Goal: Task Accomplishment & Management: Complete application form

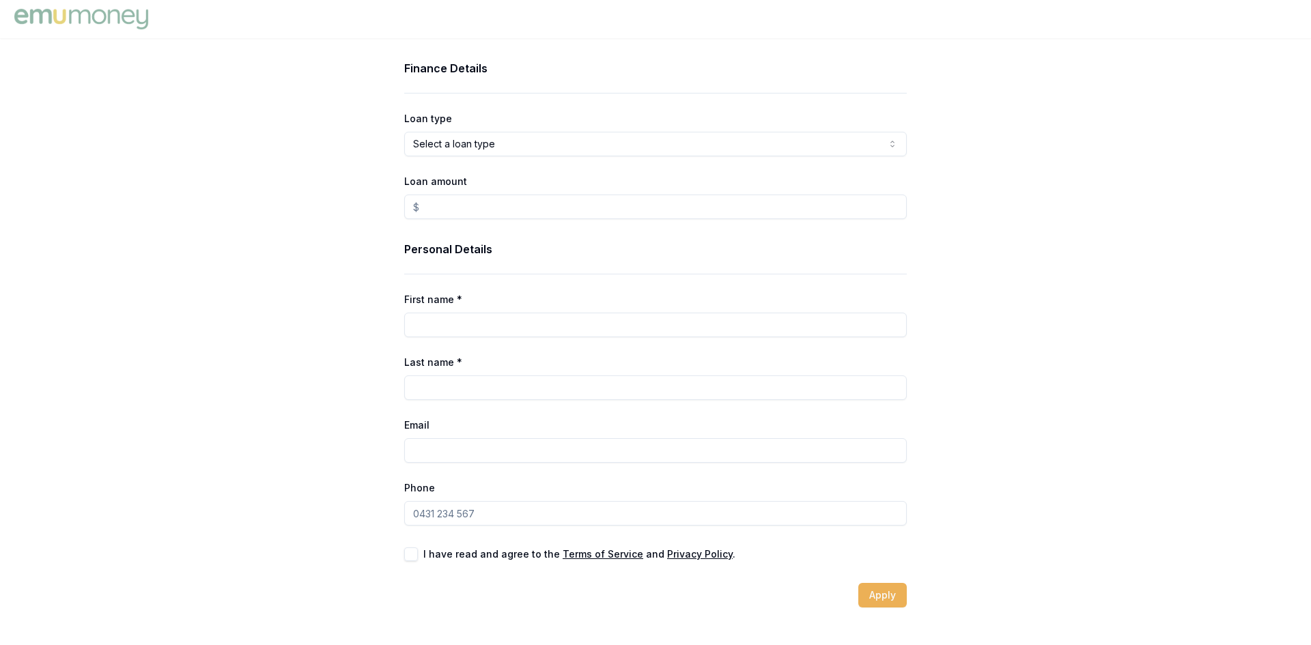
click at [115, 15] on img at bounding box center [81, 18] width 141 height 27
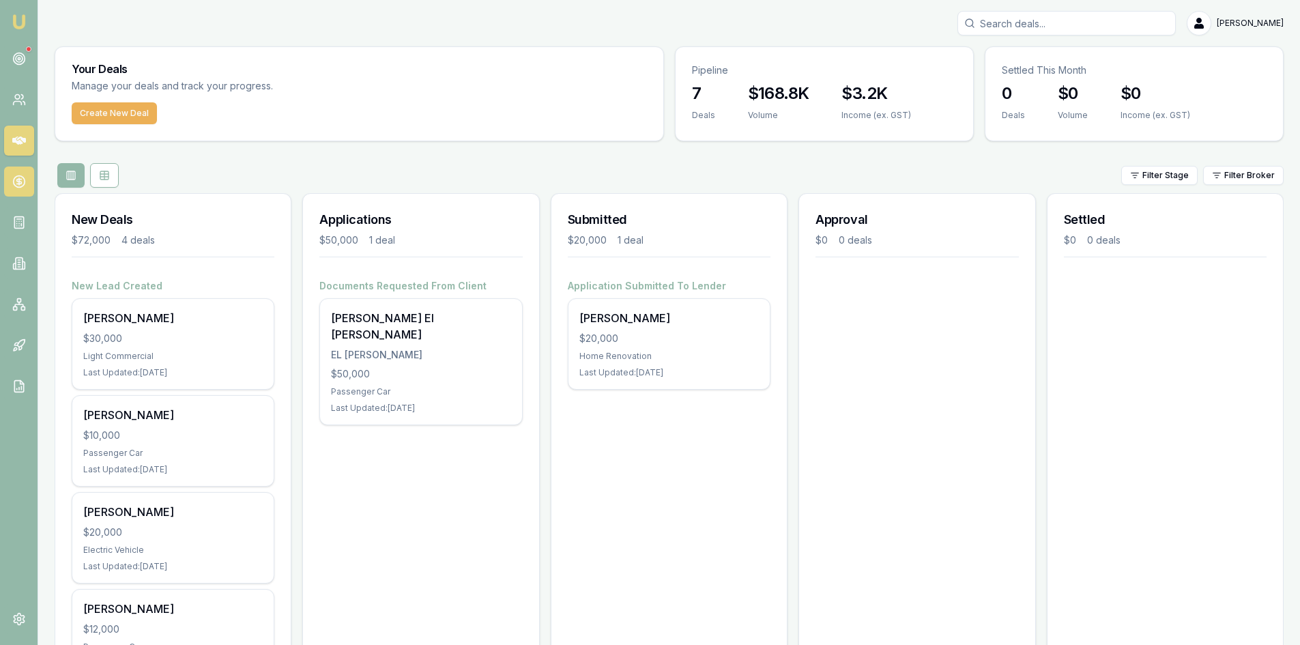
click at [20, 181] on icon at bounding box center [19, 182] width 14 height 14
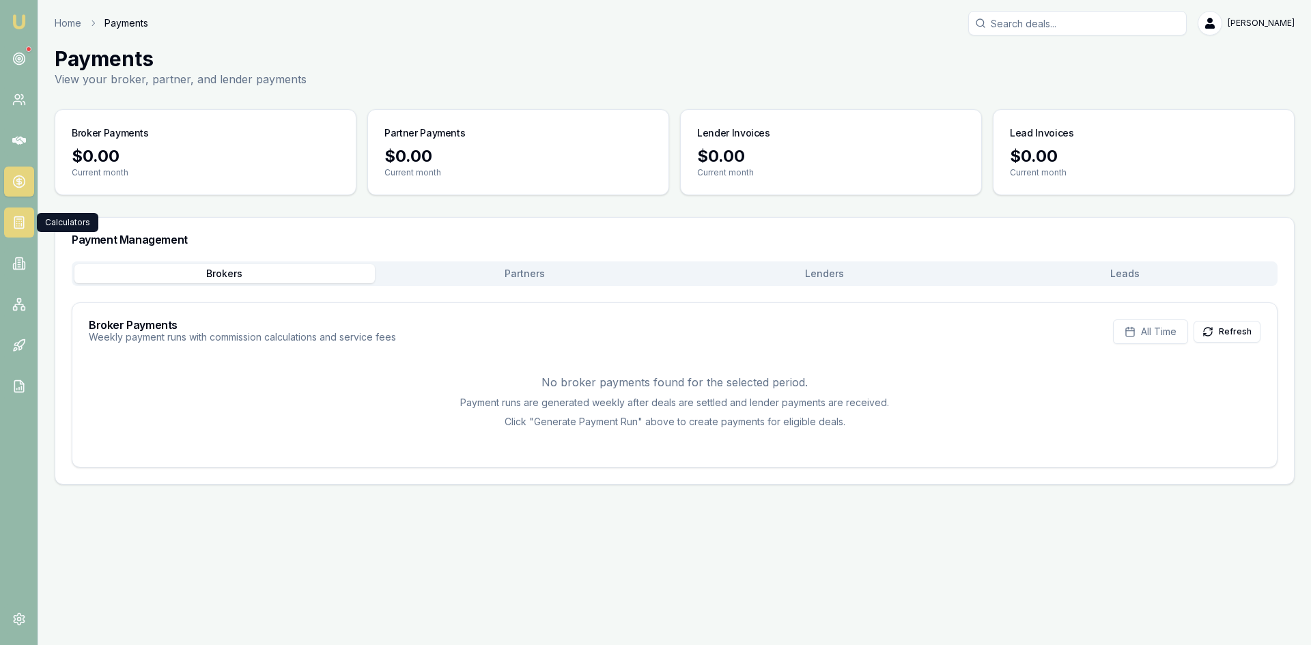
click at [23, 215] on link at bounding box center [19, 223] width 30 height 30
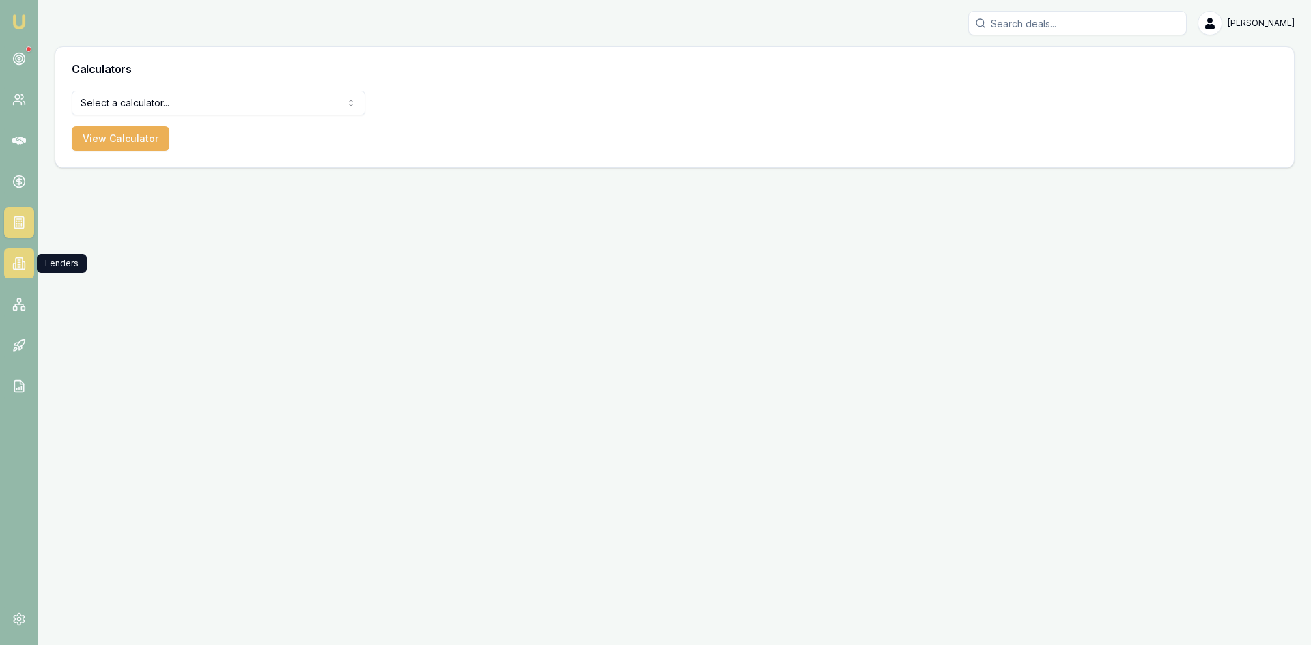
click at [27, 268] on link at bounding box center [19, 263] width 30 height 30
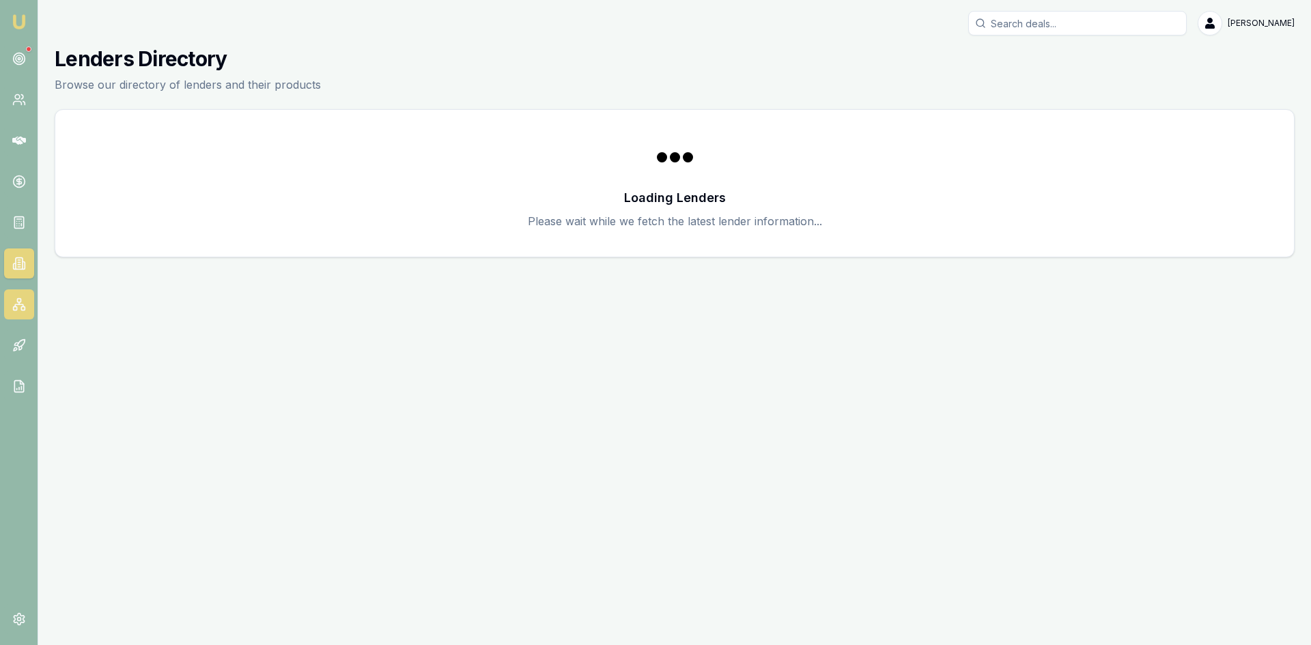
click at [20, 307] on icon at bounding box center [19, 305] width 14 height 14
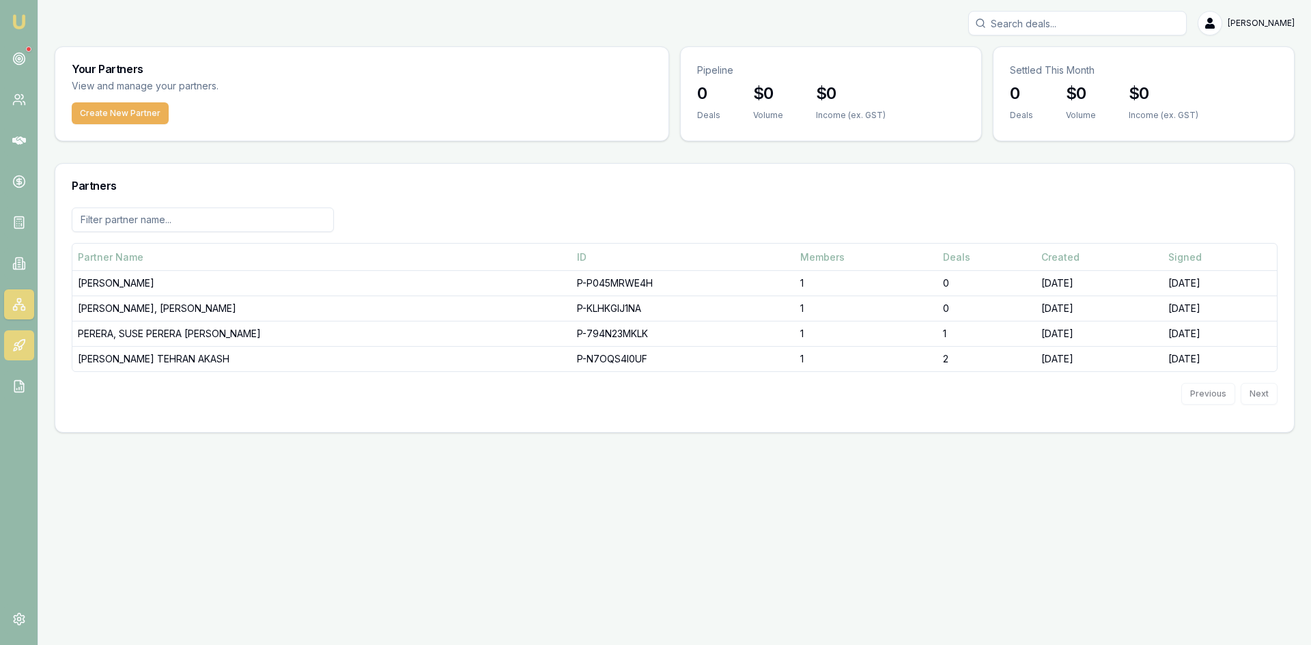
click at [20, 345] on icon at bounding box center [19, 346] width 14 height 14
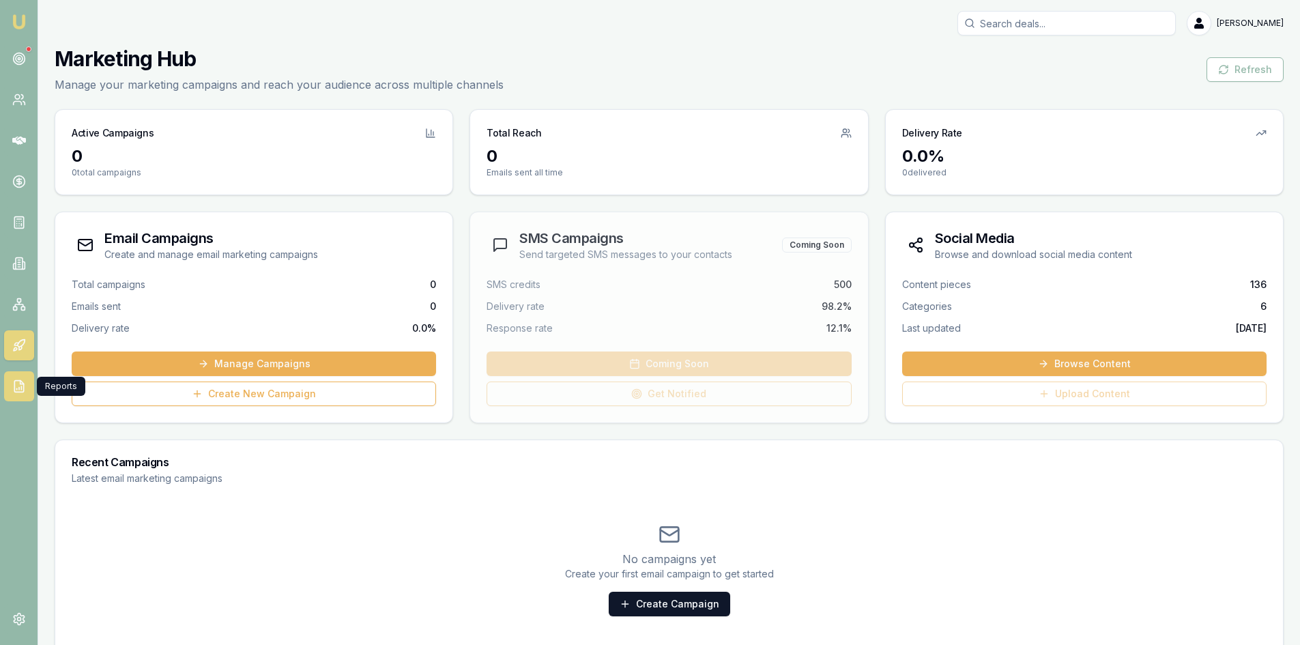
click at [20, 380] on icon at bounding box center [19, 387] width 14 height 14
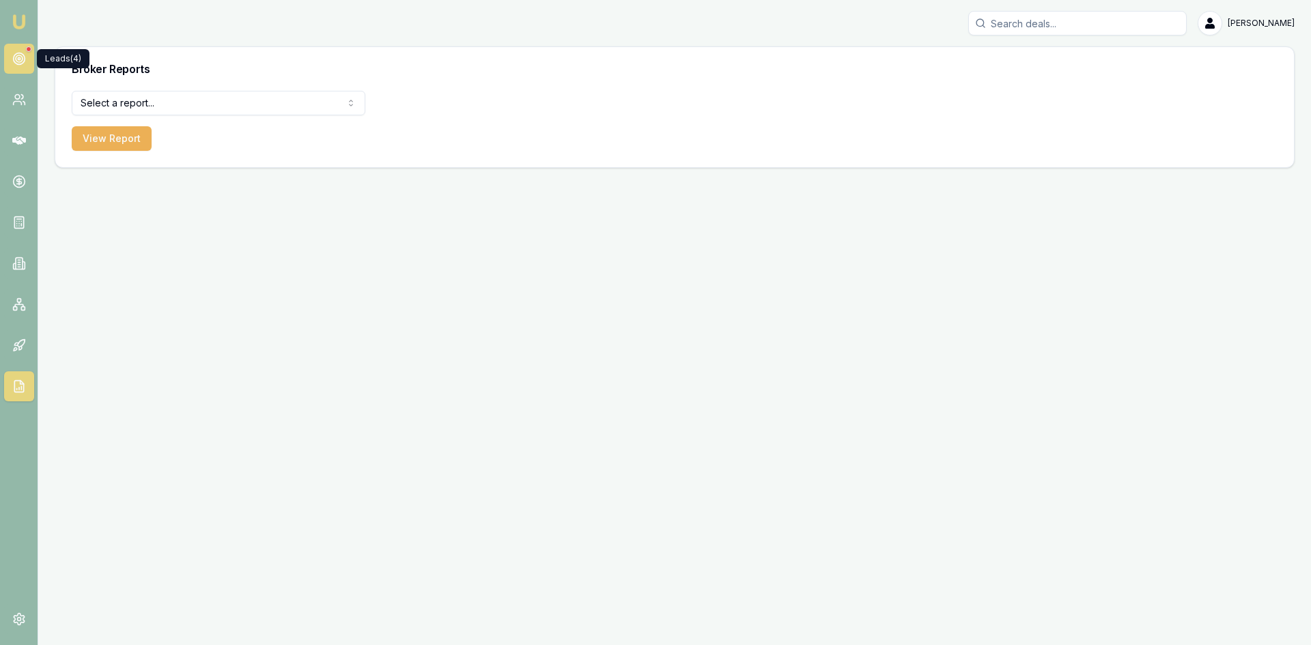
click at [24, 46] on link at bounding box center [19, 59] width 30 height 30
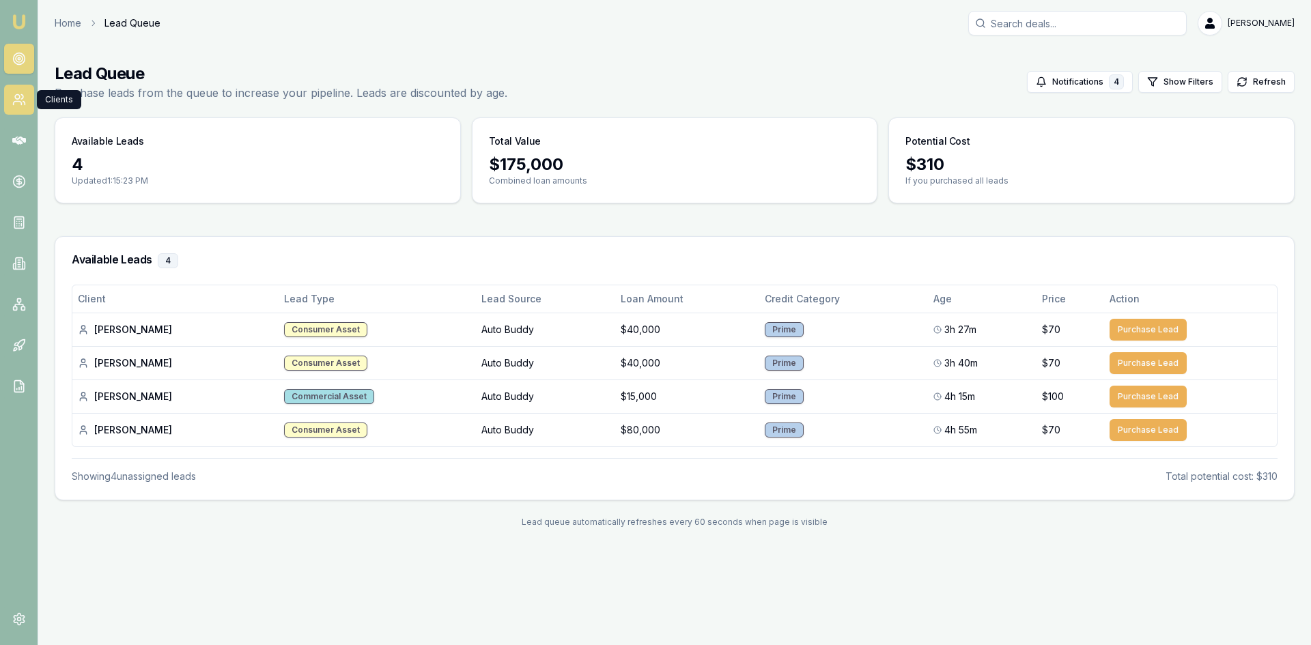
click at [19, 99] on icon at bounding box center [19, 100] width 14 height 14
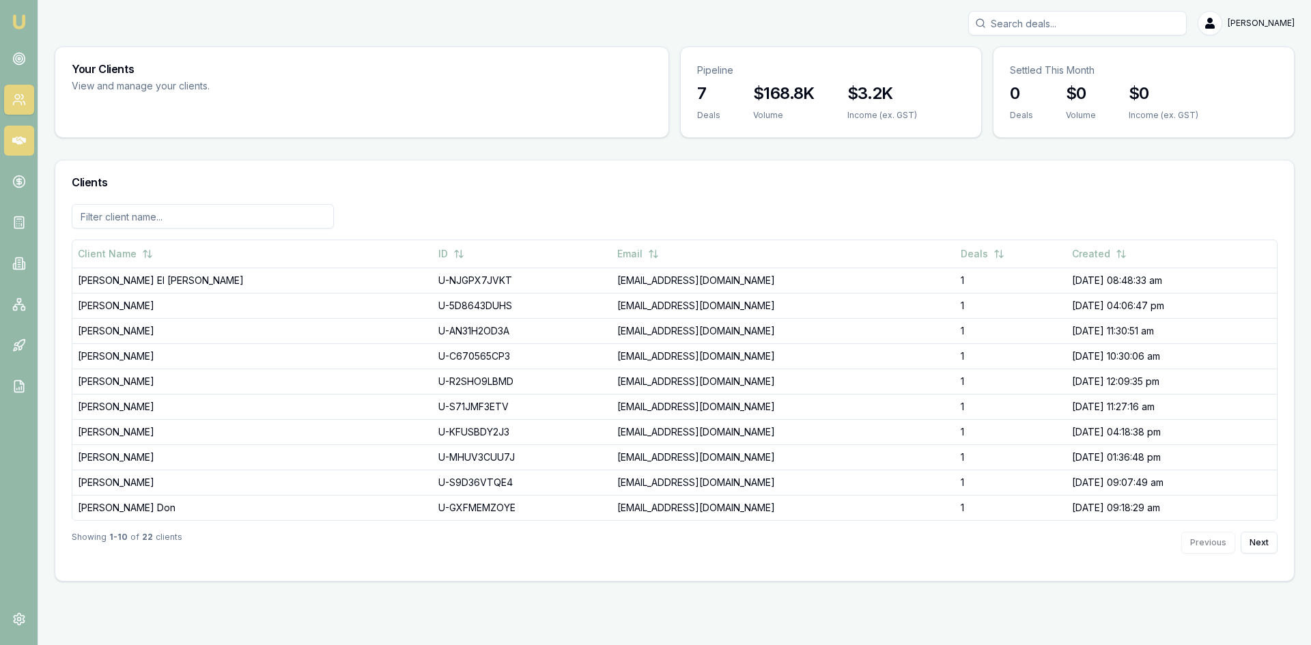
click at [15, 139] on icon at bounding box center [19, 141] width 14 height 8
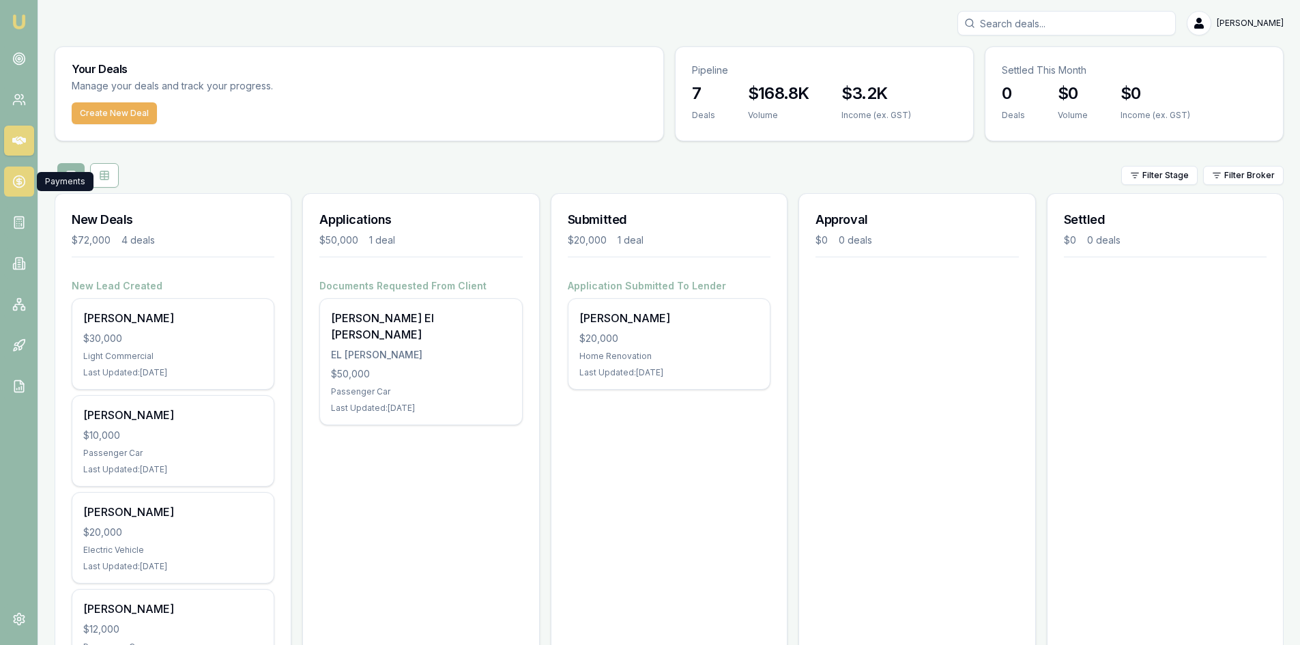
click at [22, 181] on icon at bounding box center [19, 182] width 14 height 14
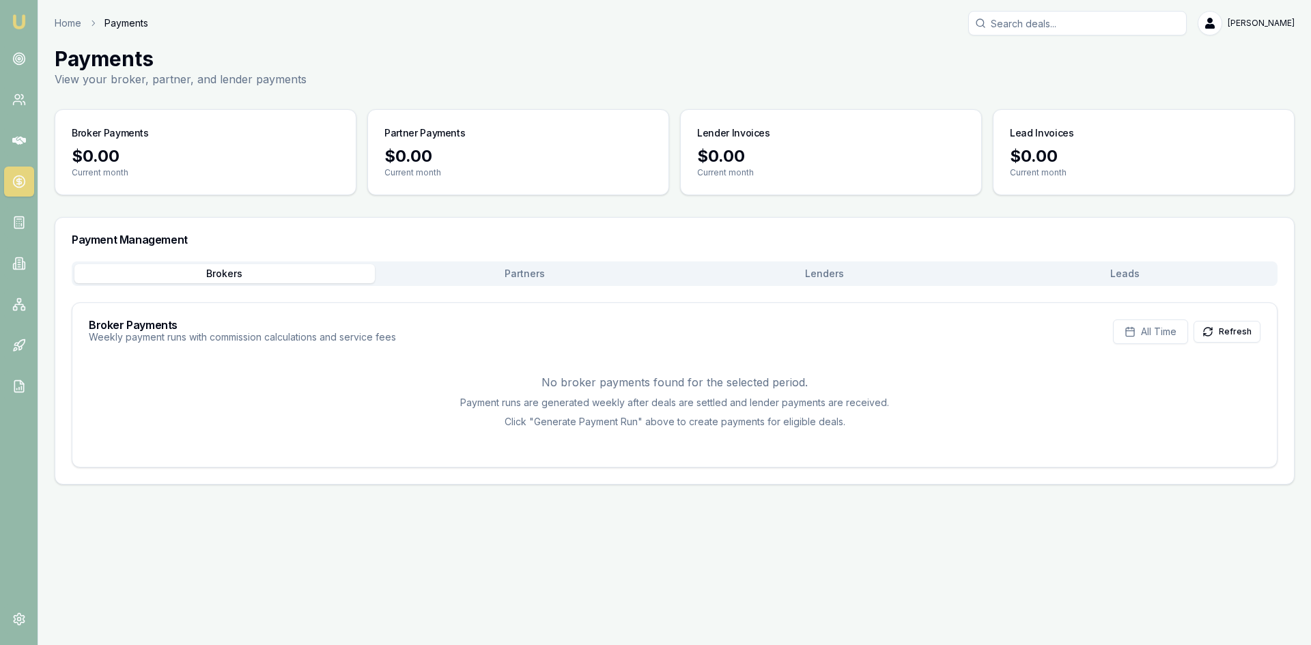
click at [823, 270] on button "Lenders" at bounding box center [824, 273] width 300 height 19
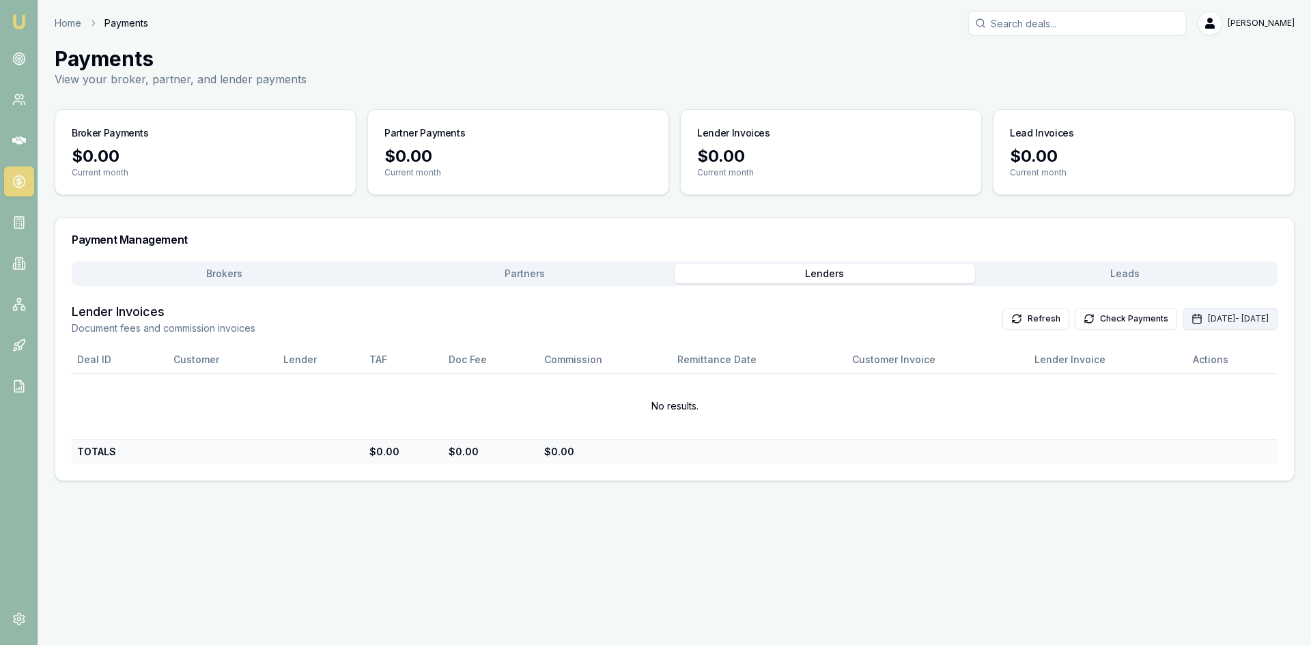
click at [1182, 322] on button "[DATE] - [DATE]" at bounding box center [1229, 319] width 95 height 22
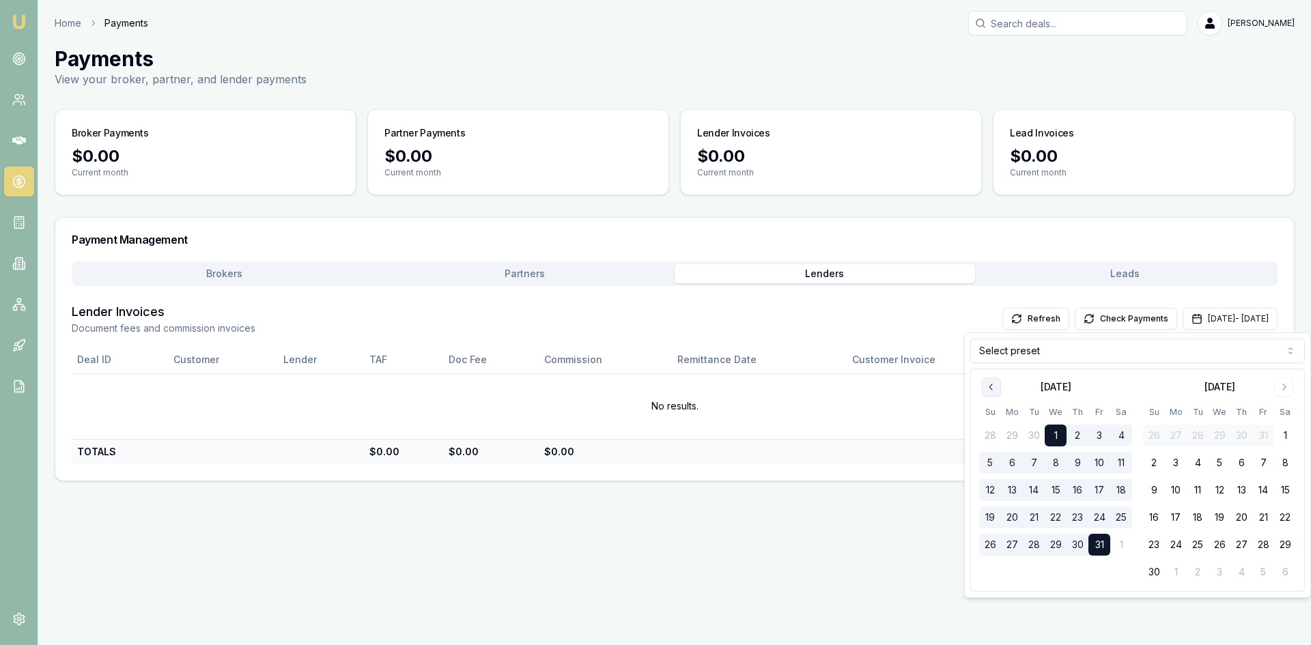
click at [995, 387] on icon "Go to previous month" at bounding box center [991, 387] width 11 height 11
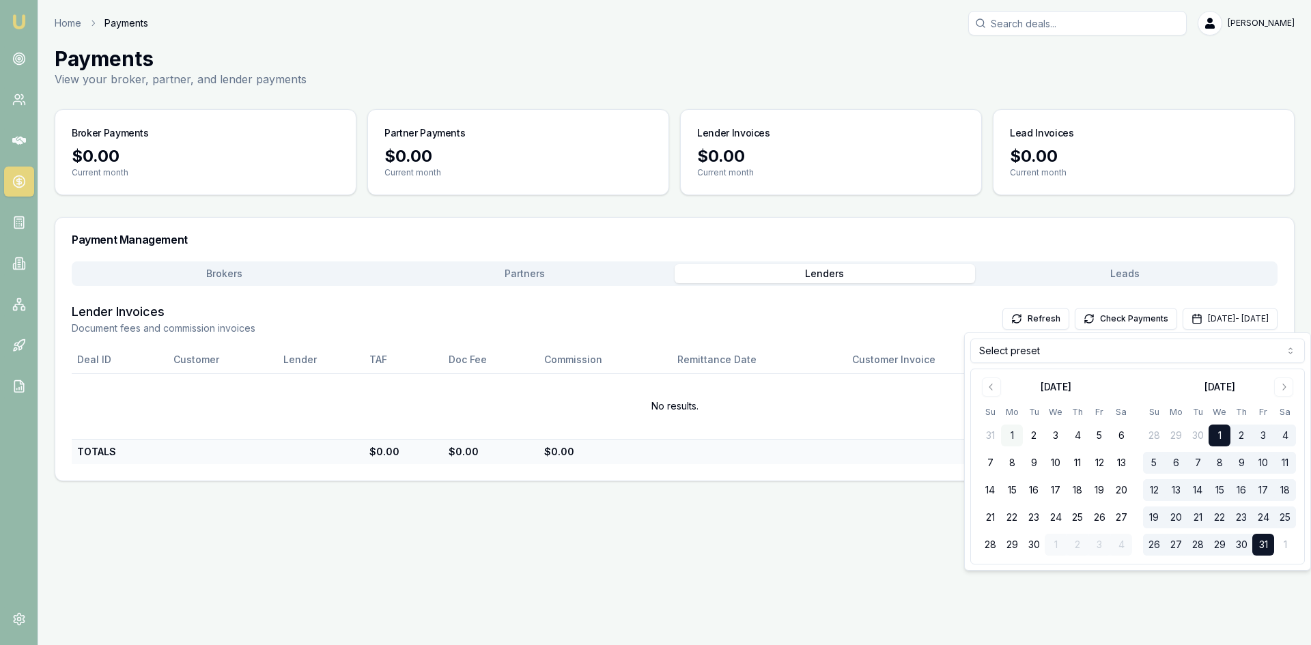
click at [1016, 432] on button "1" at bounding box center [1012, 436] width 22 height 22
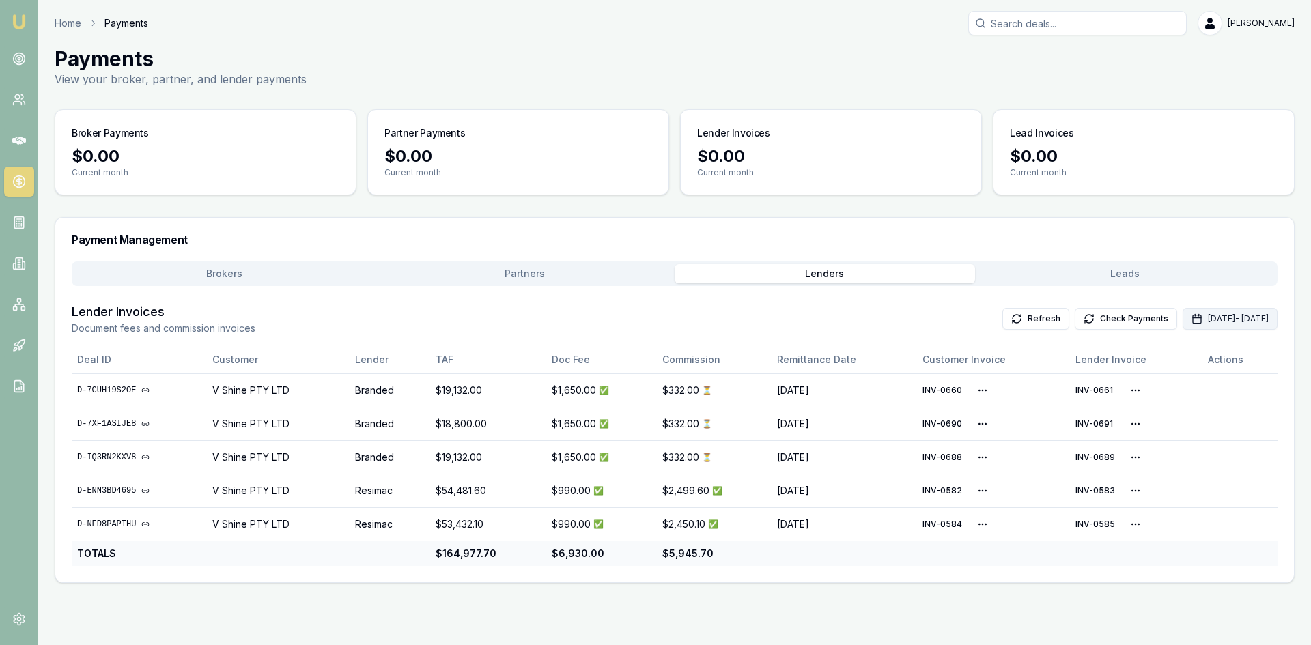
click at [1182, 319] on button "[DATE] - [DATE]" at bounding box center [1229, 319] width 95 height 22
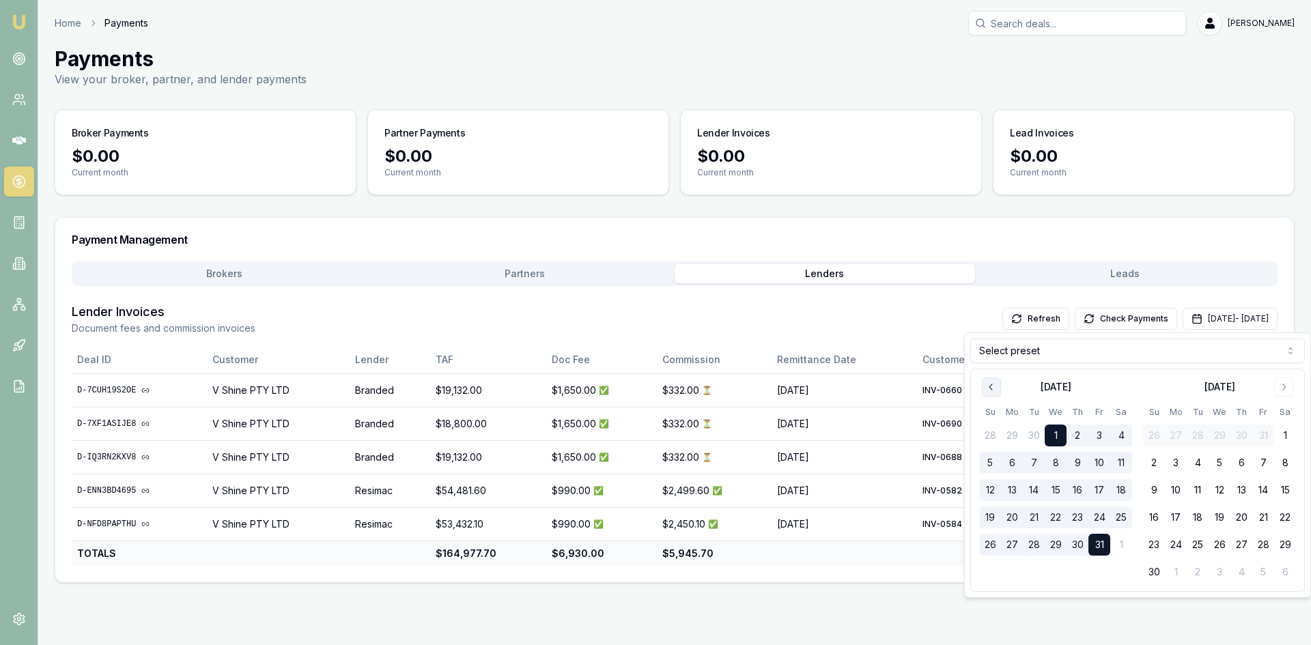
click at [993, 388] on icon "Go to previous month" at bounding box center [991, 387] width 11 height 11
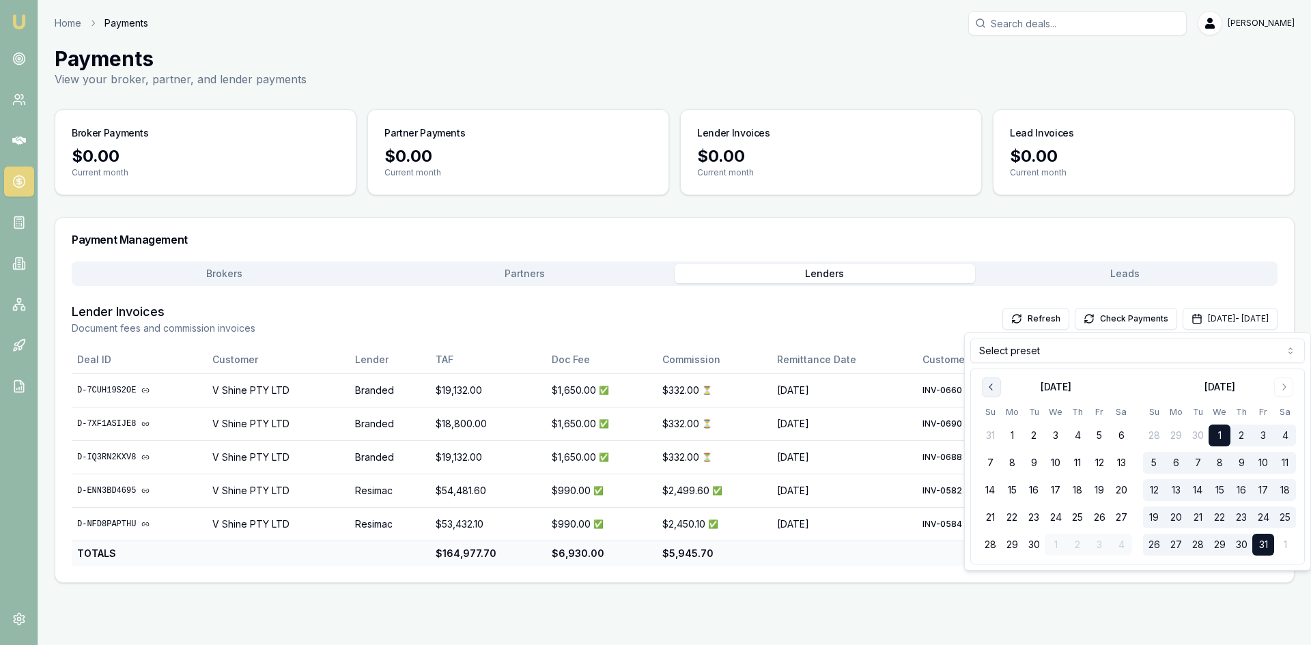
click at [993, 388] on icon "Go to previous month" at bounding box center [991, 387] width 11 height 11
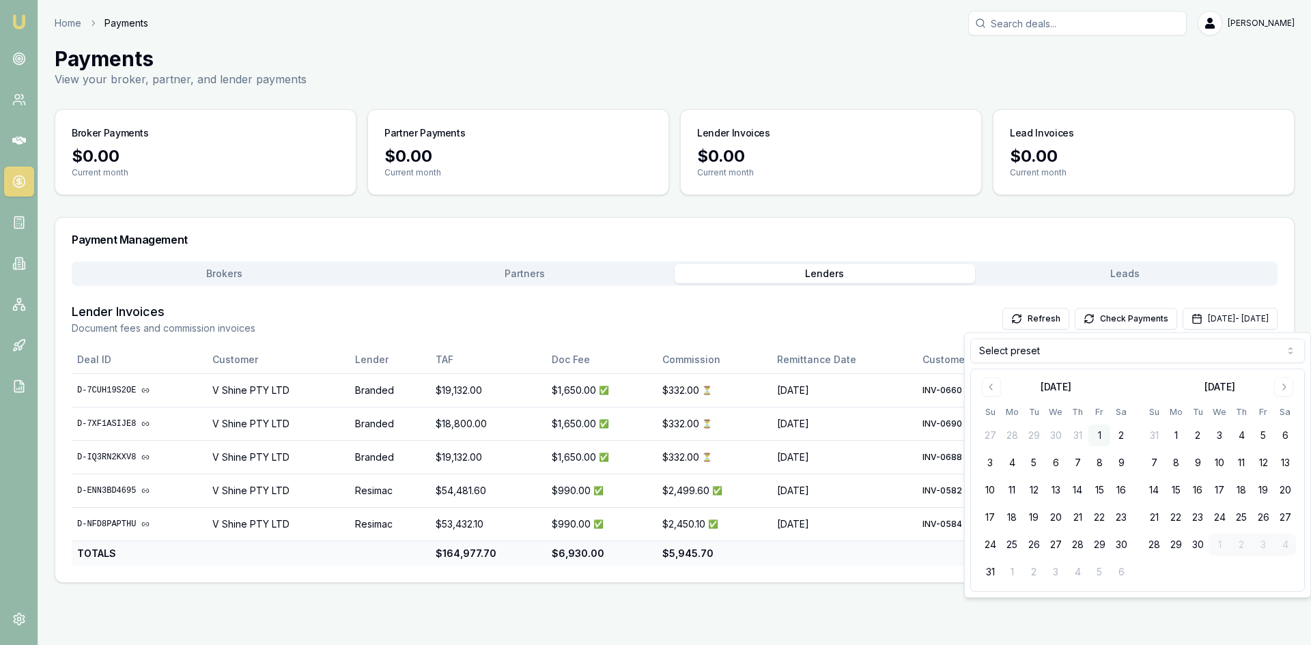
click at [1097, 436] on button "1" at bounding box center [1099, 436] width 22 height 22
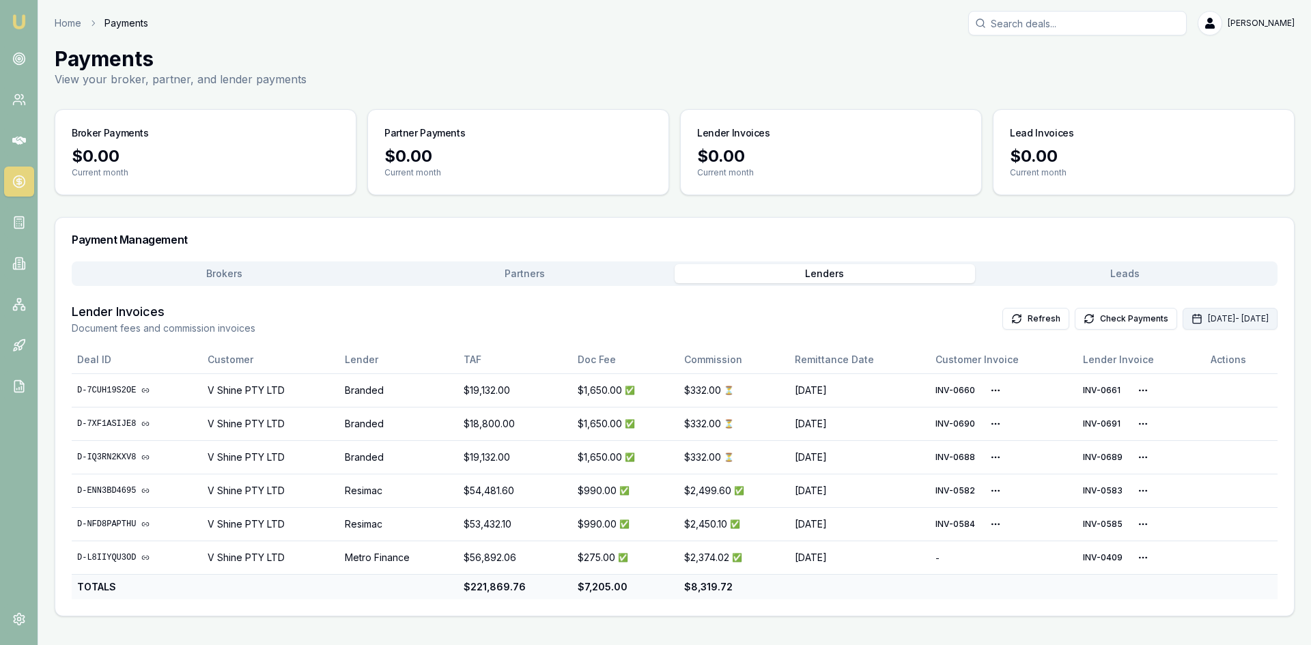
click at [1182, 317] on button "[DATE] - [DATE]" at bounding box center [1229, 319] width 95 height 22
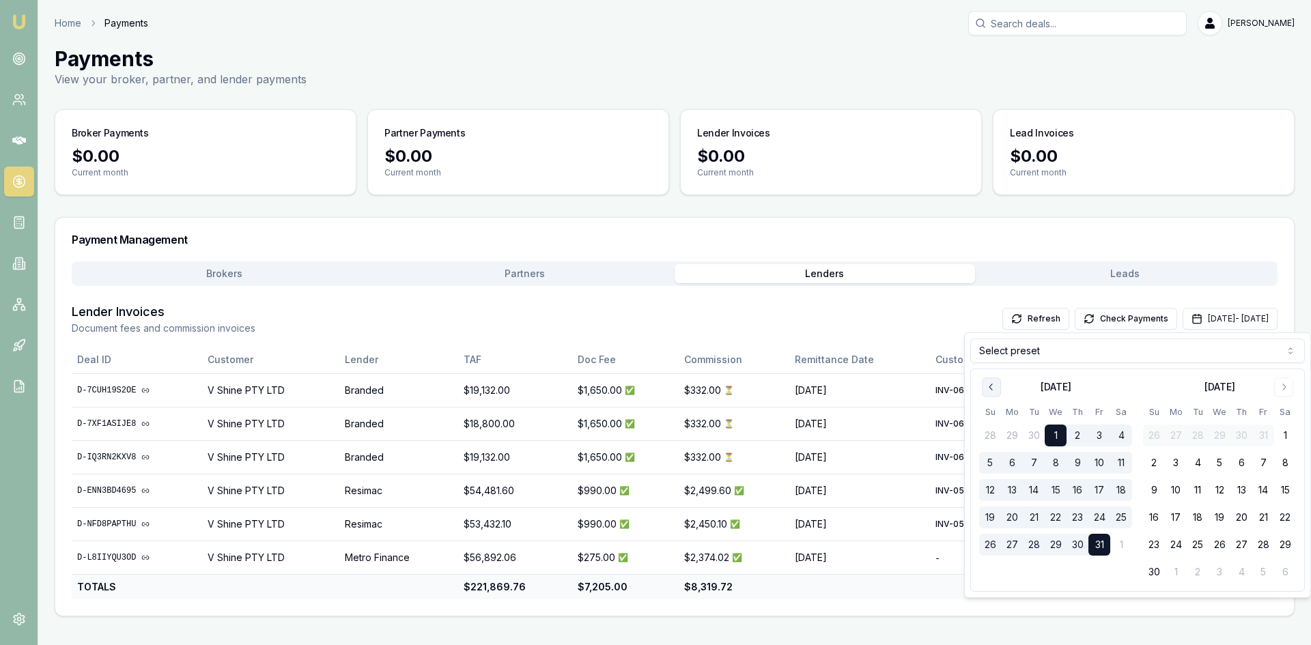
click at [995, 384] on icon "Go to previous month" at bounding box center [991, 387] width 11 height 11
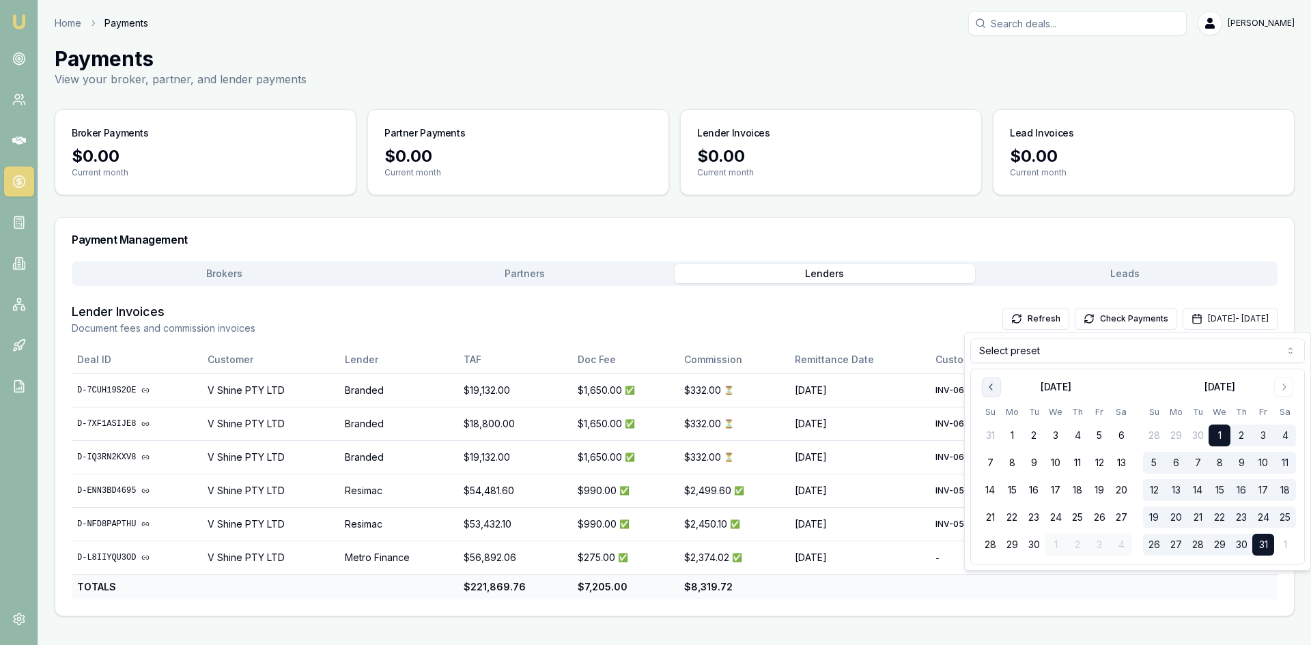
click at [995, 384] on icon "Go to previous month" at bounding box center [991, 387] width 11 height 11
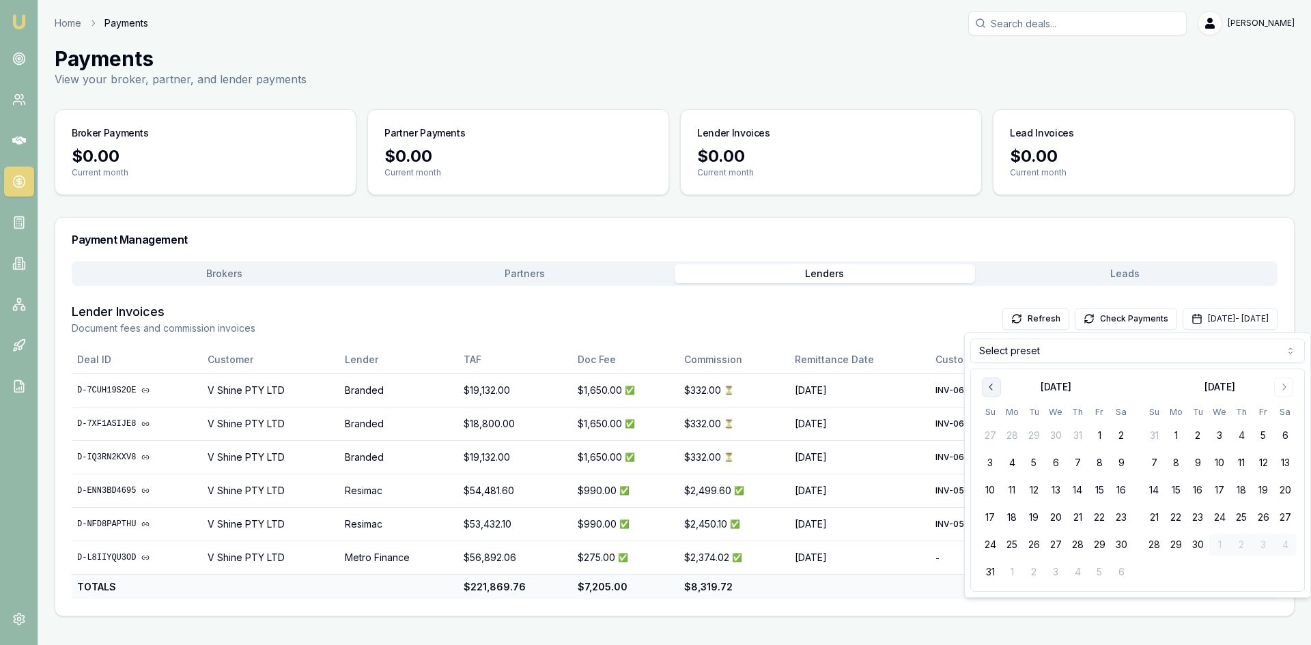
click at [995, 384] on icon "Go to previous month" at bounding box center [991, 387] width 11 height 11
click at [1028, 433] on button "1" at bounding box center [1033, 436] width 22 height 22
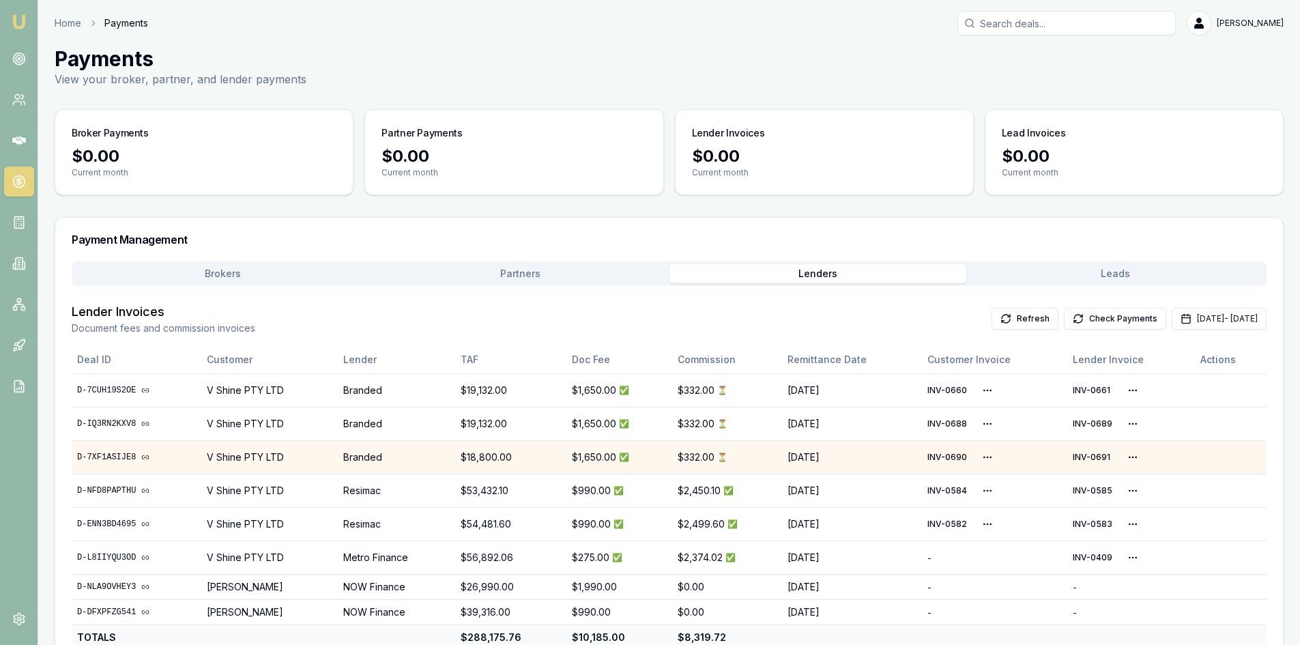
scroll to position [33, 0]
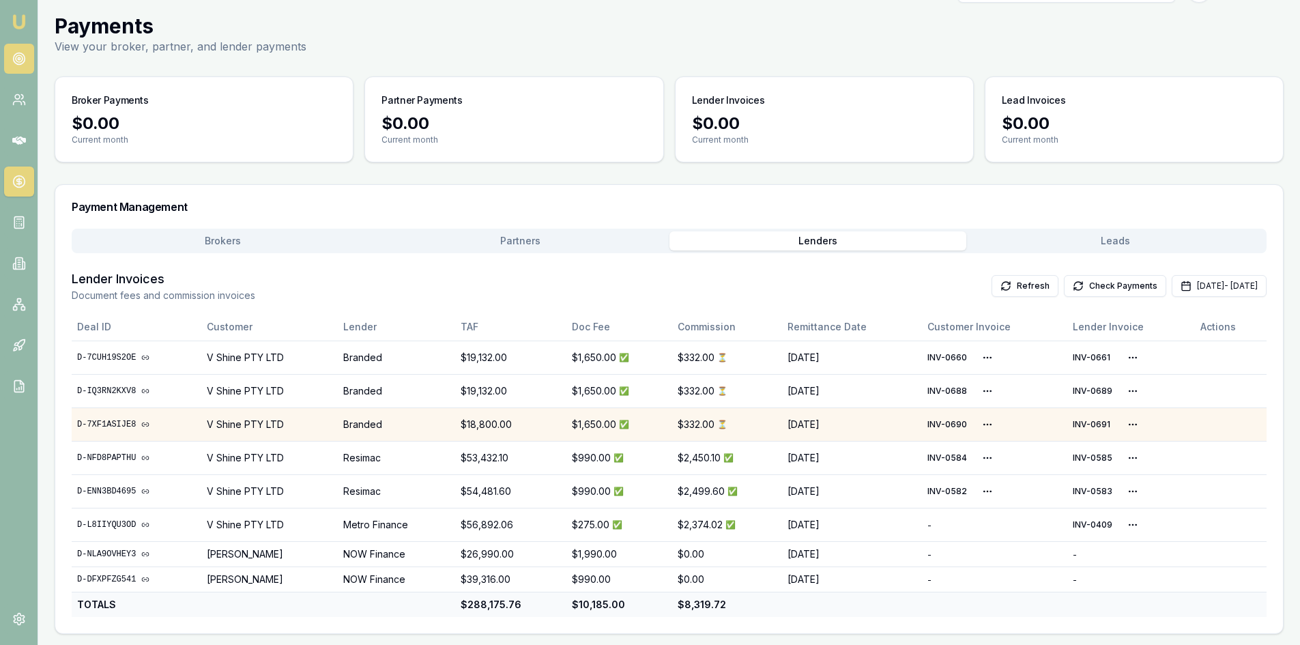
click at [15, 61] on icon at bounding box center [19, 59] width 14 height 14
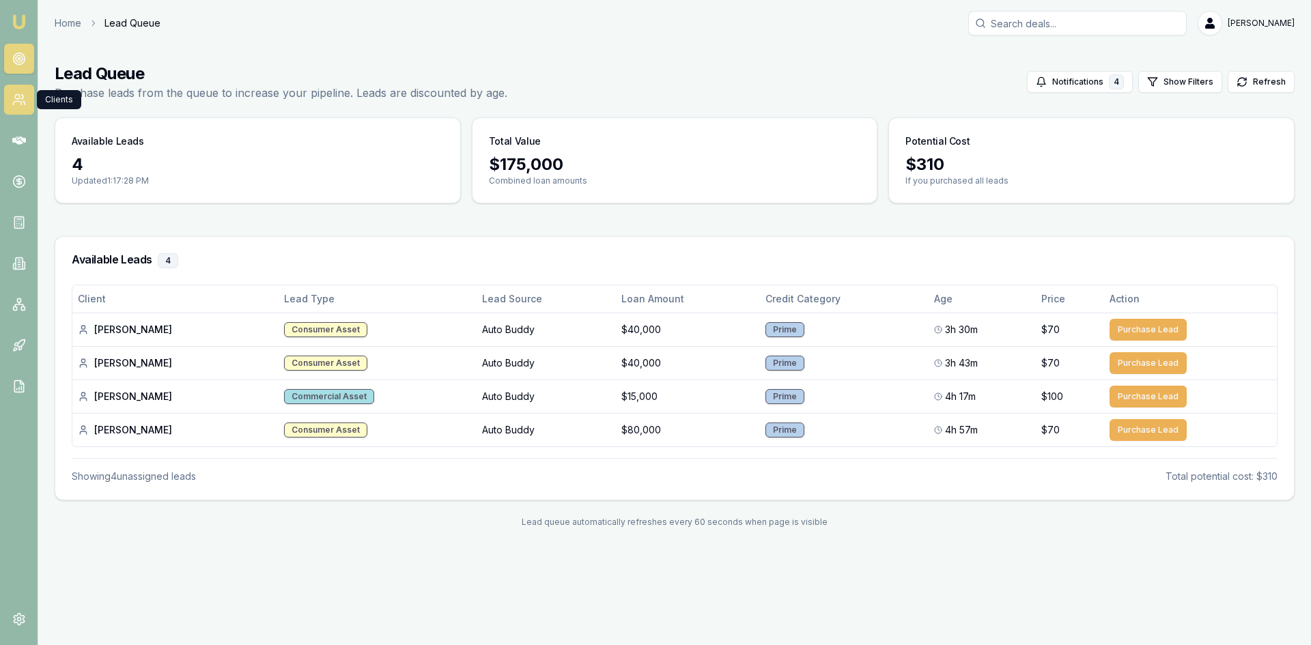
click at [12, 101] on icon at bounding box center [19, 100] width 14 height 14
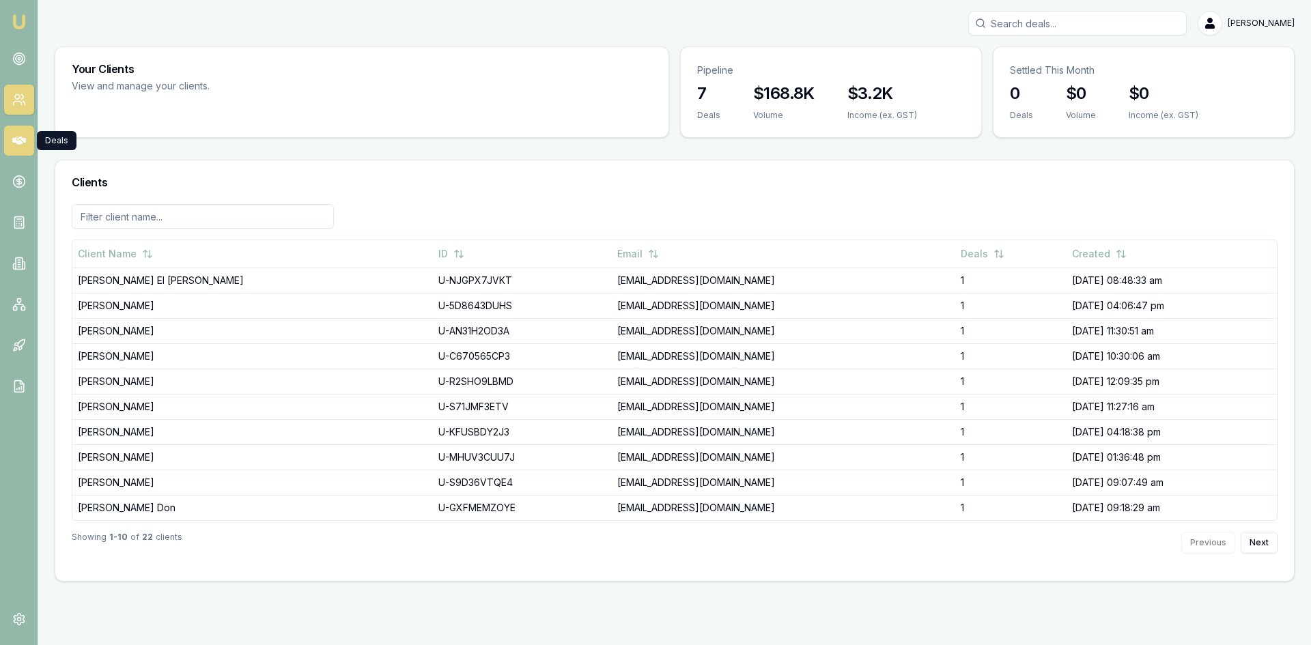
click at [13, 139] on icon at bounding box center [19, 141] width 14 height 8
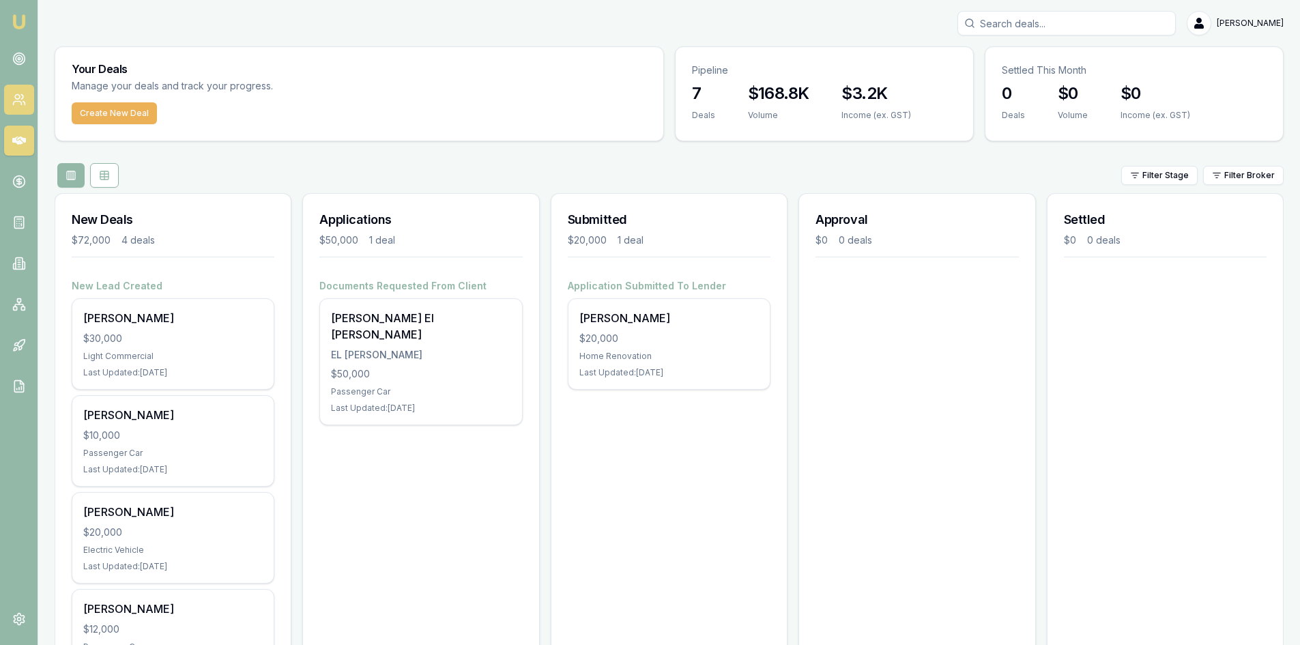
click at [27, 104] on link at bounding box center [19, 100] width 30 height 30
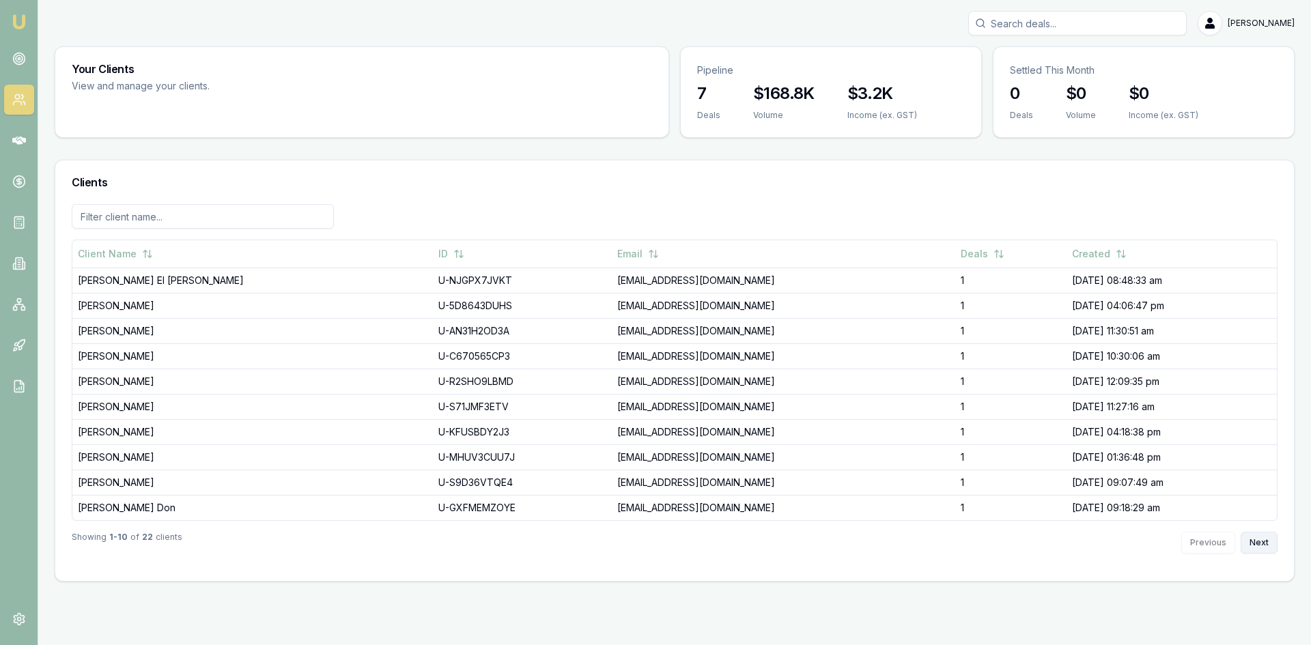
click at [1258, 539] on button "Next" at bounding box center [1258, 543] width 37 height 22
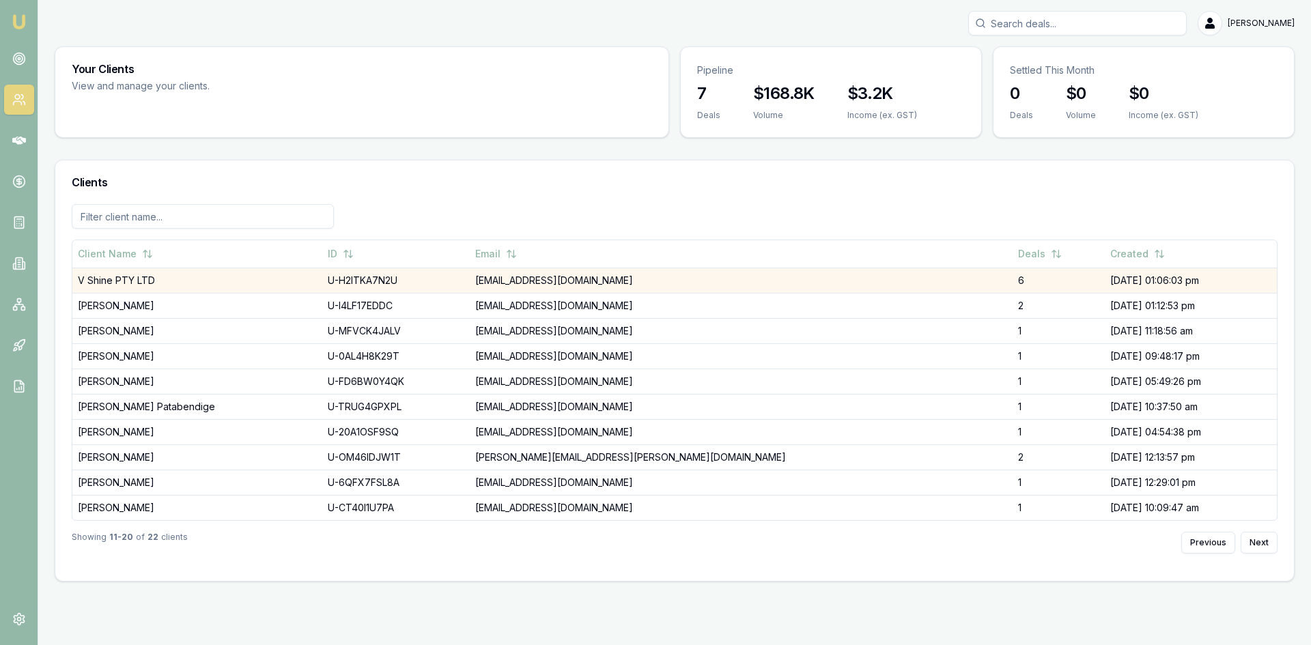
click at [130, 279] on td "V Shine PTY LTD" at bounding box center [197, 280] width 250 height 25
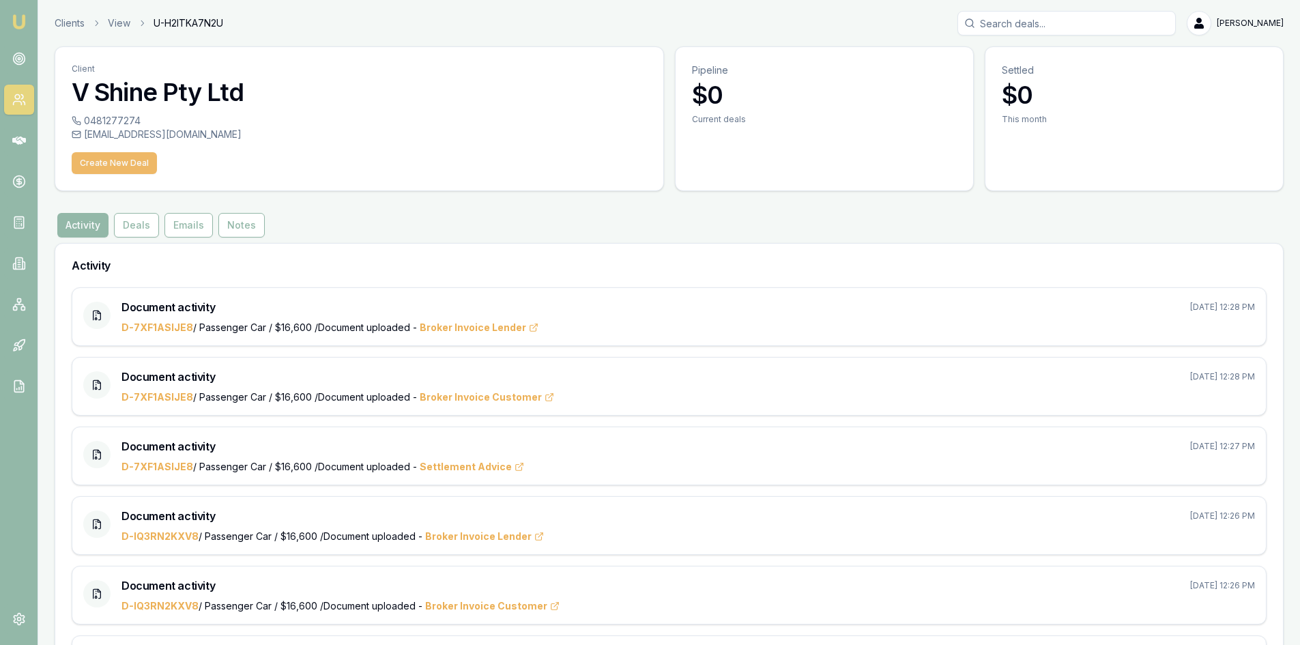
click at [121, 164] on button "Create New Deal" at bounding box center [114, 163] width 85 height 22
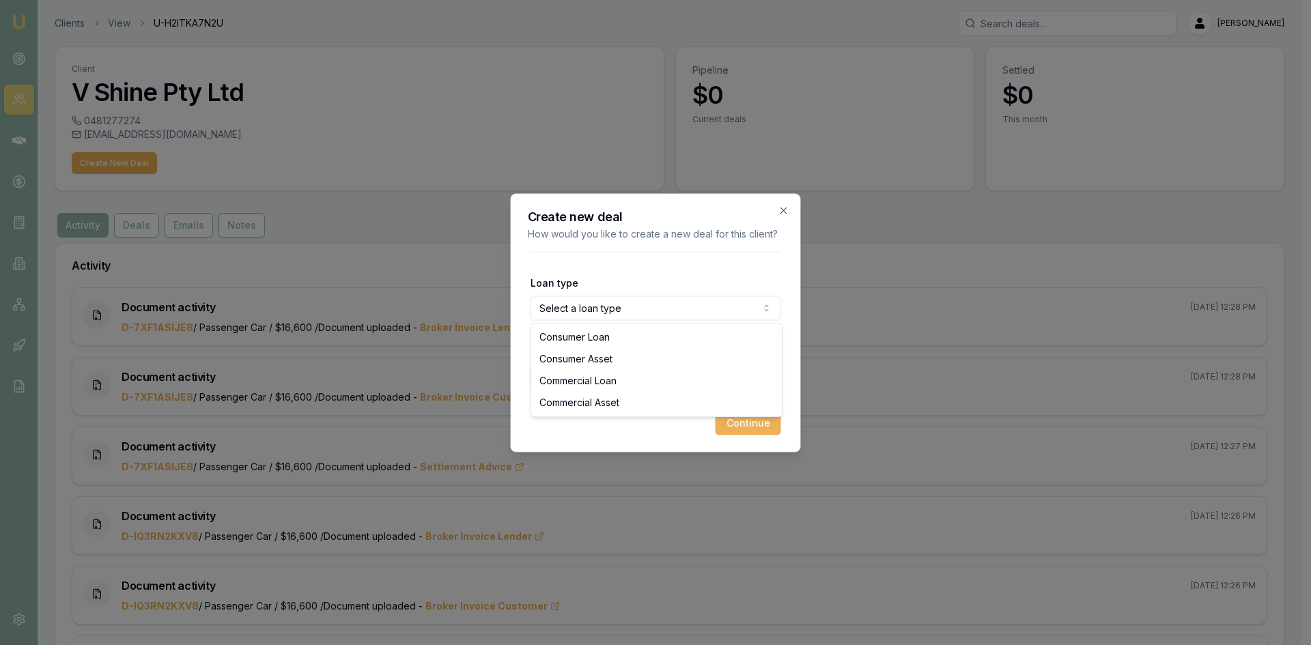
click at [651, 317] on body "Emu Broker Clients View U-H2ITKA7N2U [PERSON_NAME] Toggle Menu Client V Shine P…" at bounding box center [650, 322] width 1300 height 645
select select "COMMERCIAL_ASSET"
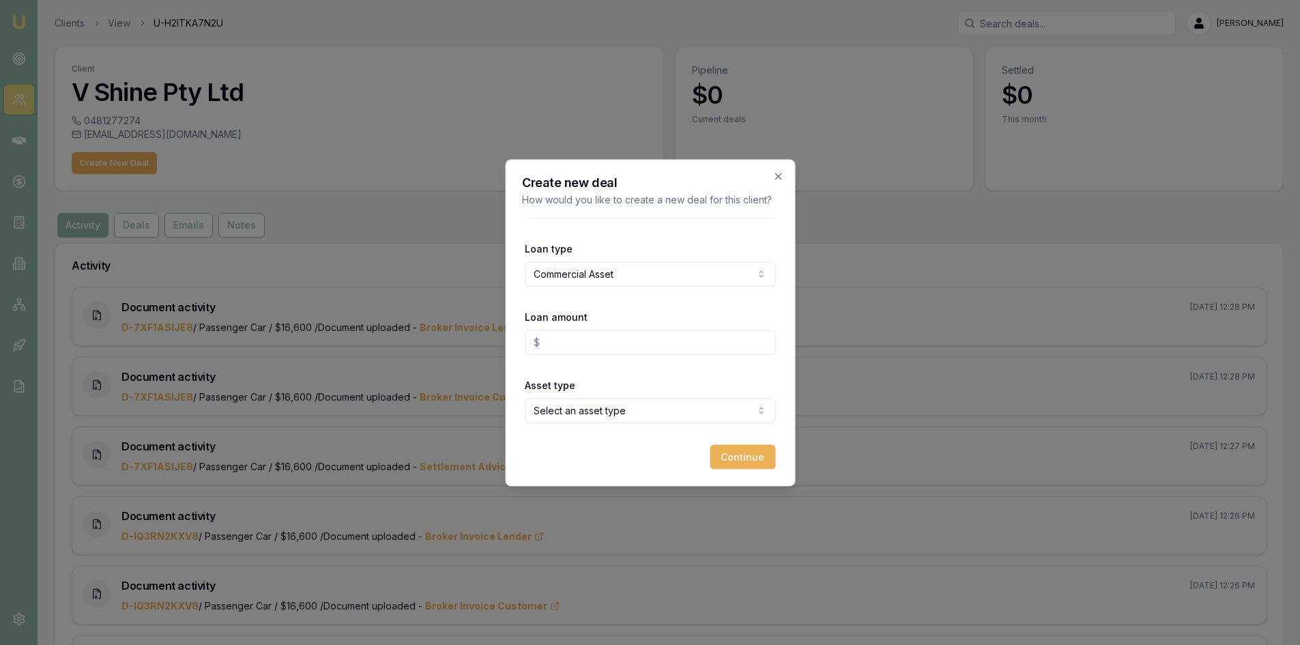
click at [558, 340] on input "Loan amount" at bounding box center [650, 342] width 251 height 25
type input "$17,000.00"
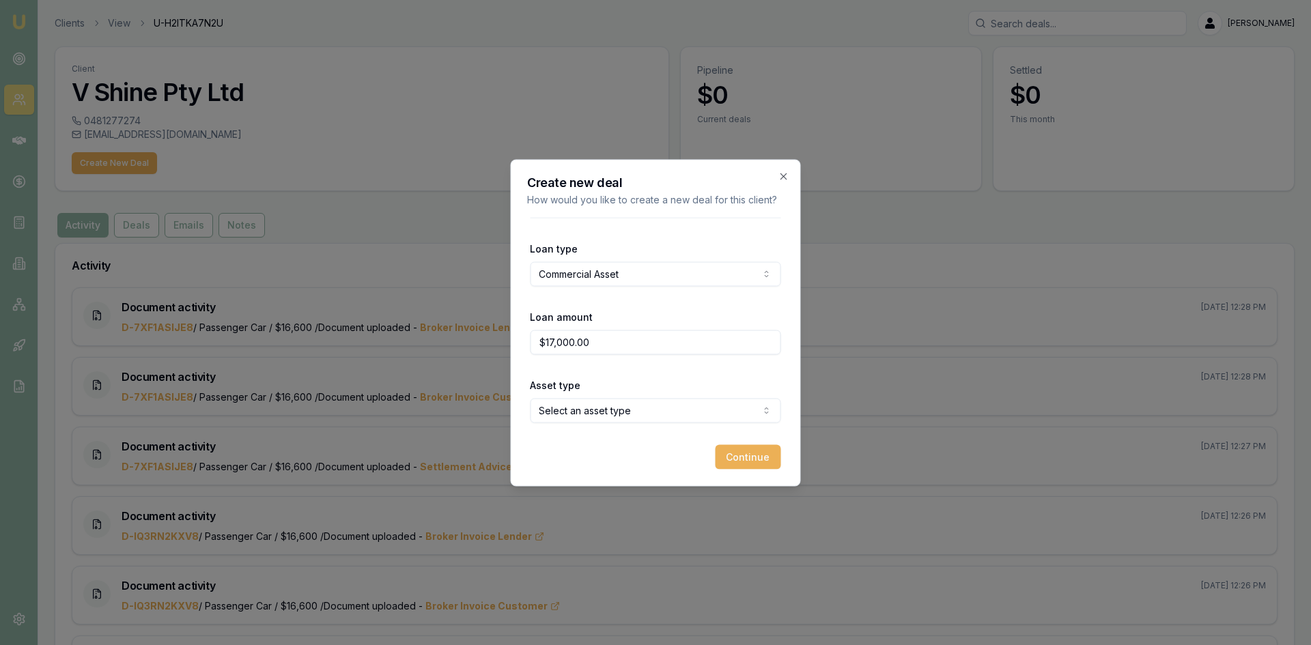
click at [548, 402] on body "Emu Broker Clients View U-H2ITKA7N2U [PERSON_NAME] Toggle Menu Client V Shine P…" at bounding box center [655, 322] width 1311 height 645
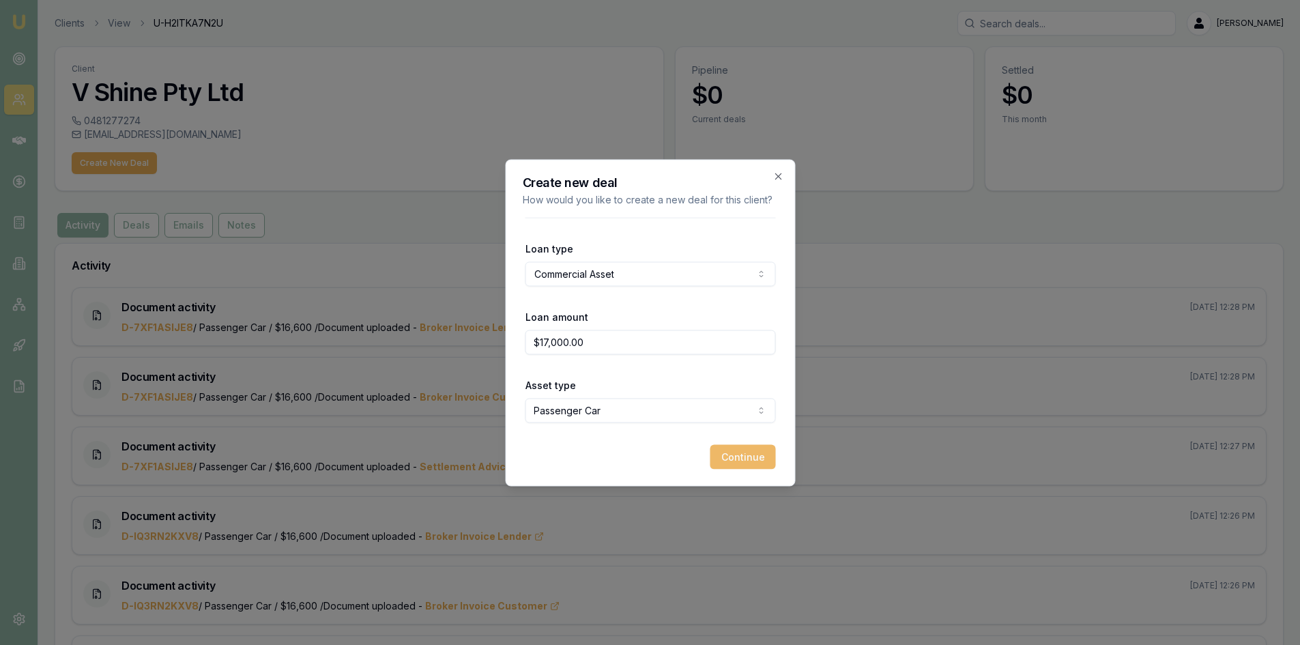
click at [746, 463] on button "Continue" at bounding box center [743, 456] width 66 height 25
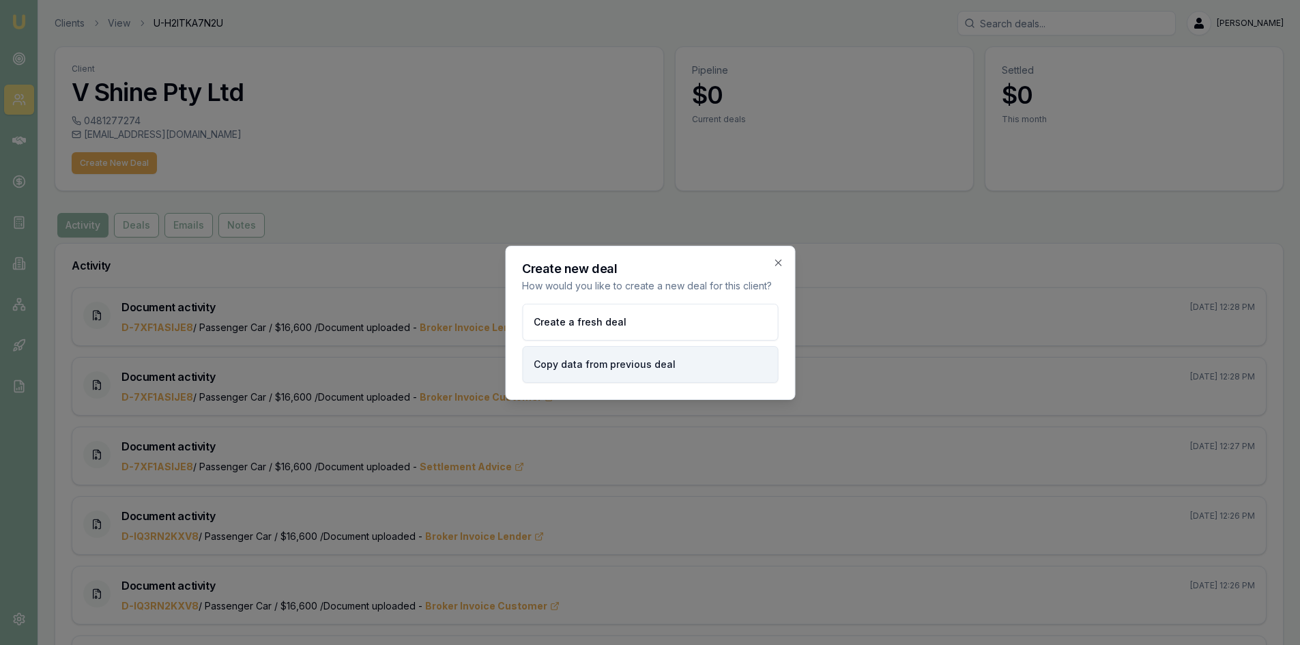
click at [590, 365] on button "Copy data from previous deal" at bounding box center [650, 364] width 256 height 37
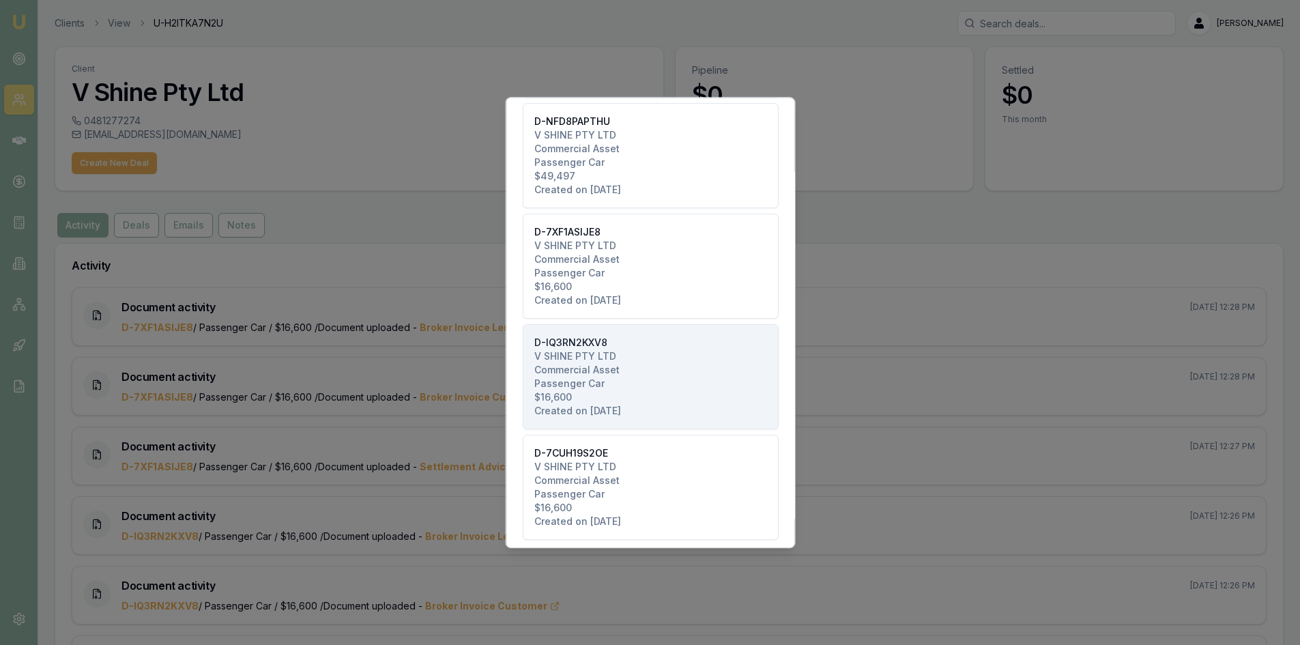
scroll to position [295, 0]
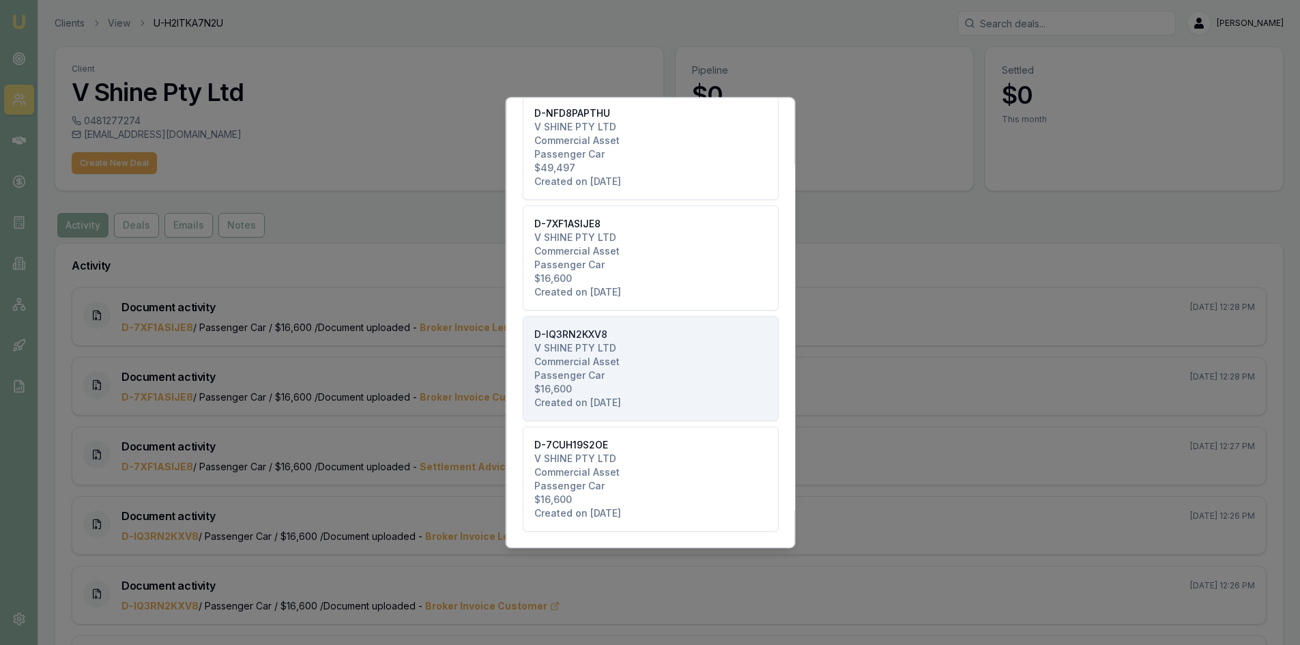
click at [569, 361] on span "Commercial Asset" at bounding box center [576, 362] width 85 height 14
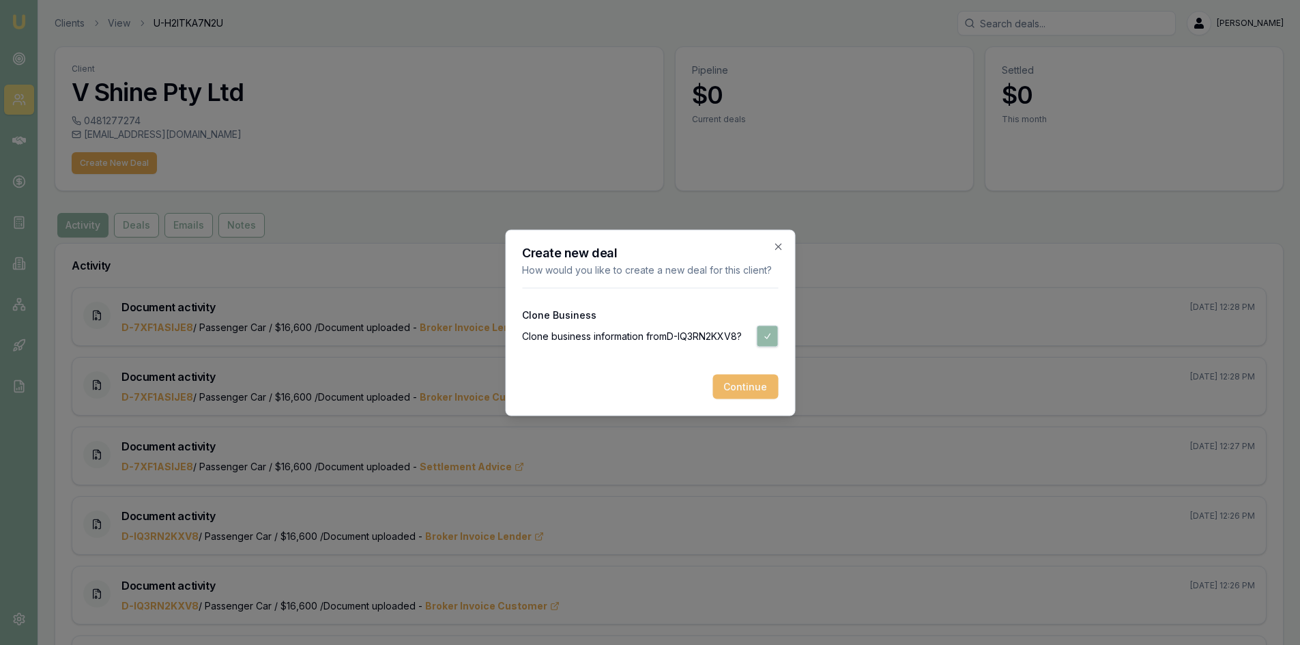
click at [730, 386] on button "Continue" at bounding box center [746, 386] width 66 height 25
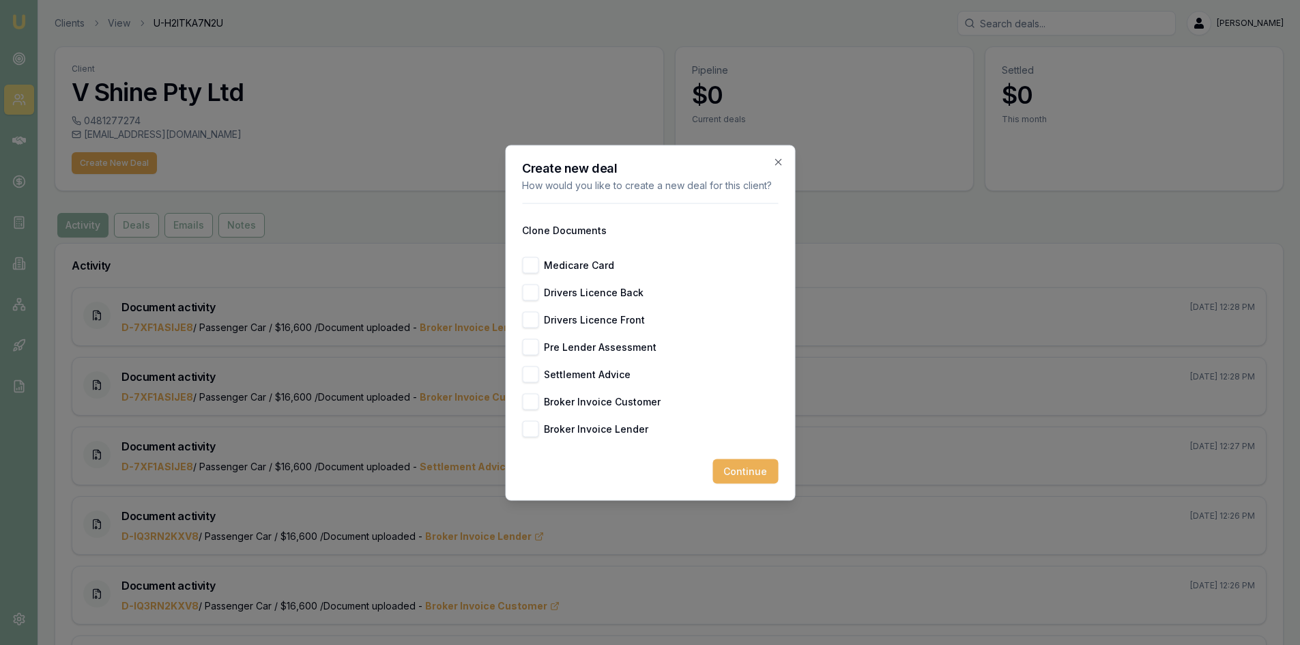
click at [532, 262] on button "Medicare Card" at bounding box center [530, 265] width 16 height 16
checkbox input "true"
click at [531, 283] on div "Medicare Card Drivers Licence Back Drivers Licence Front Pre Lender Assessment …" at bounding box center [650, 347] width 256 height 180
click at [530, 318] on button "Drivers Licence Front" at bounding box center [530, 319] width 16 height 16
checkbox input "true"
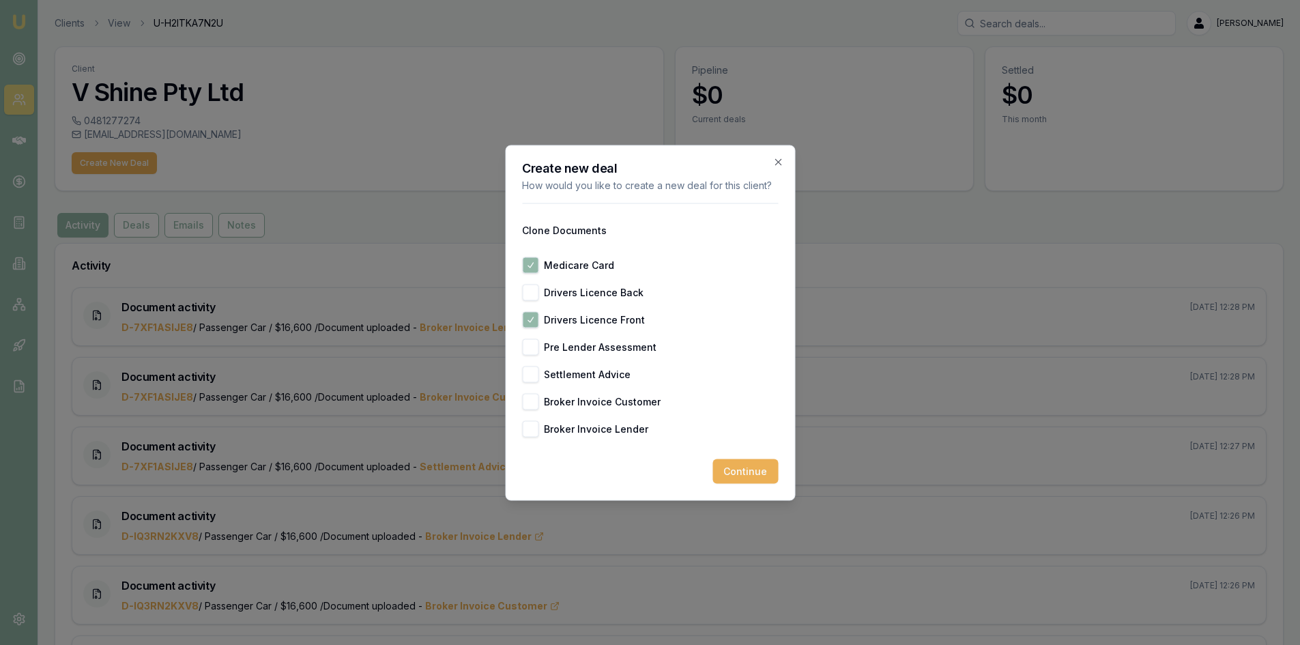
click at [529, 296] on button "Drivers Licence Back" at bounding box center [530, 292] width 16 height 16
checkbox input "true"
click at [730, 476] on button "Continue" at bounding box center [746, 471] width 66 height 25
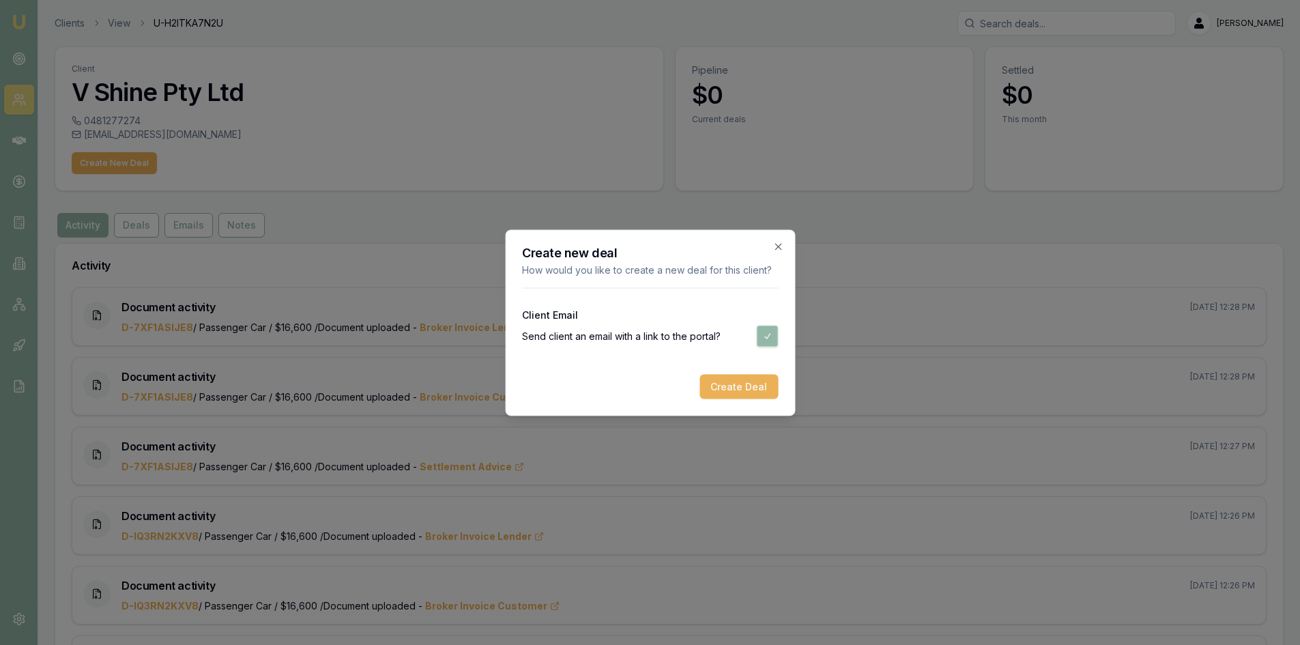
click at [769, 339] on button "button" at bounding box center [767, 336] width 22 height 22
checkbox input "false"
click at [754, 389] on button "Create Deal" at bounding box center [739, 386] width 78 height 25
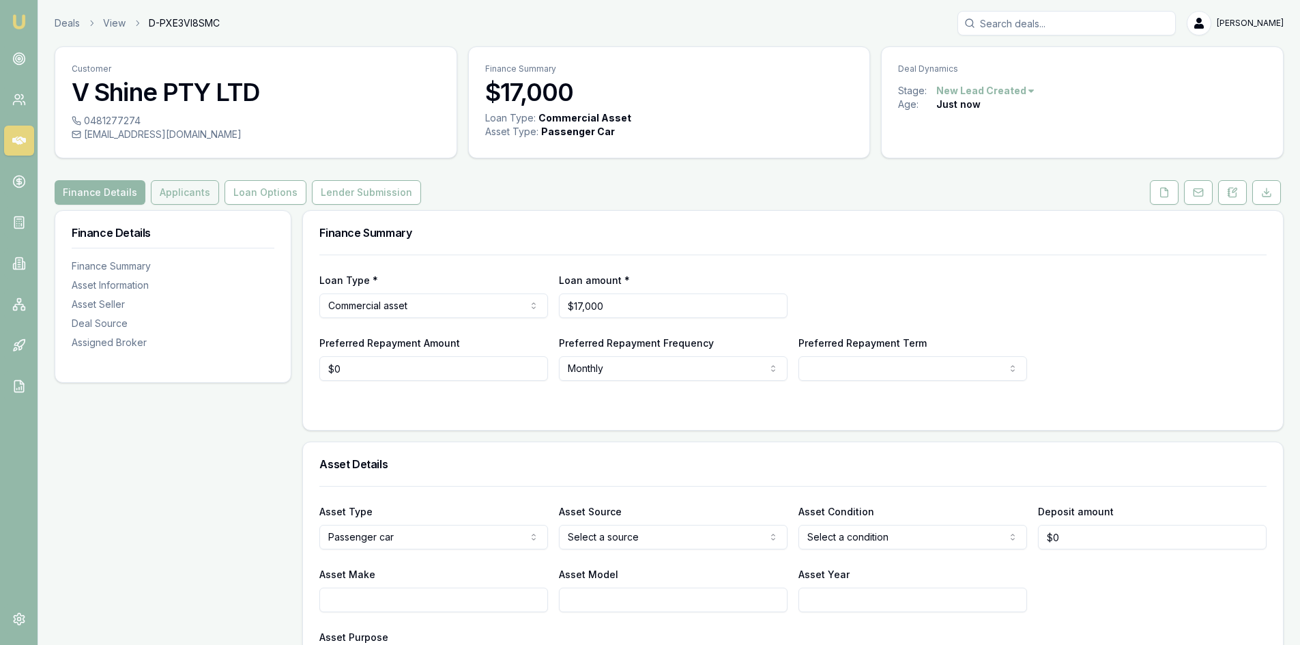
click at [188, 194] on button "Applicants" at bounding box center [185, 192] width 68 height 25
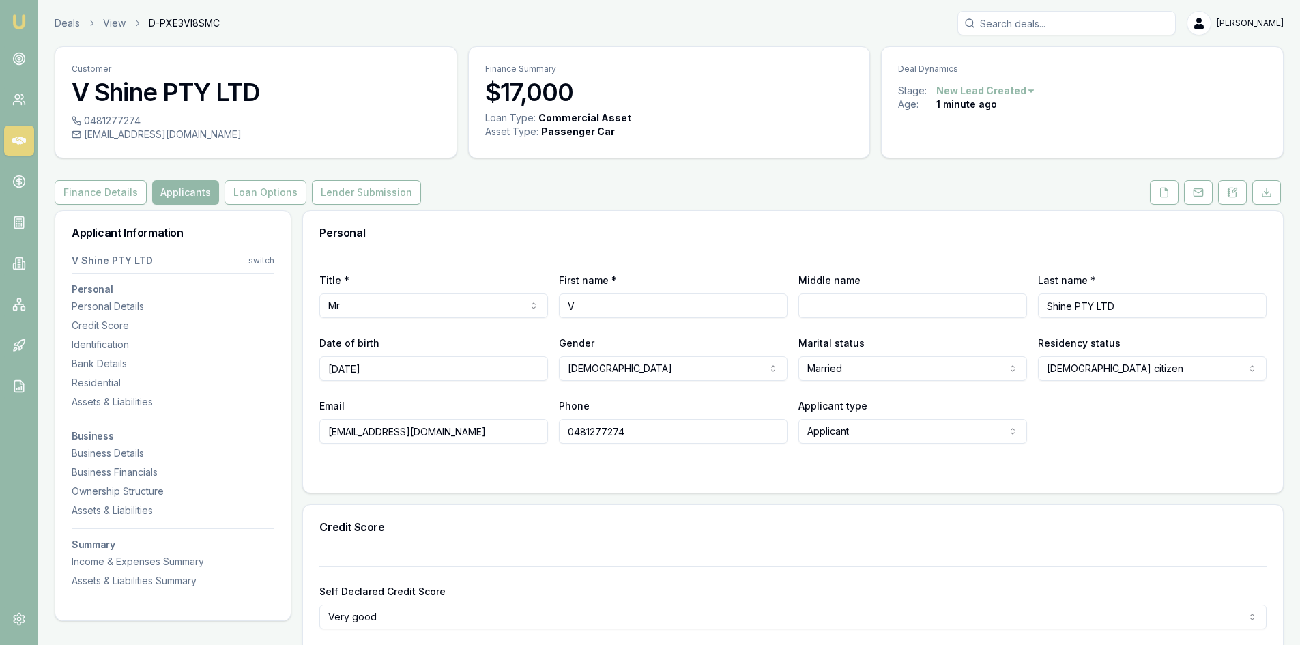
drag, startPoint x: 392, startPoint y: 371, endPoint x: 258, endPoint y: 373, distance: 133.8
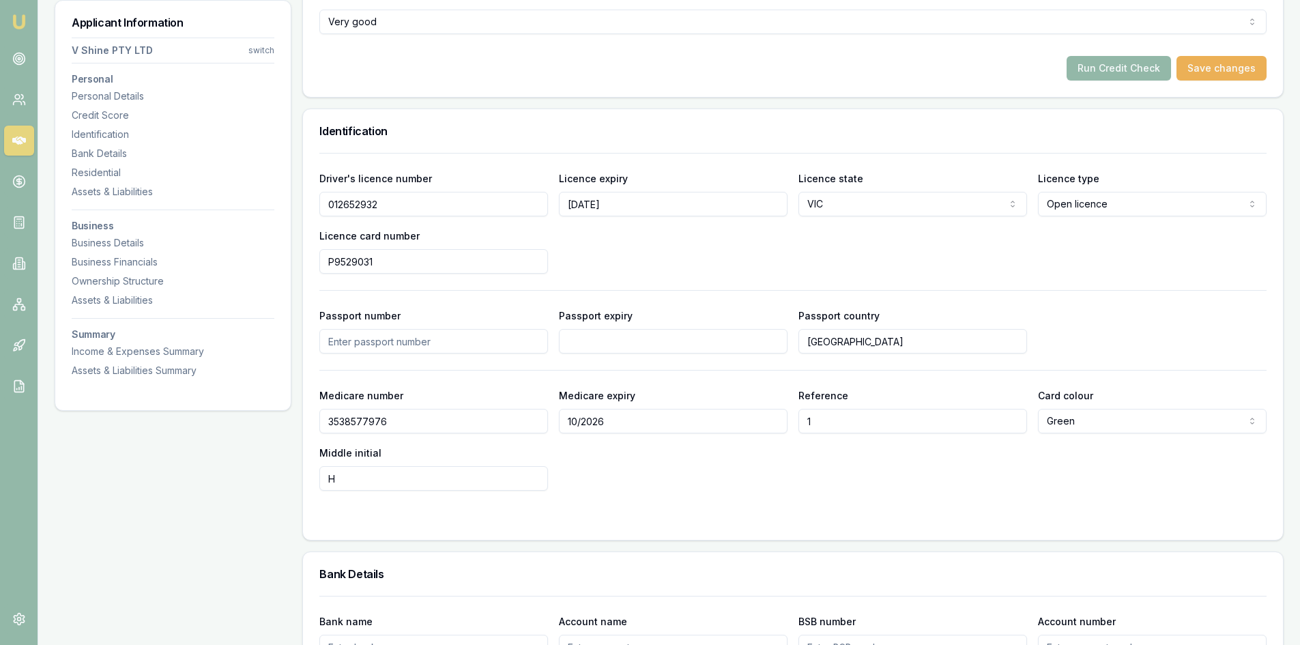
scroll to position [614, 0]
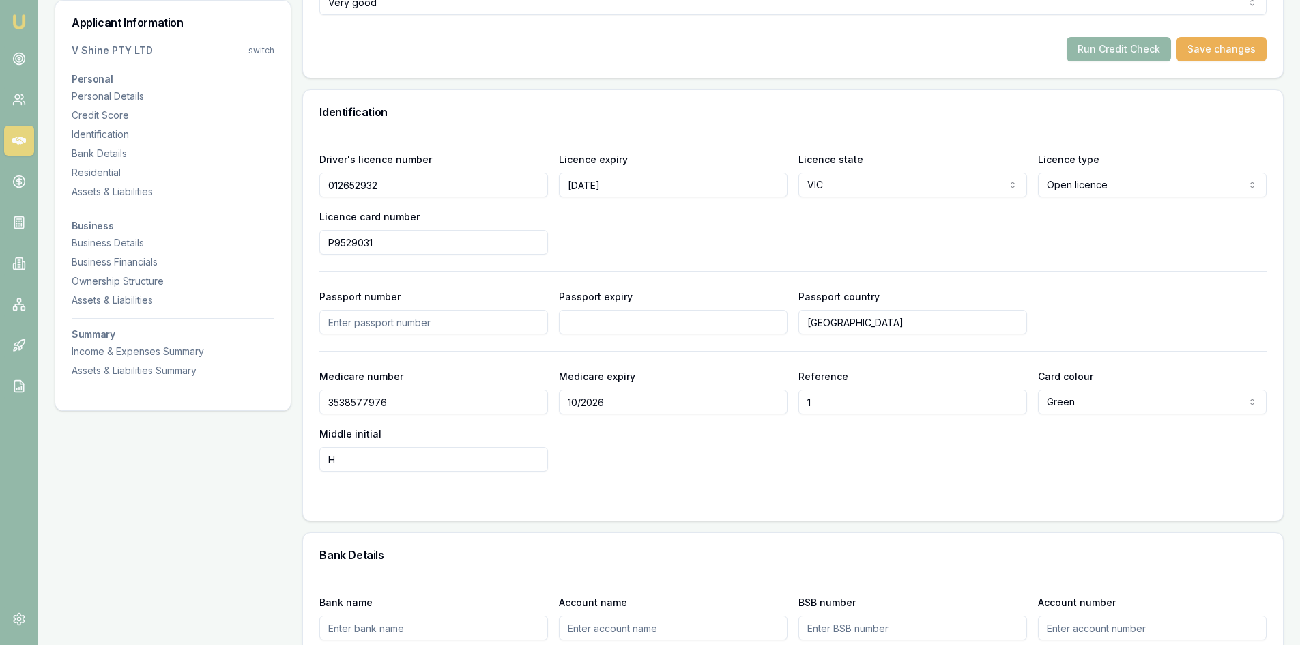
drag, startPoint x: 390, startPoint y: 190, endPoint x: 237, endPoint y: 201, distance: 153.2
drag, startPoint x: 423, startPoint y: 242, endPoint x: 305, endPoint y: 250, distance: 117.6
click at [305, 250] on div "Driver's licence number [DRIVERS_LICENSE_NUMBER] Licence expiry [DATE] Licence …" at bounding box center [793, 327] width 980 height 387
drag, startPoint x: 627, startPoint y: 192, endPoint x: 489, endPoint y: 184, distance: 138.1
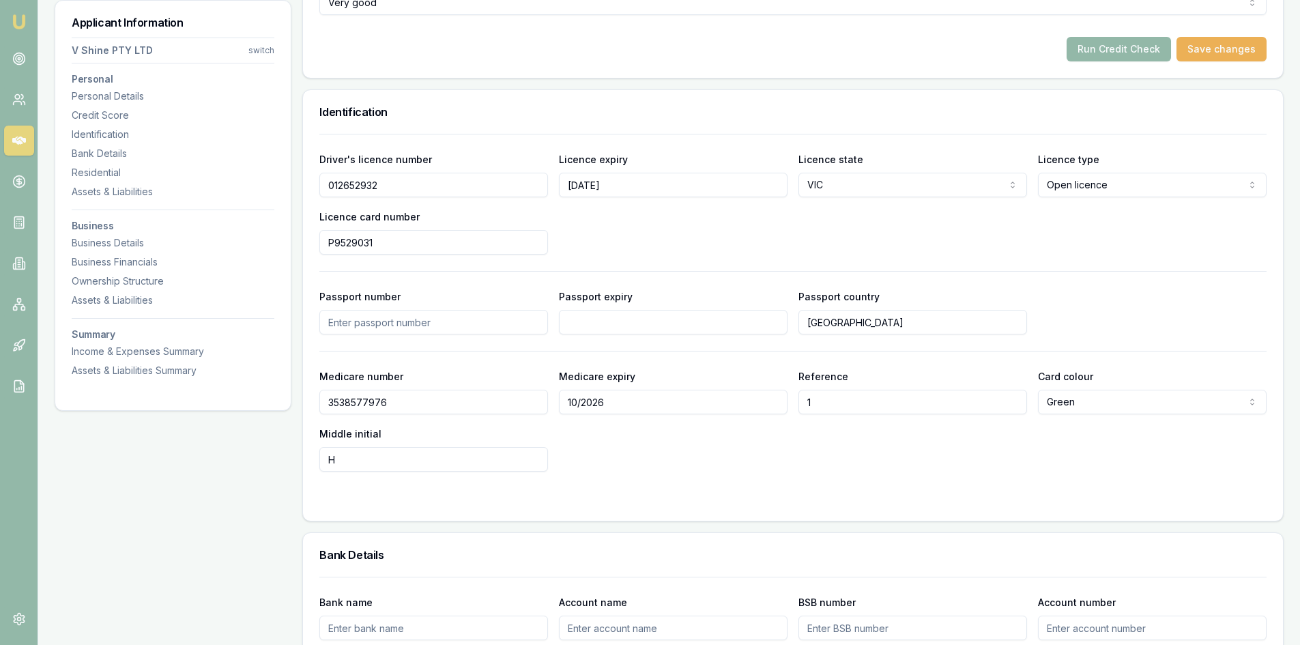
click at [489, 184] on div "Driver's licence number [DRIVERS_LICENSE_NUMBER] Licence expiry [DATE] Licence …" at bounding box center [792, 203] width 947 height 104
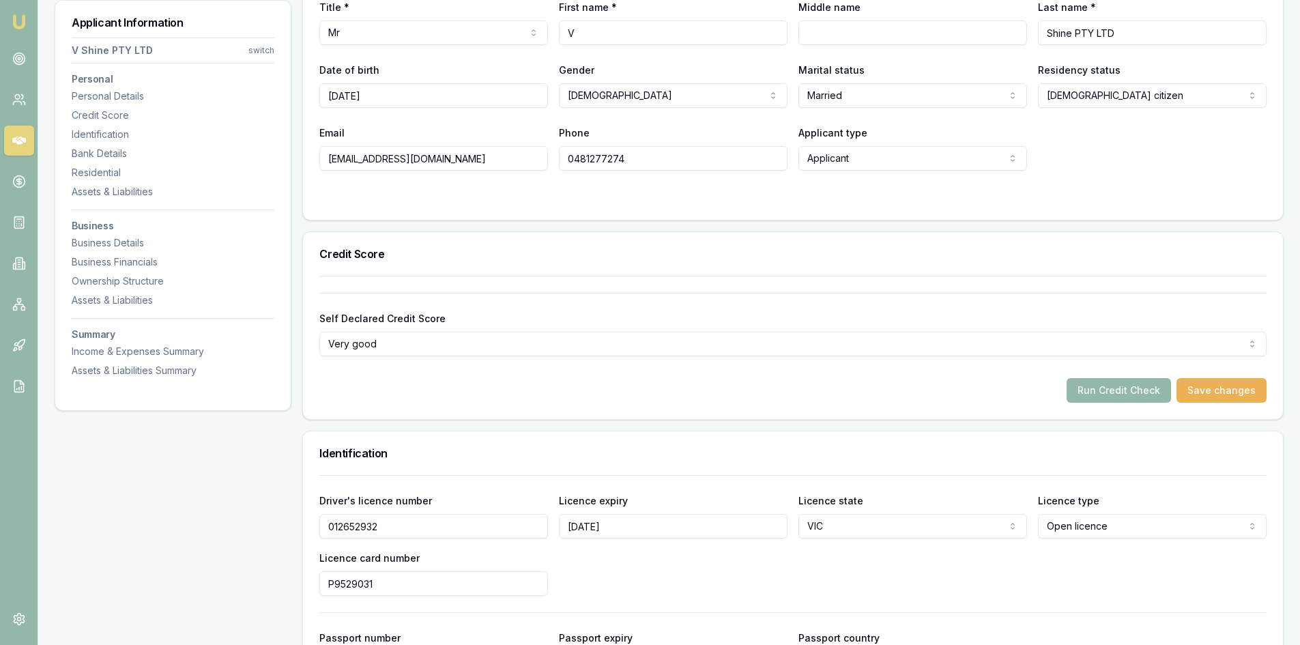
drag, startPoint x: 634, startPoint y: 162, endPoint x: 482, endPoint y: 166, distance: 152.3
click at [482, 166] on div "Email [EMAIL_ADDRESS][DOMAIN_NAME] Phone [PHONE_NUMBER] Applicant type Applican…" at bounding box center [792, 147] width 947 height 46
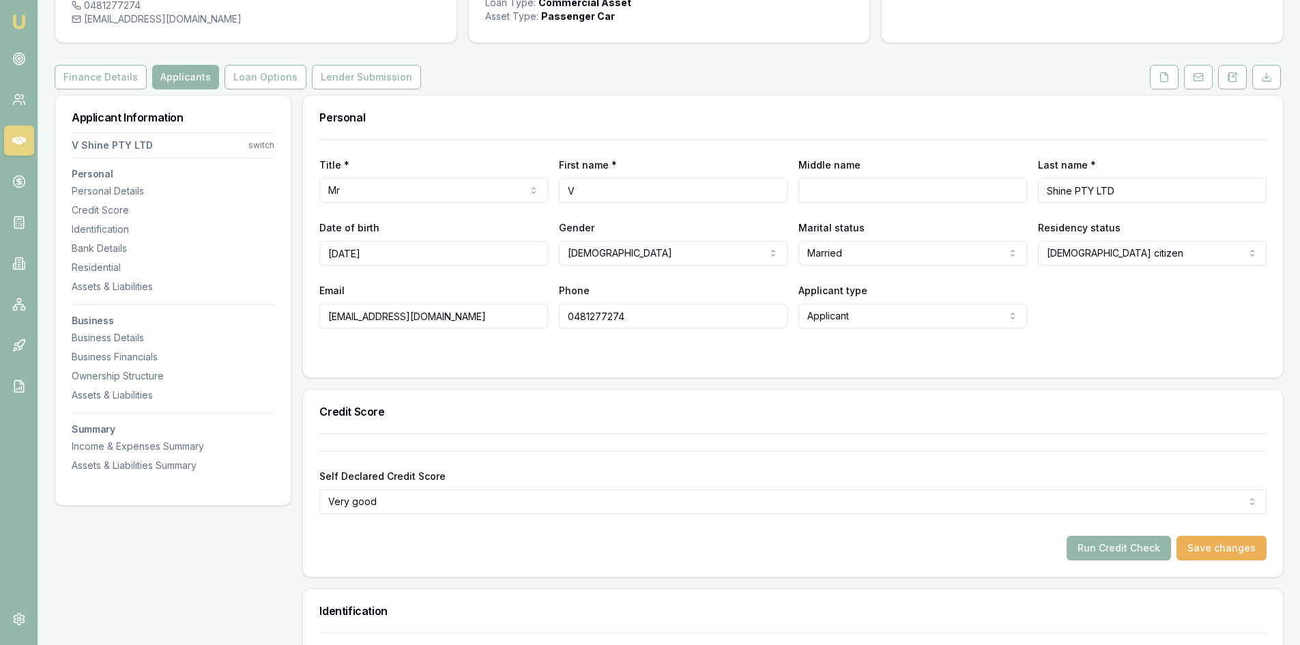
scroll to position [0, 0]
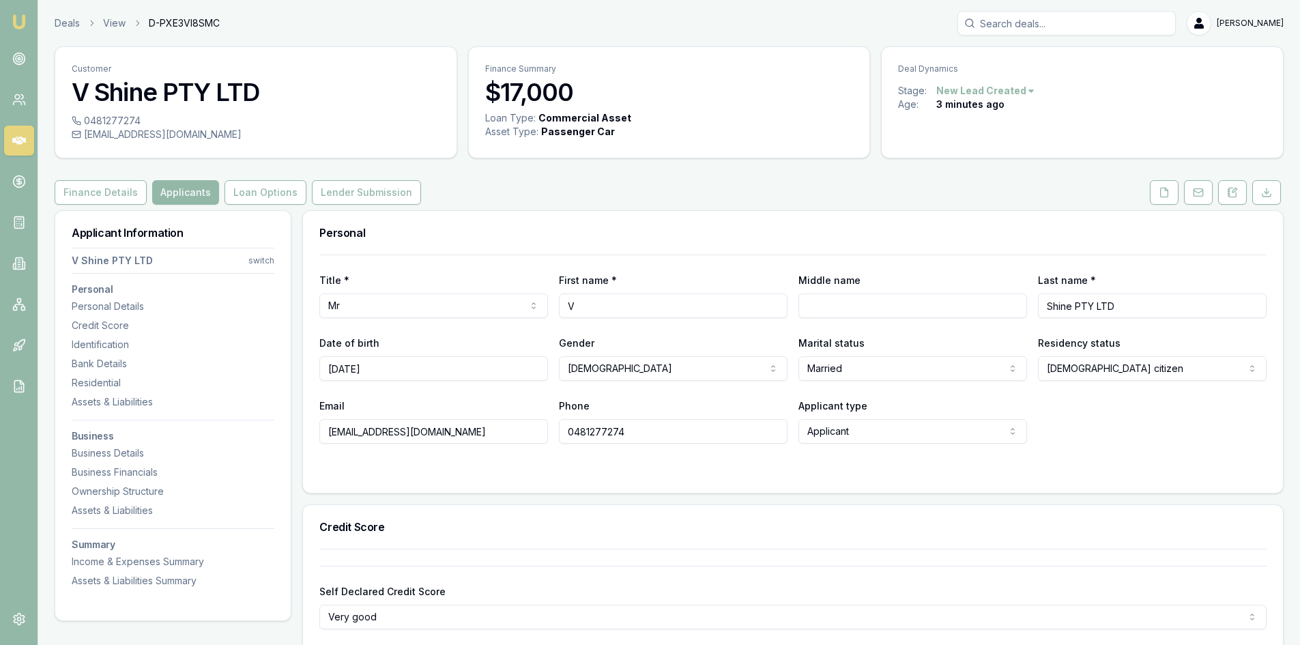
drag, startPoint x: 464, startPoint y: 429, endPoint x: 285, endPoint y: 435, distance: 178.9
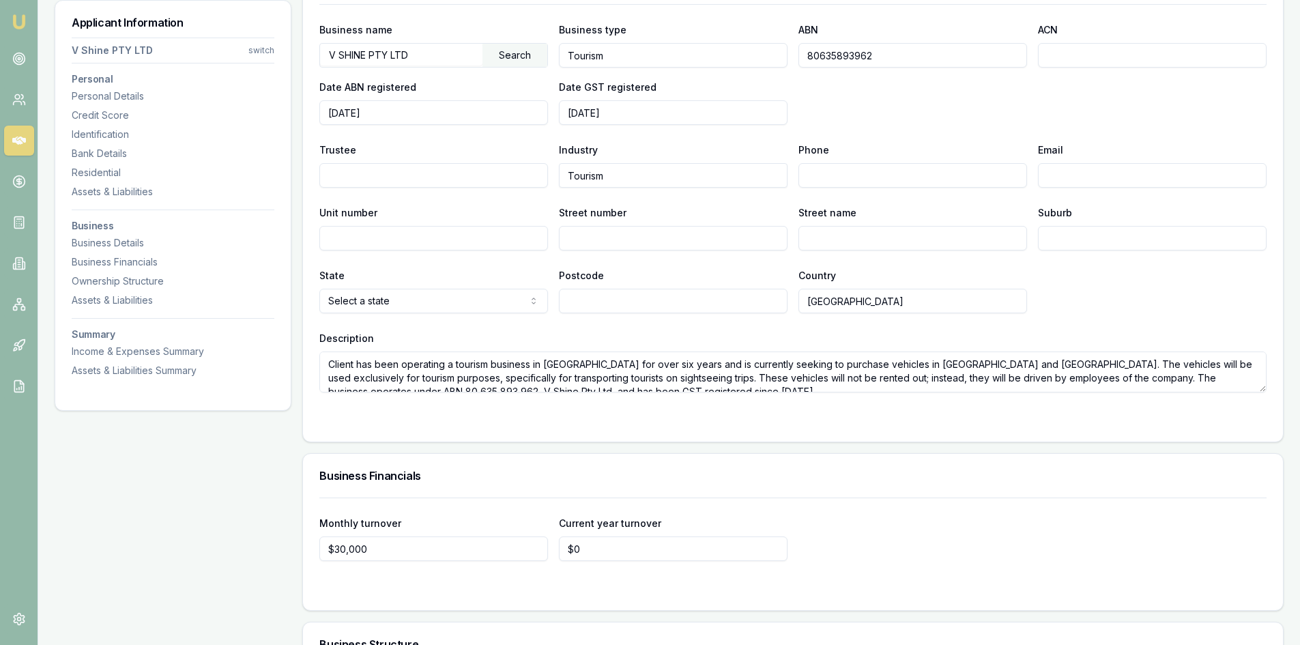
scroll to position [12, 0]
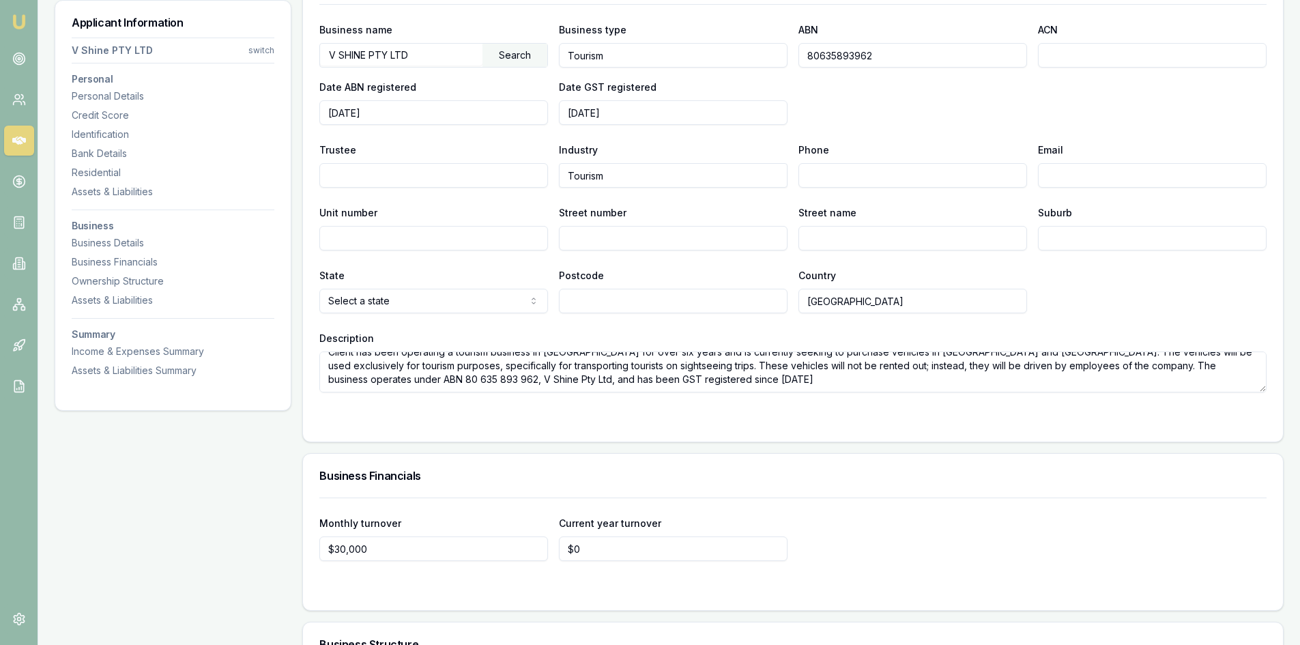
drag, startPoint x: 328, startPoint y: 363, endPoint x: 694, endPoint y: 385, distance: 367.2
click at [694, 385] on textarea "Client has been operating a tourism business in [GEOGRAPHIC_DATA] for over six …" at bounding box center [792, 372] width 947 height 41
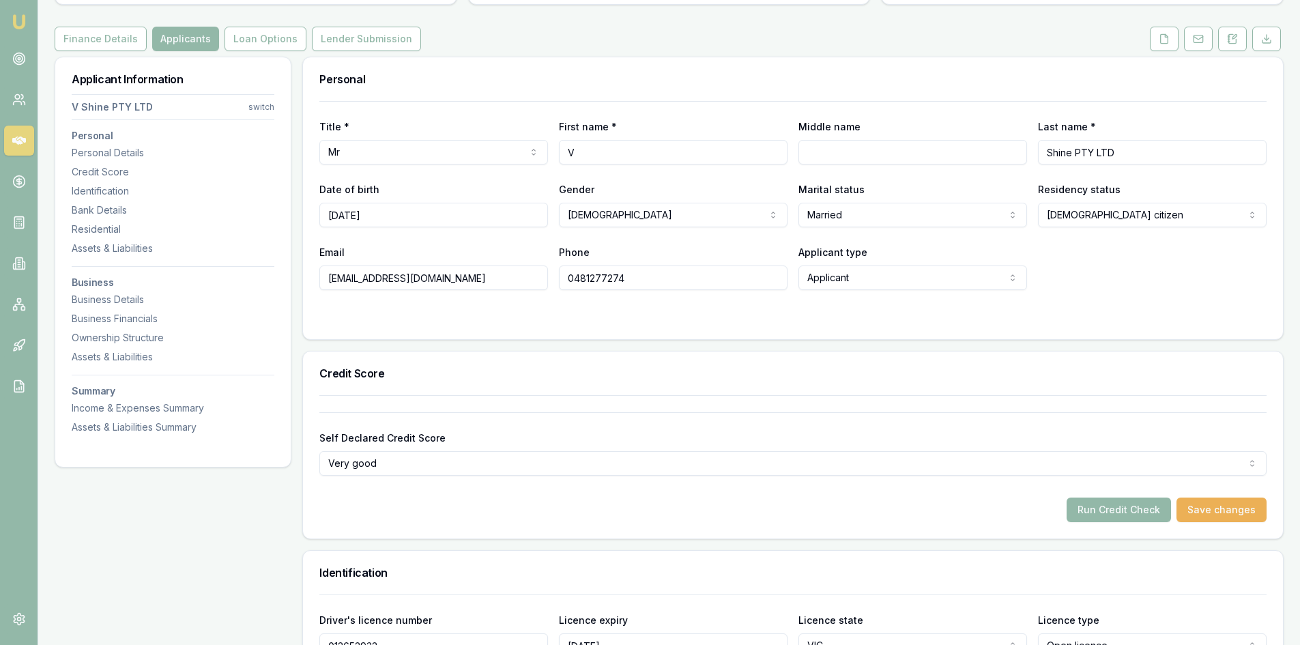
scroll to position [0, 0]
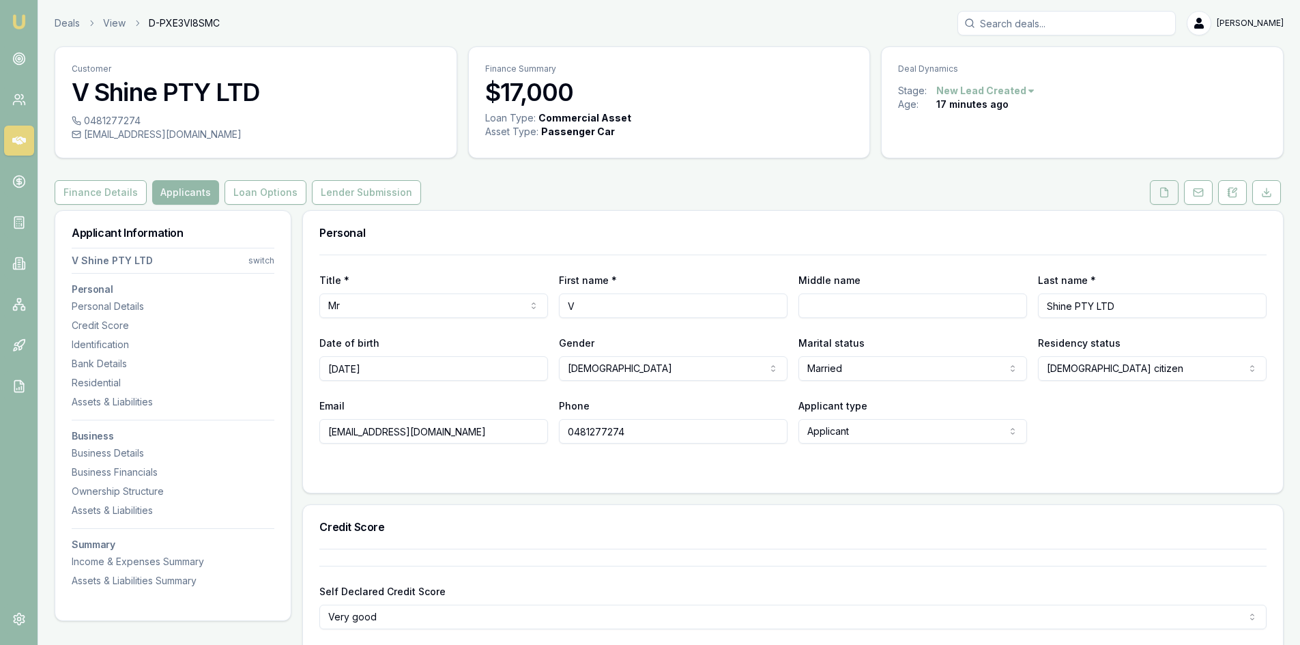
click at [1156, 197] on button at bounding box center [1164, 192] width 29 height 25
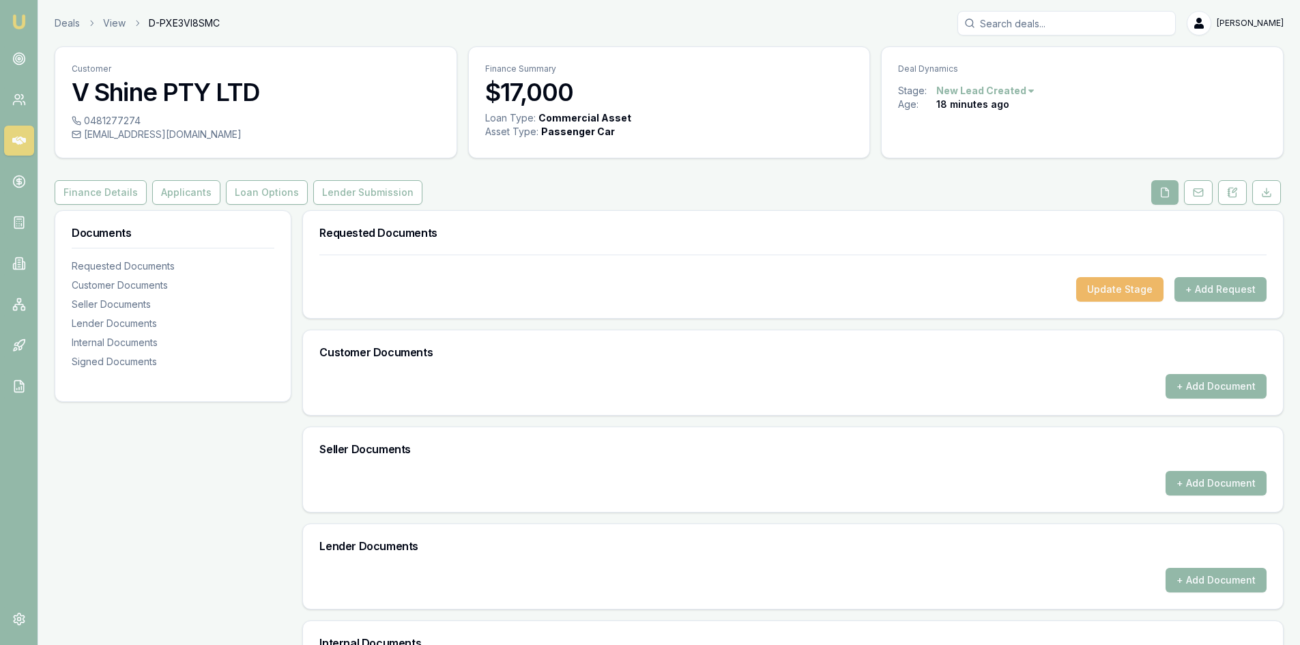
click at [1121, 291] on button "Update Stage" at bounding box center [1119, 289] width 87 height 25
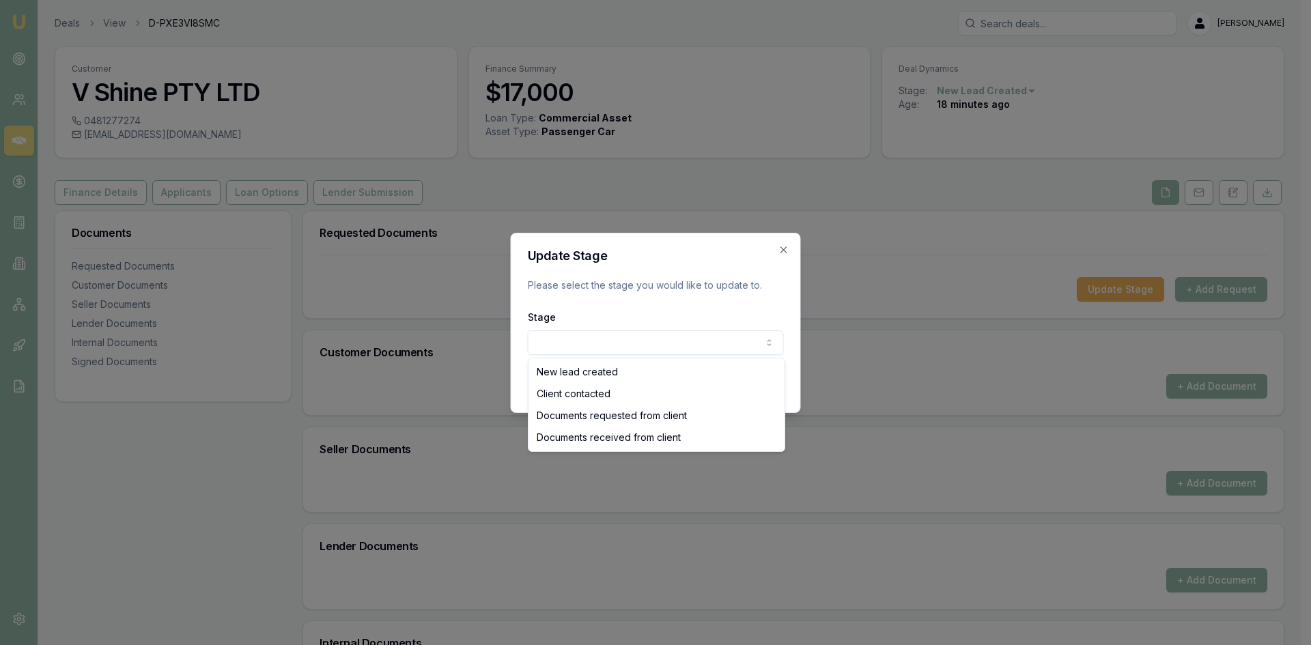
click at [681, 341] on body "Emu Broker Deals View D-PXE3VI8SMC [PERSON_NAME] Toggle Menu Customer V Shine P…" at bounding box center [650, 322] width 1300 height 645
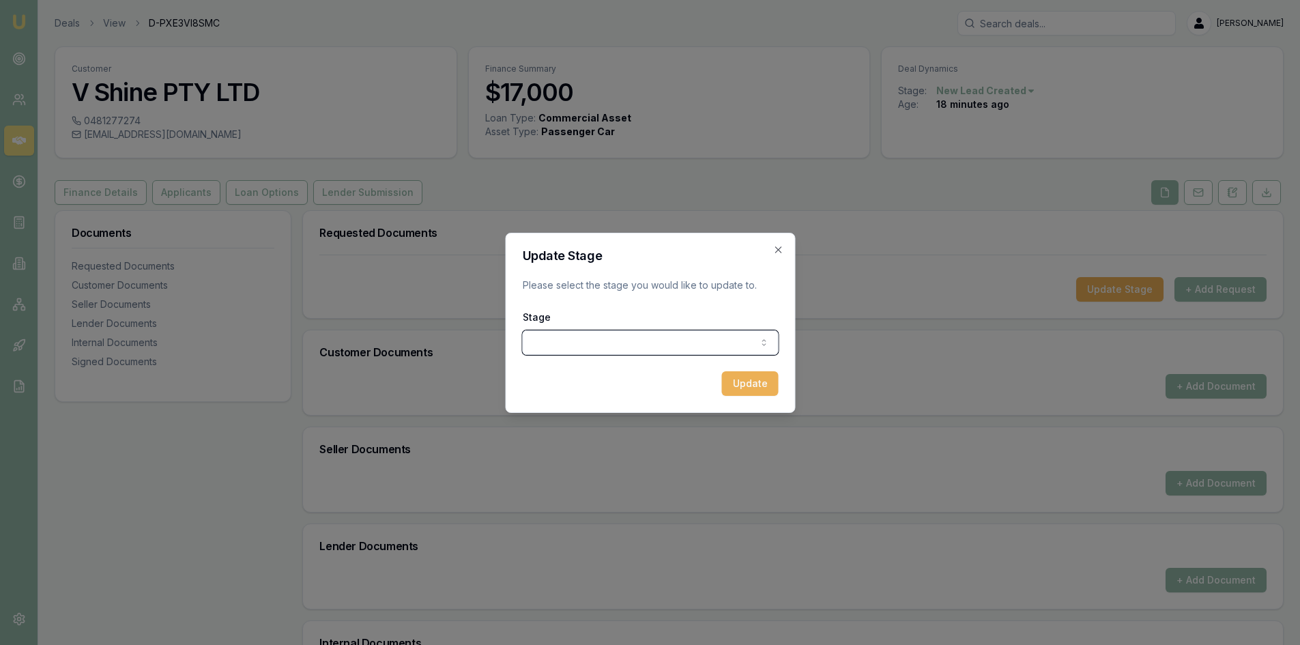
click at [204, 487] on div at bounding box center [650, 322] width 1300 height 645
click at [775, 248] on icon "button" at bounding box center [778, 249] width 11 height 11
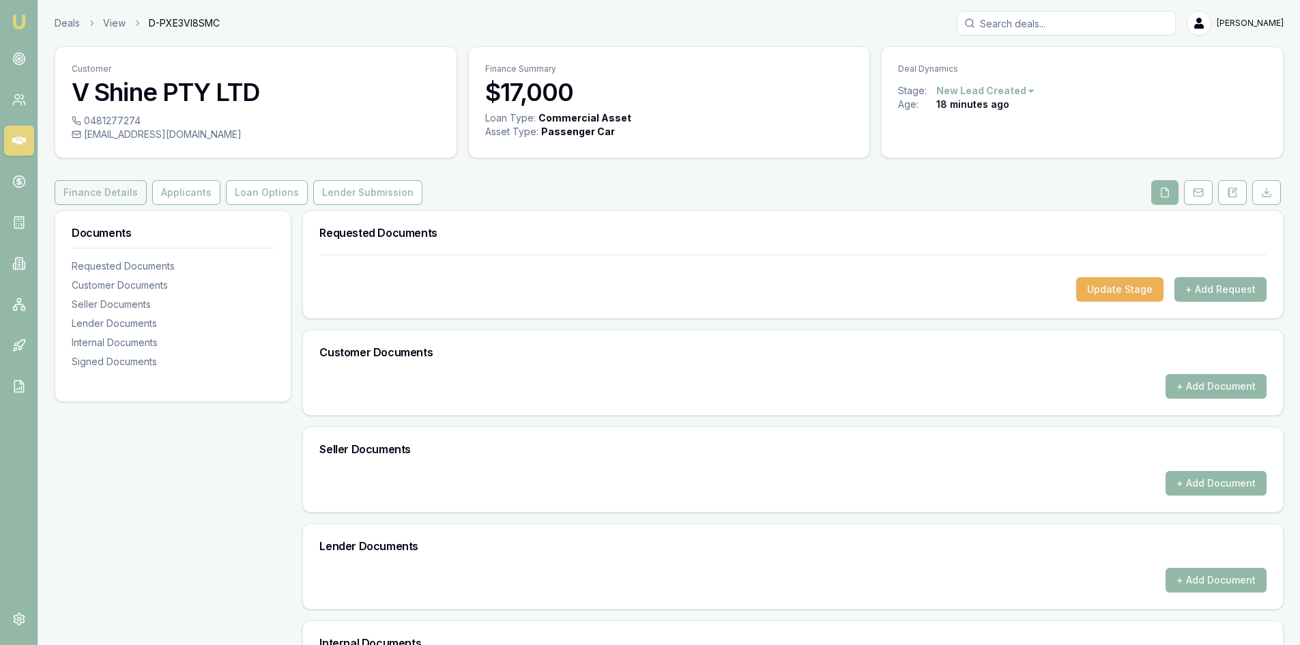
click at [93, 199] on button "Finance Details" at bounding box center [101, 192] width 92 height 25
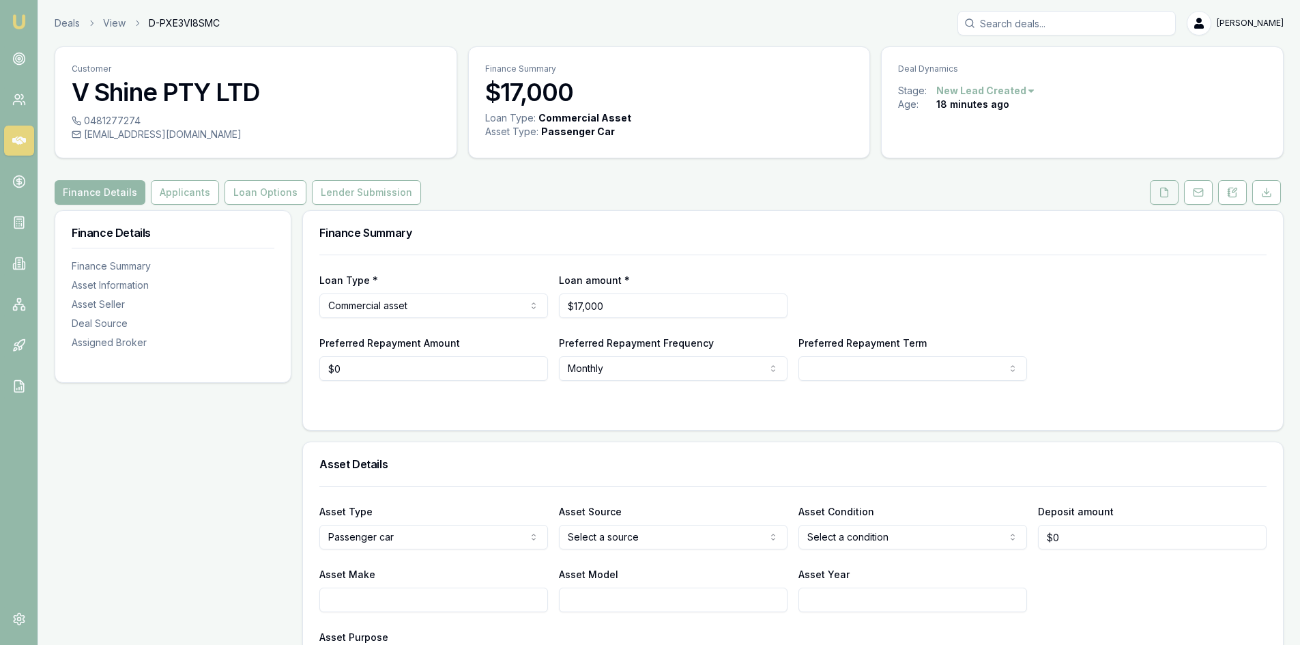
click at [1160, 190] on icon at bounding box center [1164, 192] width 11 height 11
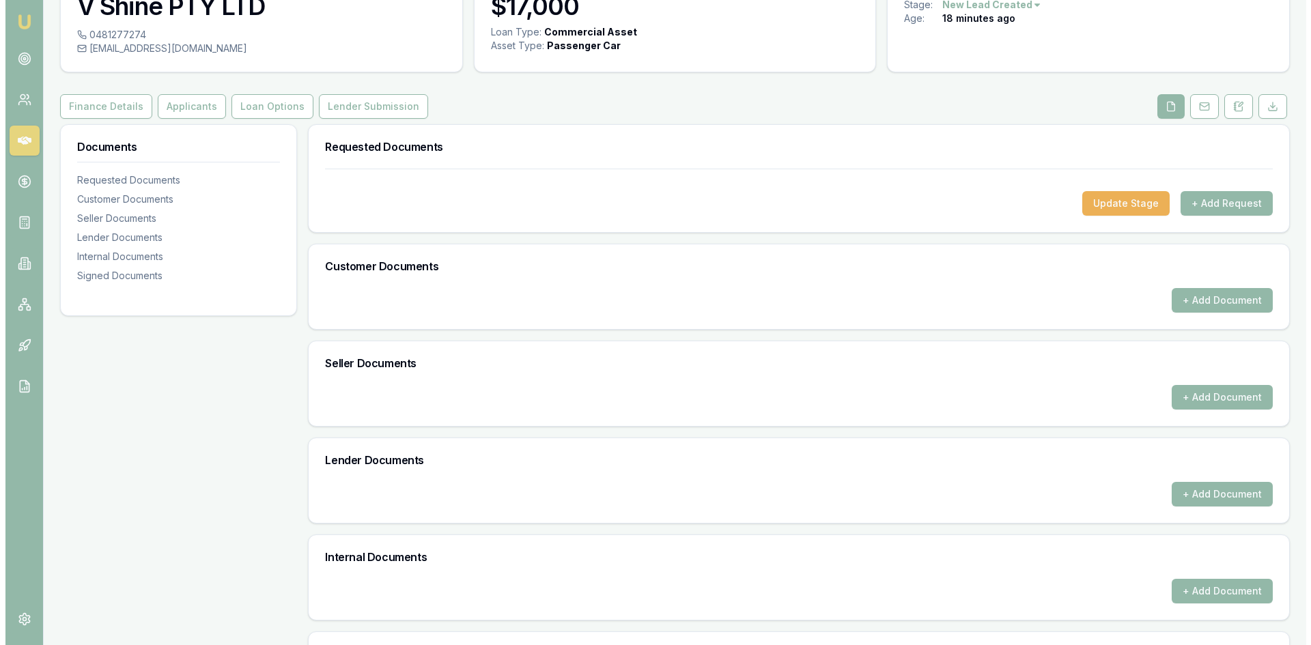
scroll to position [169, 0]
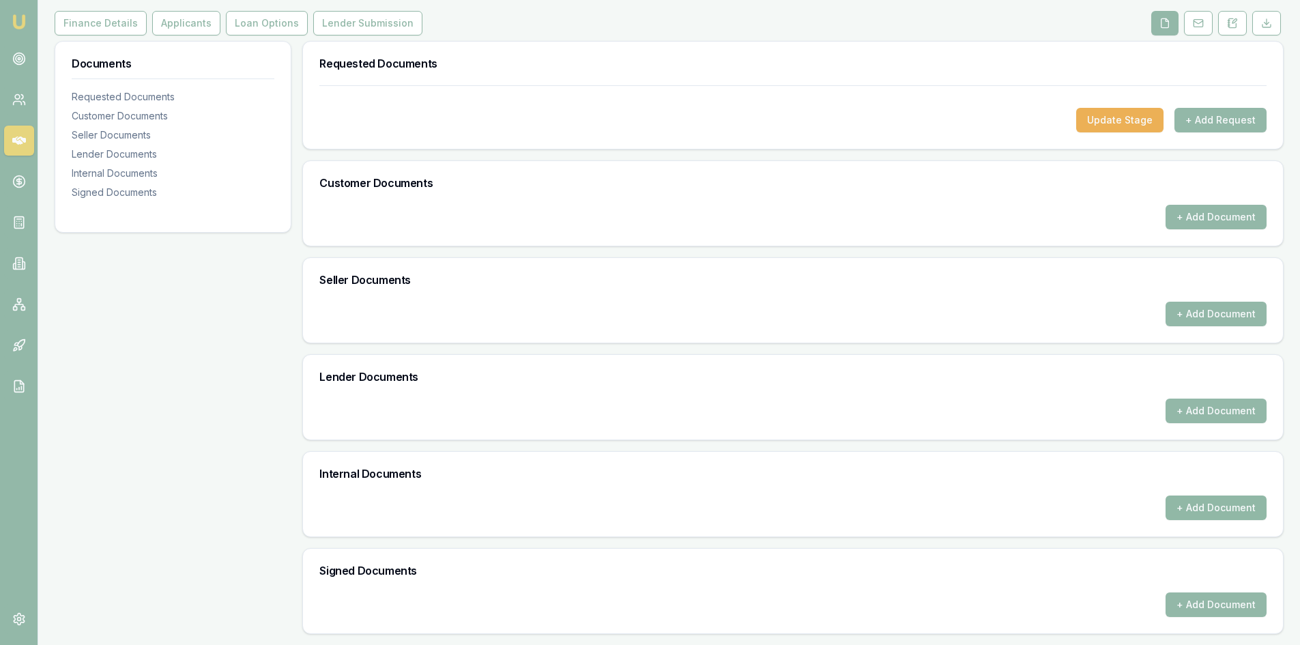
click at [1179, 502] on button "+ Add Document" at bounding box center [1216, 508] width 101 height 25
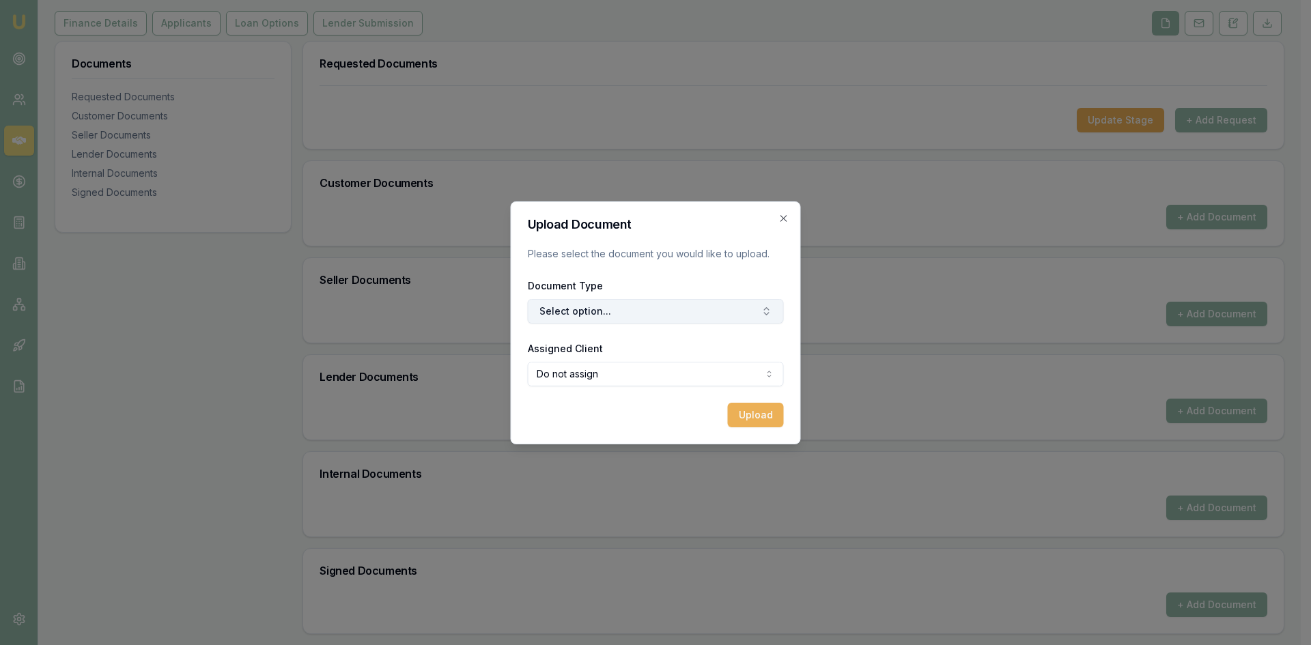
click at [725, 307] on button "Select option..." at bounding box center [656, 311] width 256 height 25
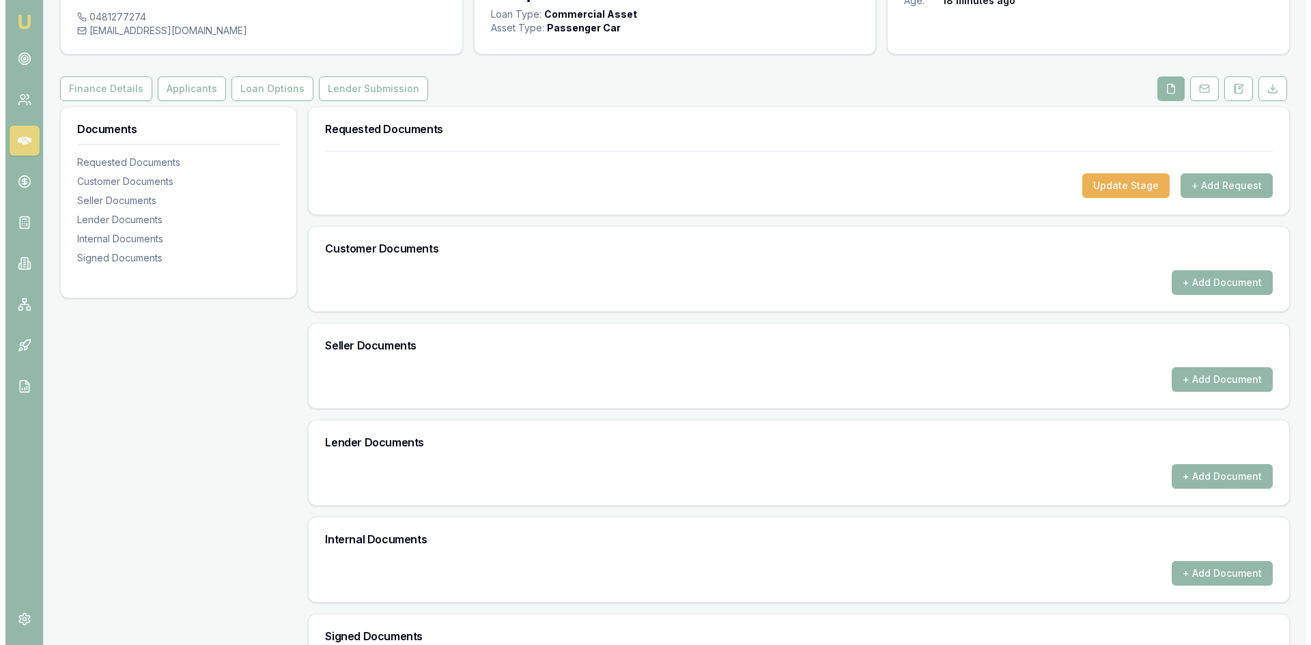
scroll to position [0, 0]
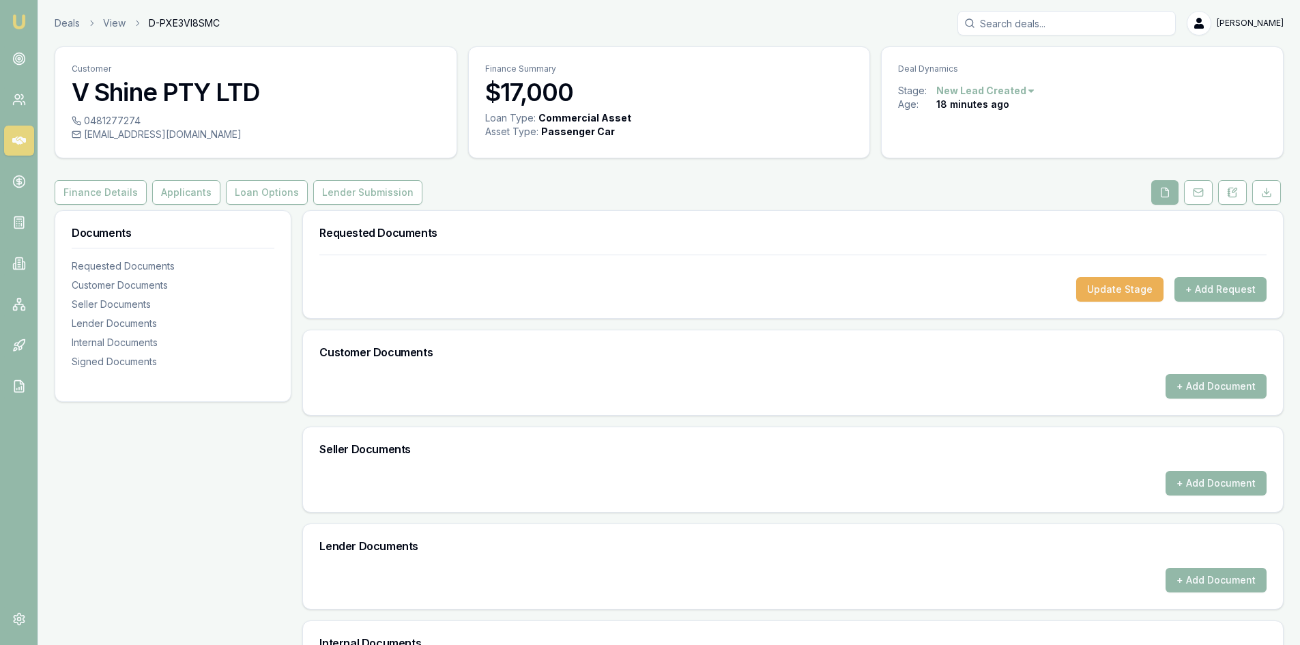
click at [1186, 285] on button "+ Add Request" at bounding box center [1221, 289] width 92 height 25
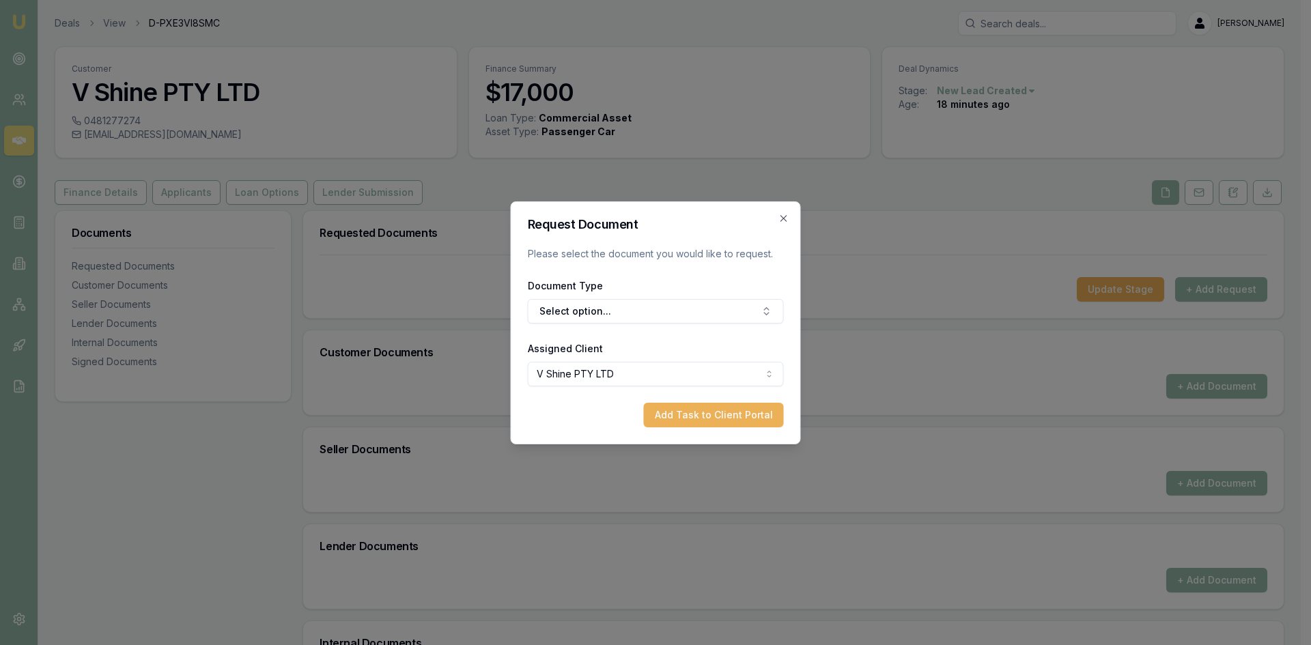
click at [706, 326] on form "Request Document Please select the document you would like to request. Document…" at bounding box center [656, 322] width 256 height 209
click at [702, 320] on button "Select option..." at bounding box center [656, 311] width 256 height 25
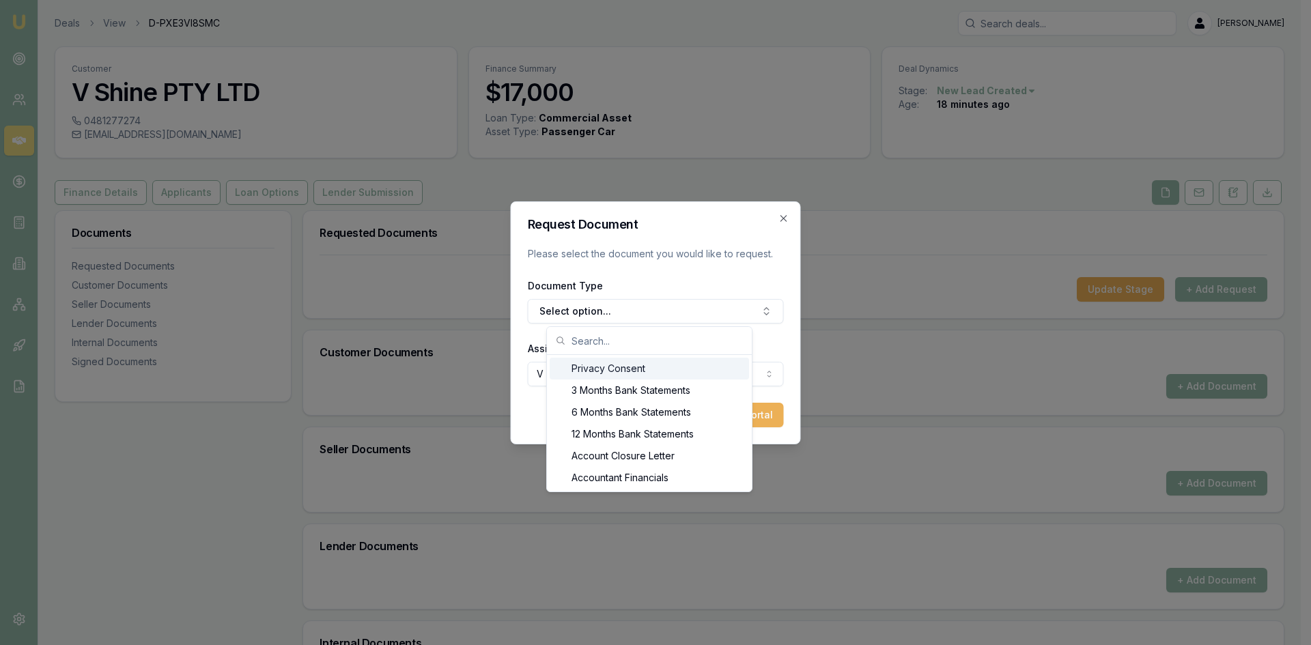
click at [652, 376] on div "Privacy Consent" at bounding box center [648, 369] width 199 height 22
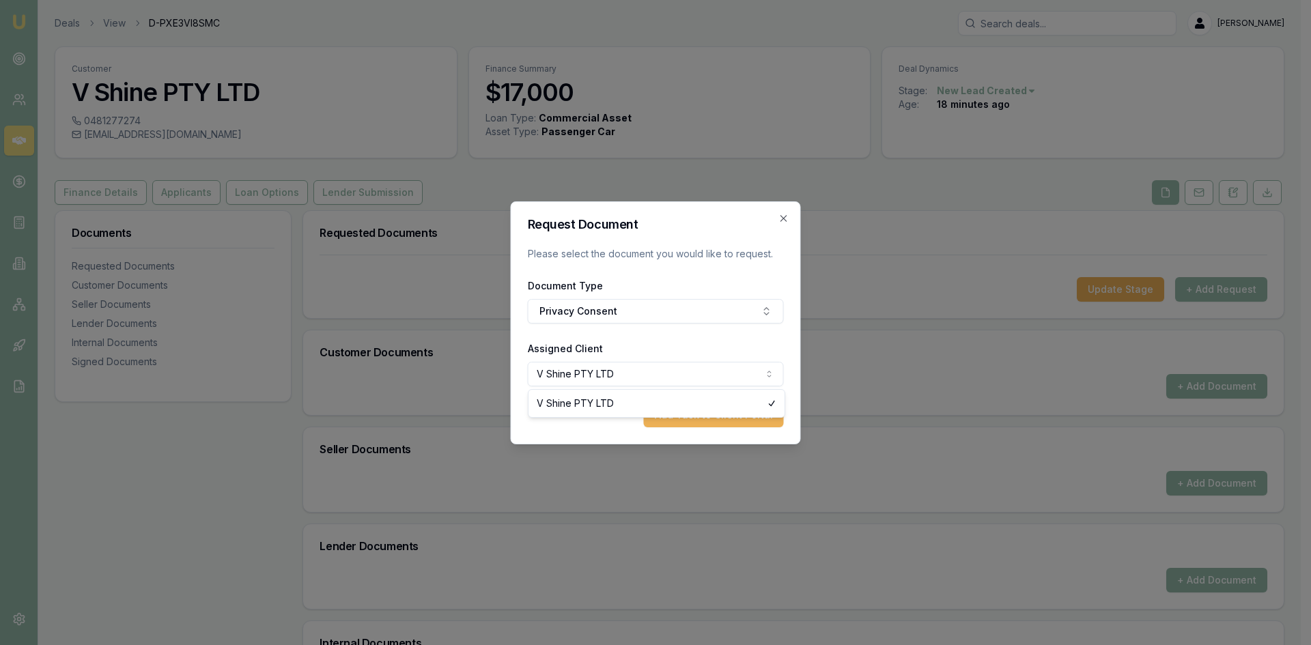
click at [611, 371] on body "Emu Broker Deals View D-PXE3VI8SMC [PERSON_NAME] Toggle Menu Customer V Shine P…" at bounding box center [650, 322] width 1300 height 645
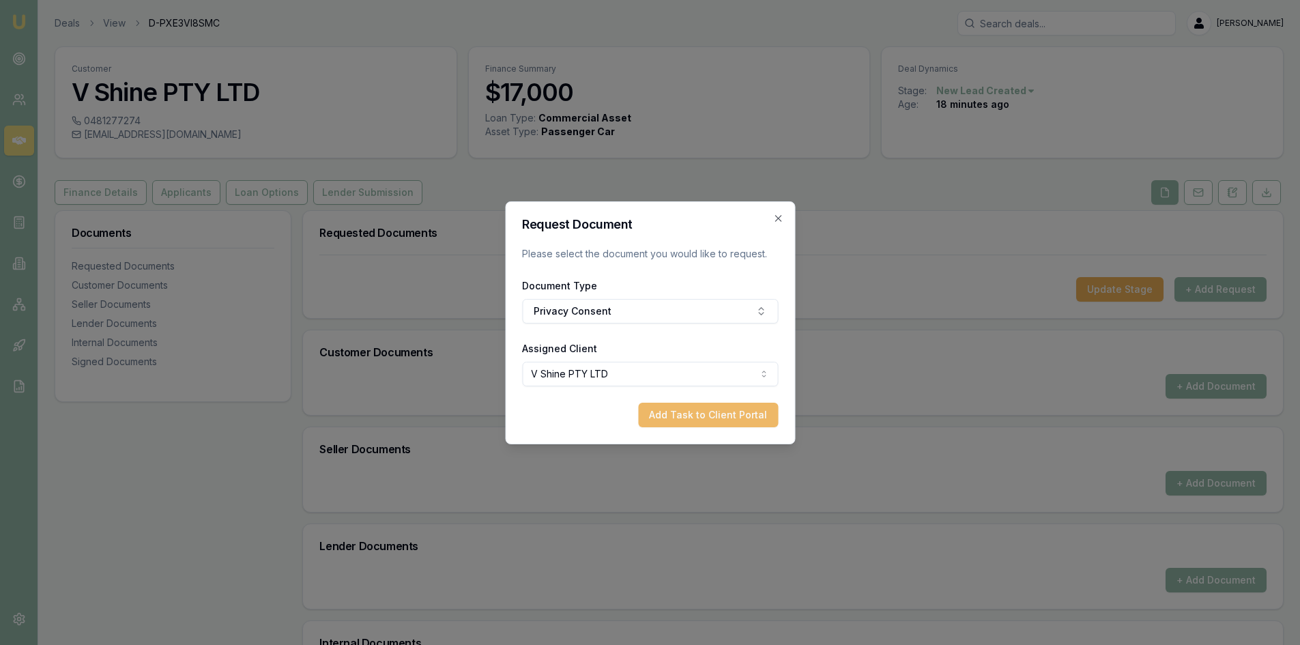
click at [673, 419] on button "Add Task to Client Portal" at bounding box center [708, 415] width 140 height 25
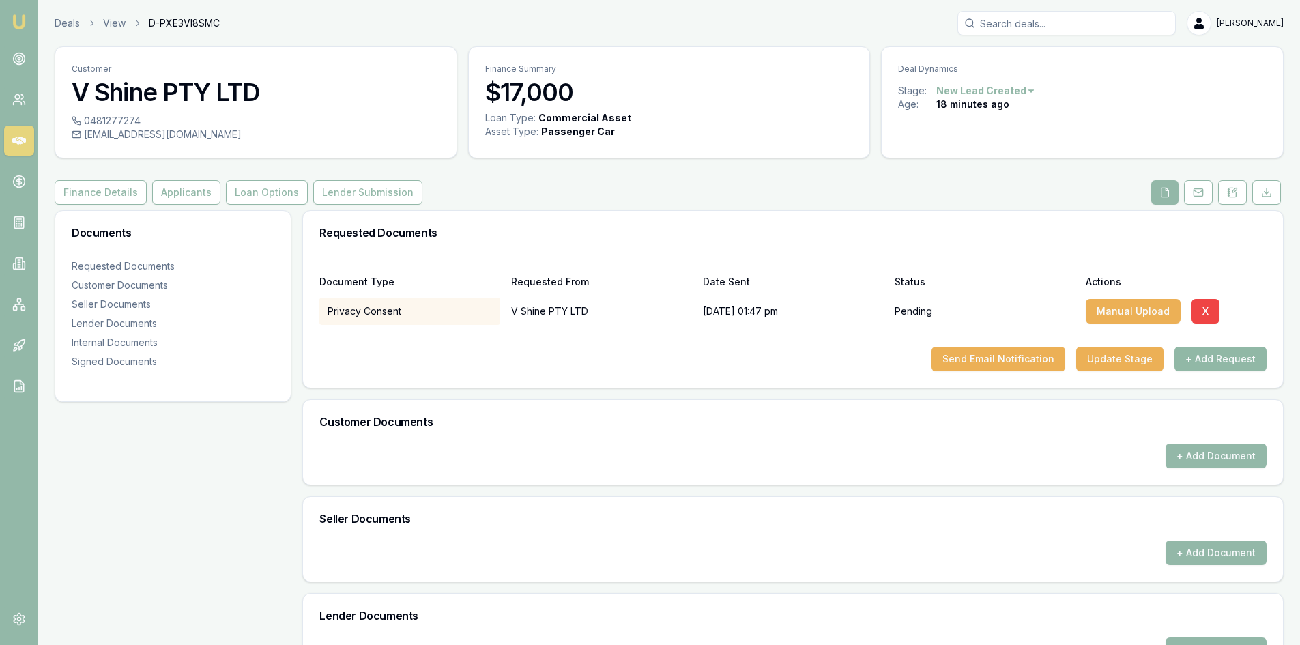
click at [1204, 362] on button "+ Add Request" at bounding box center [1221, 359] width 92 height 25
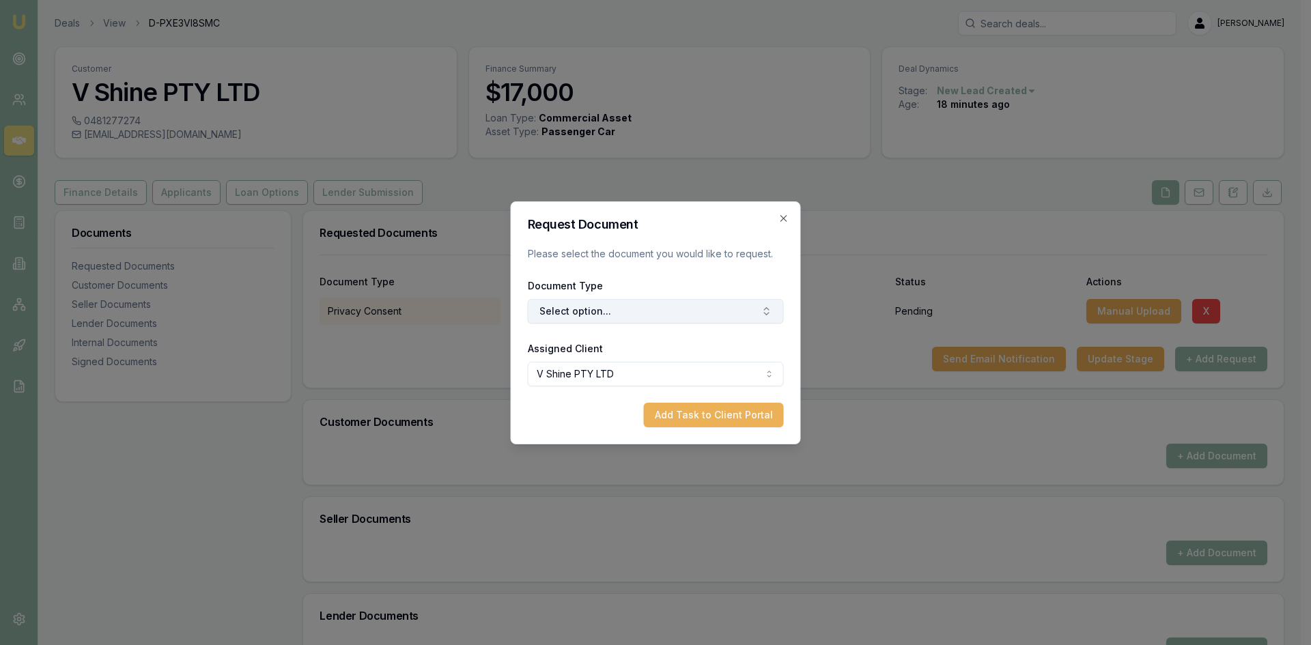
click at [605, 314] on button "Select option..." at bounding box center [656, 311] width 256 height 25
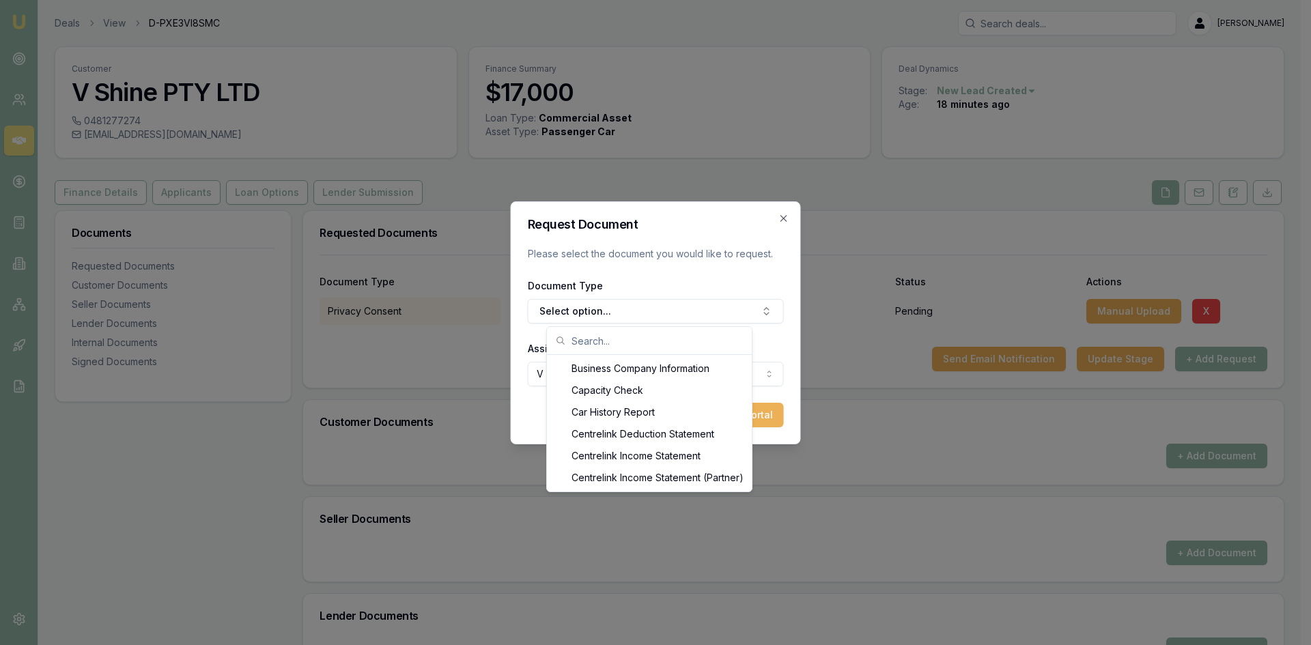
scroll to position [383, 0]
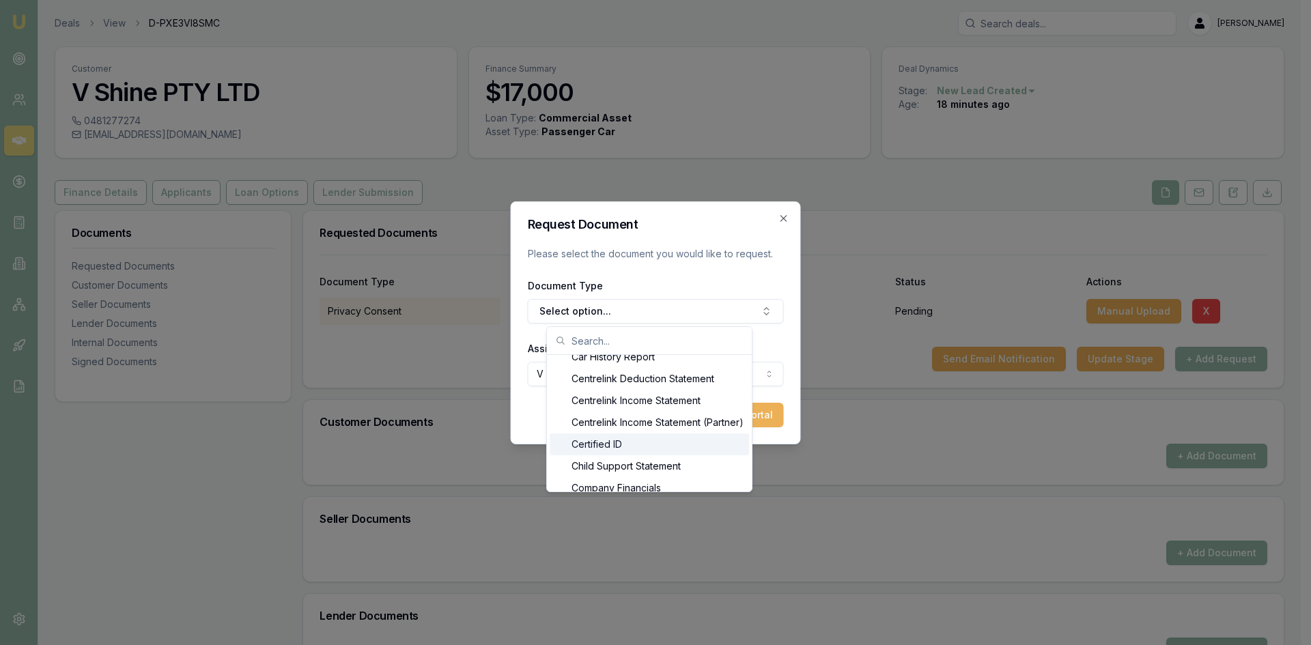
click at [586, 442] on div "Certified ID" at bounding box center [648, 444] width 199 height 22
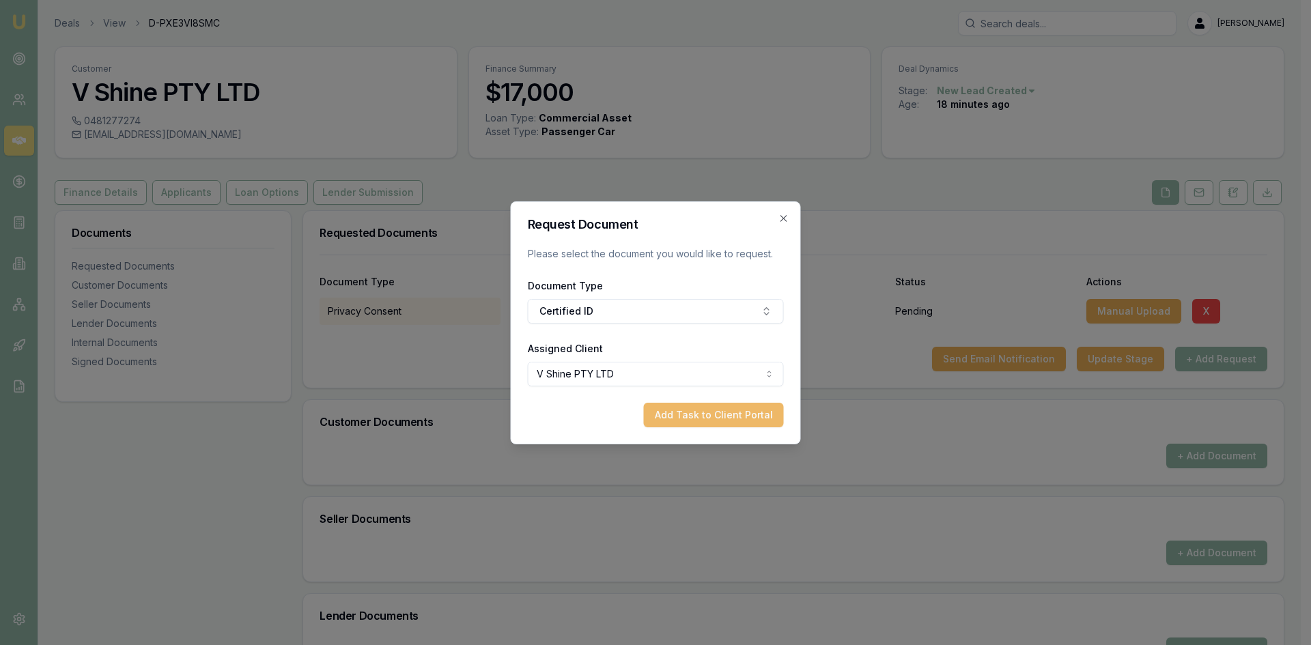
click at [709, 407] on button "Add Task to Client Portal" at bounding box center [714, 415] width 140 height 25
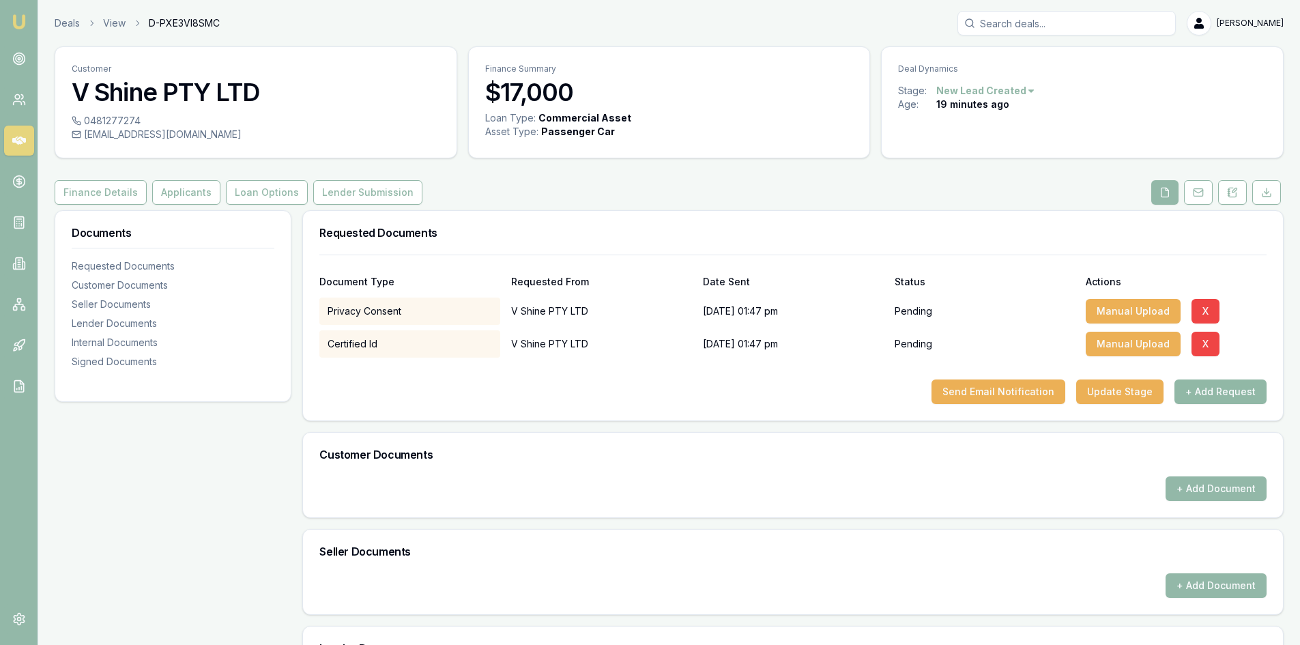
click at [1199, 396] on button "+ Add Request" at bounding box center [1221, 392] width 92 height 25
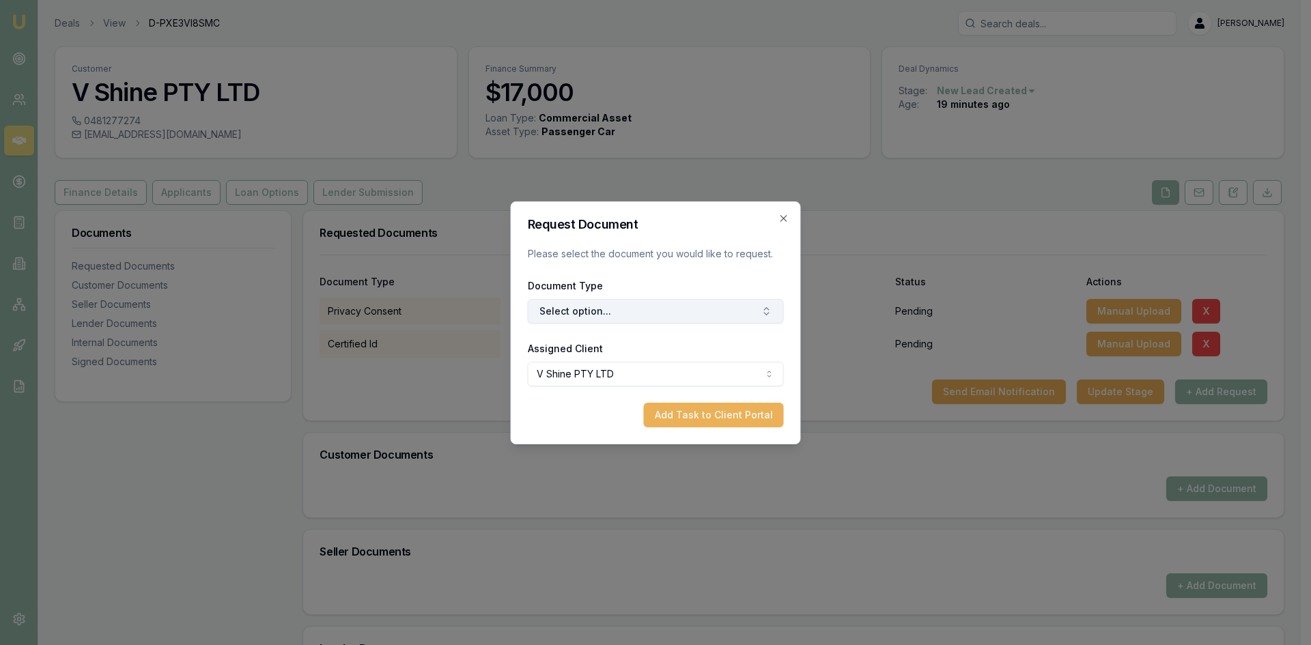
click at [663, 308] on button "Select option..." at bounding box center [656, 311] width 256 height 25
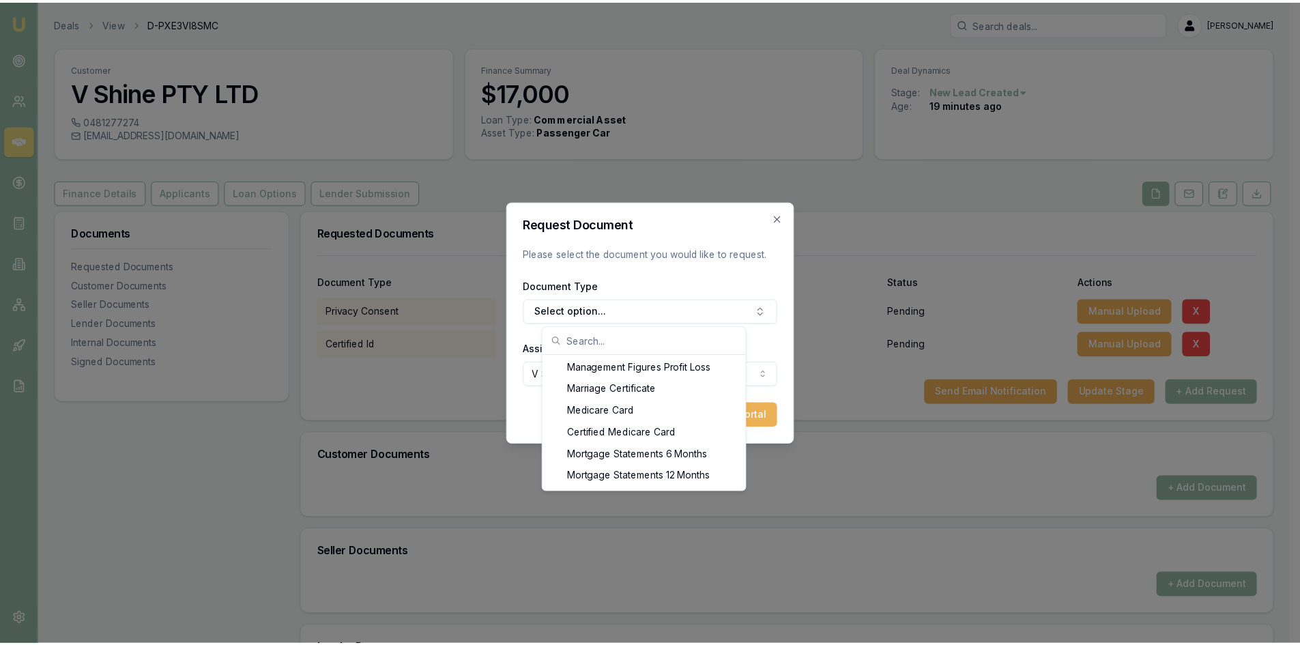
scroll to position [1039, 0]
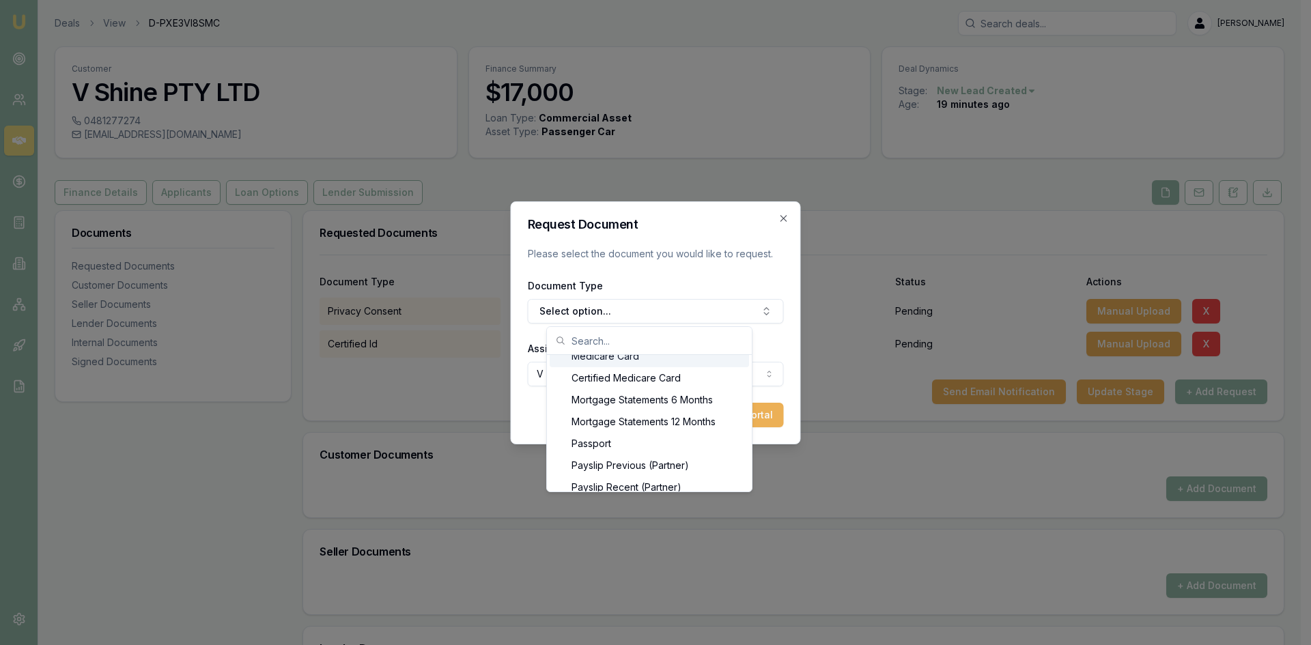
click at [591, 363] on div "Medicare Card" at bounding box center [648, 356] width 199 height 22
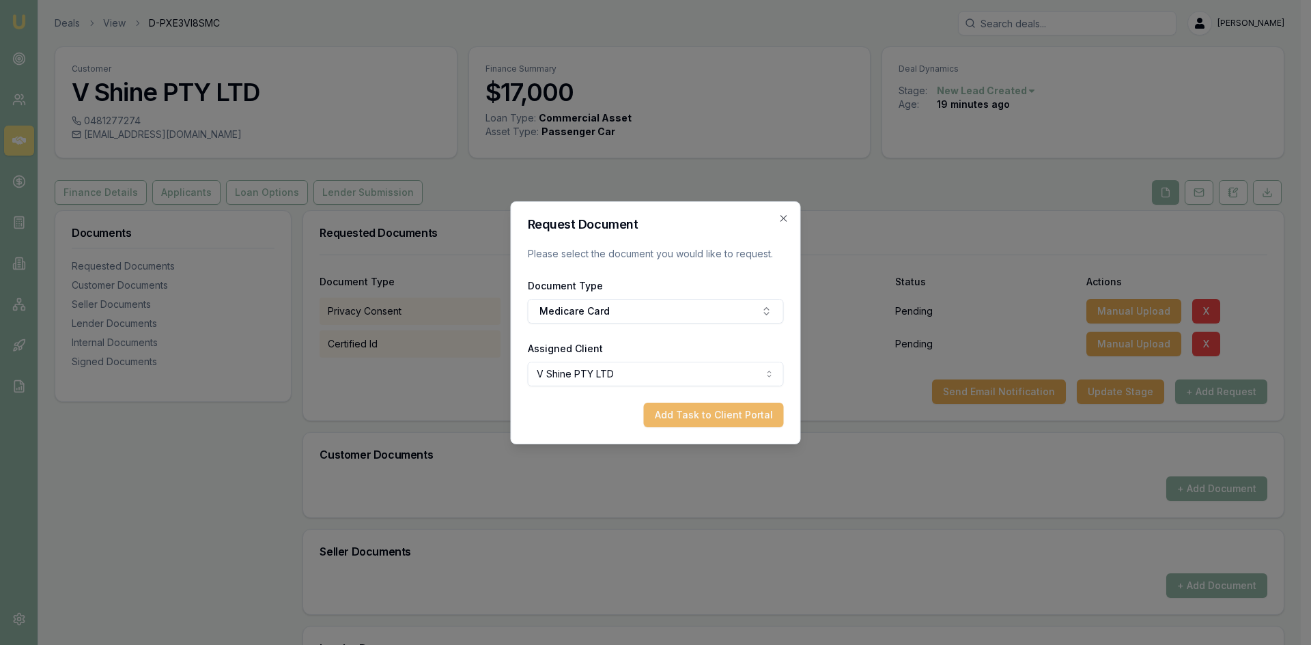
click at [694, 414] on button "Add Task to Client Portal" at bounding box center [714, 415] width 140 height 25
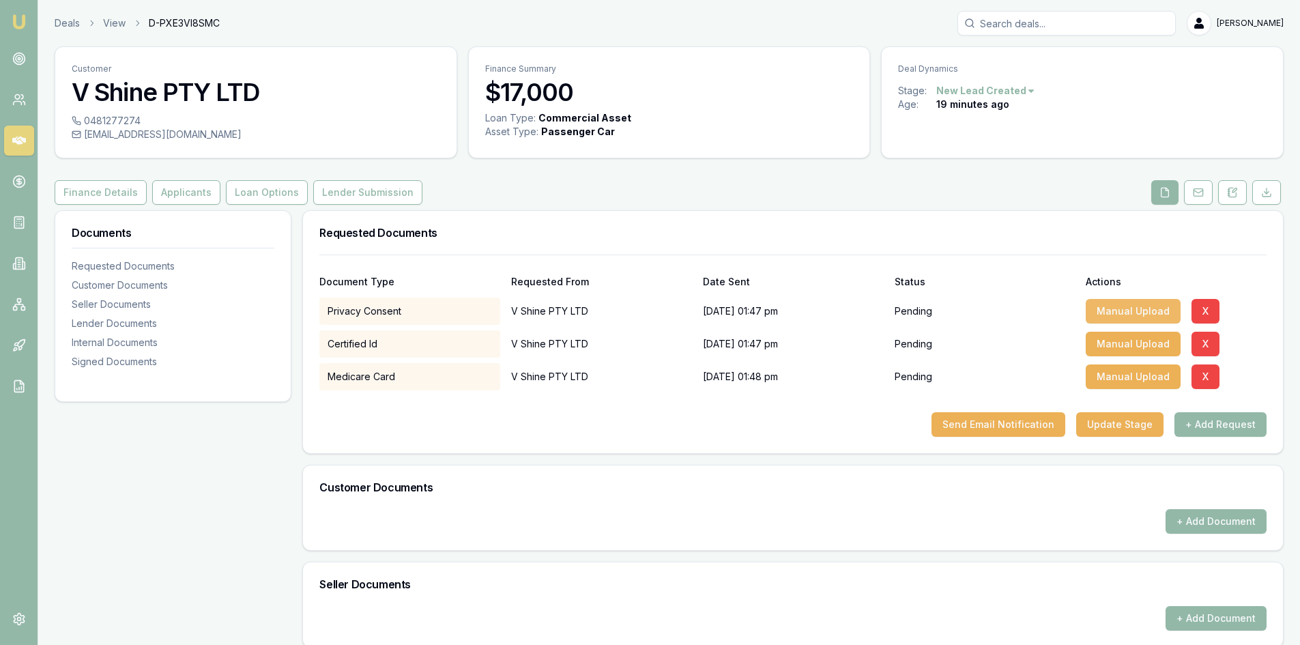
click at [1119, 311] on button "Manual Upload" at bounding box center [1133, 311] width 95 height 25
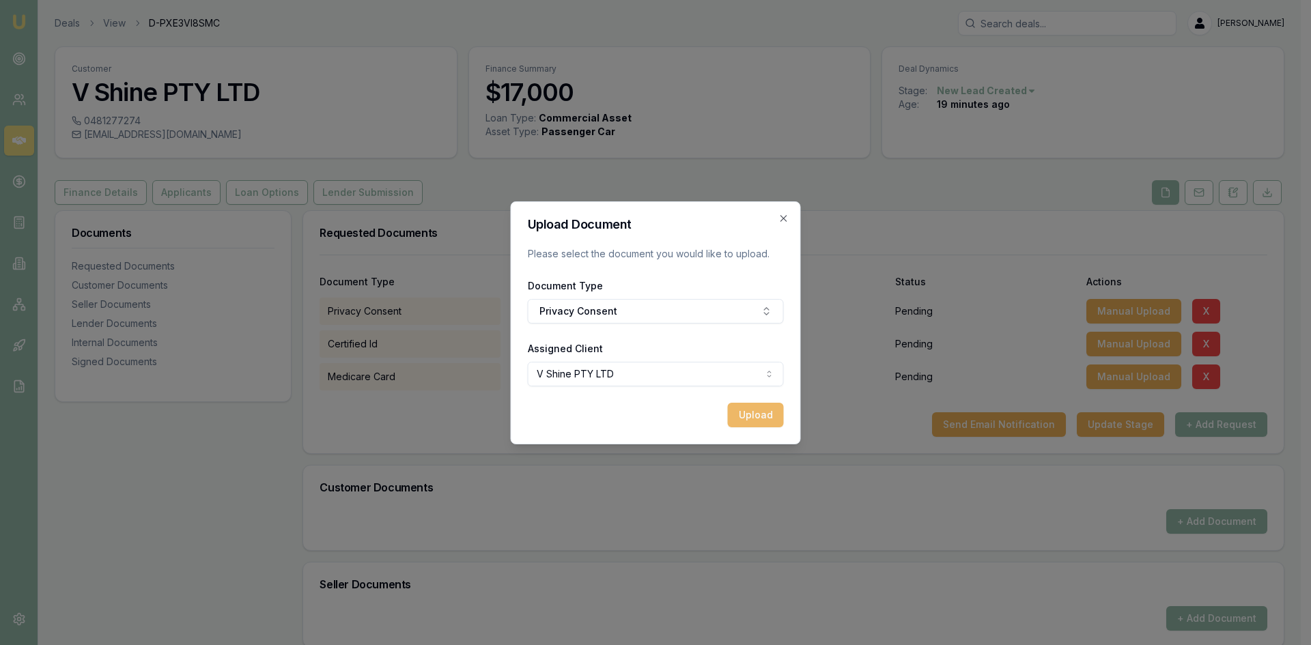
click at [760, 417] on button "Upload" at bounding box center [756, 415] width 56 height 25
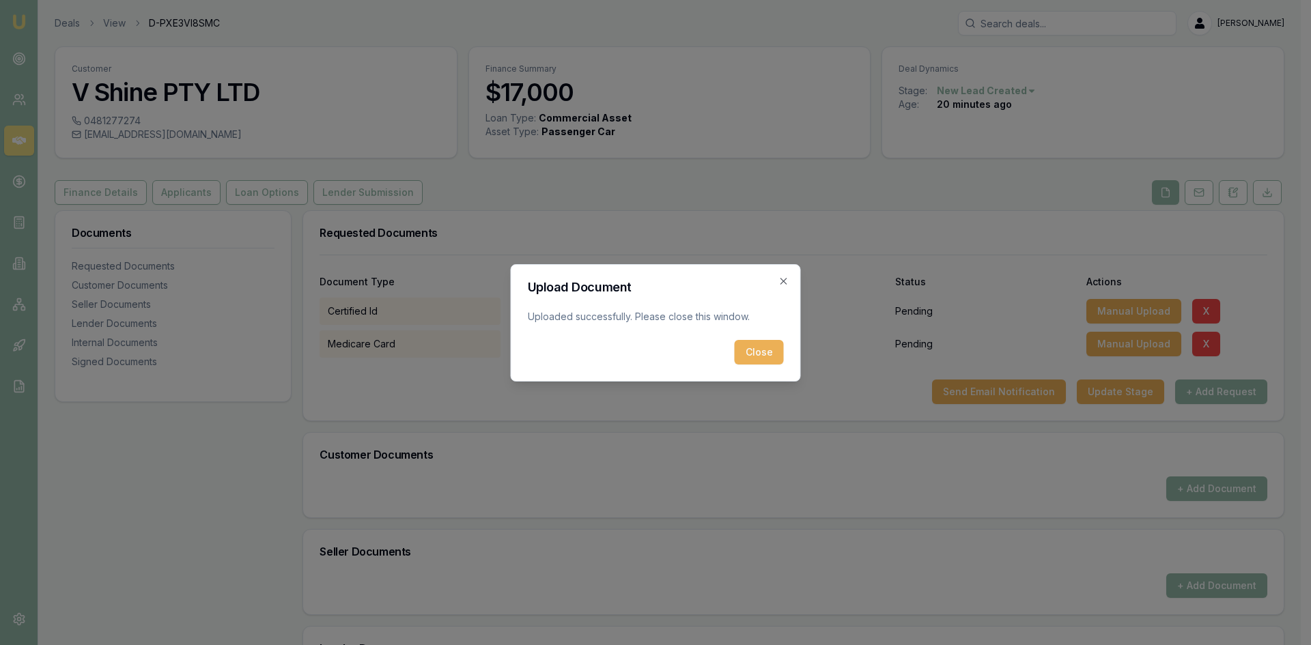
click at [748, 356] on button "Close" at bounding box center [758, 352] width 49 height 25
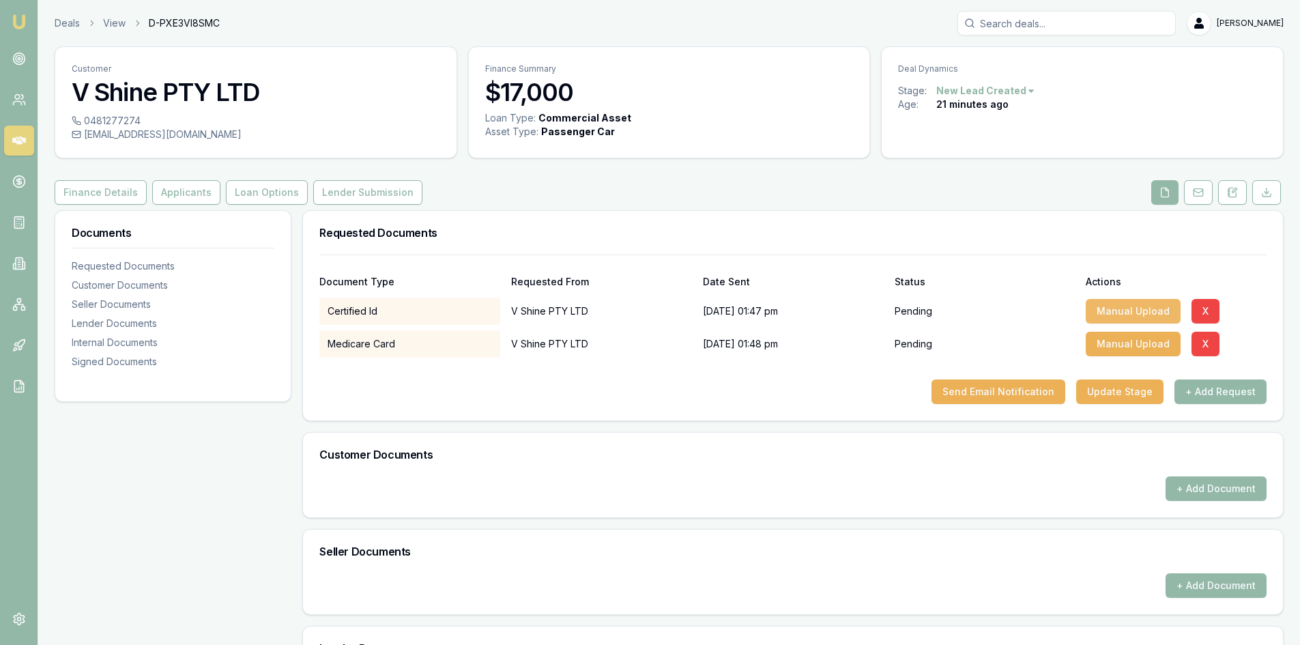
click at [1118, 316] on button "Manual Upload" at bounding box center [1133, 311] width 95 height 25
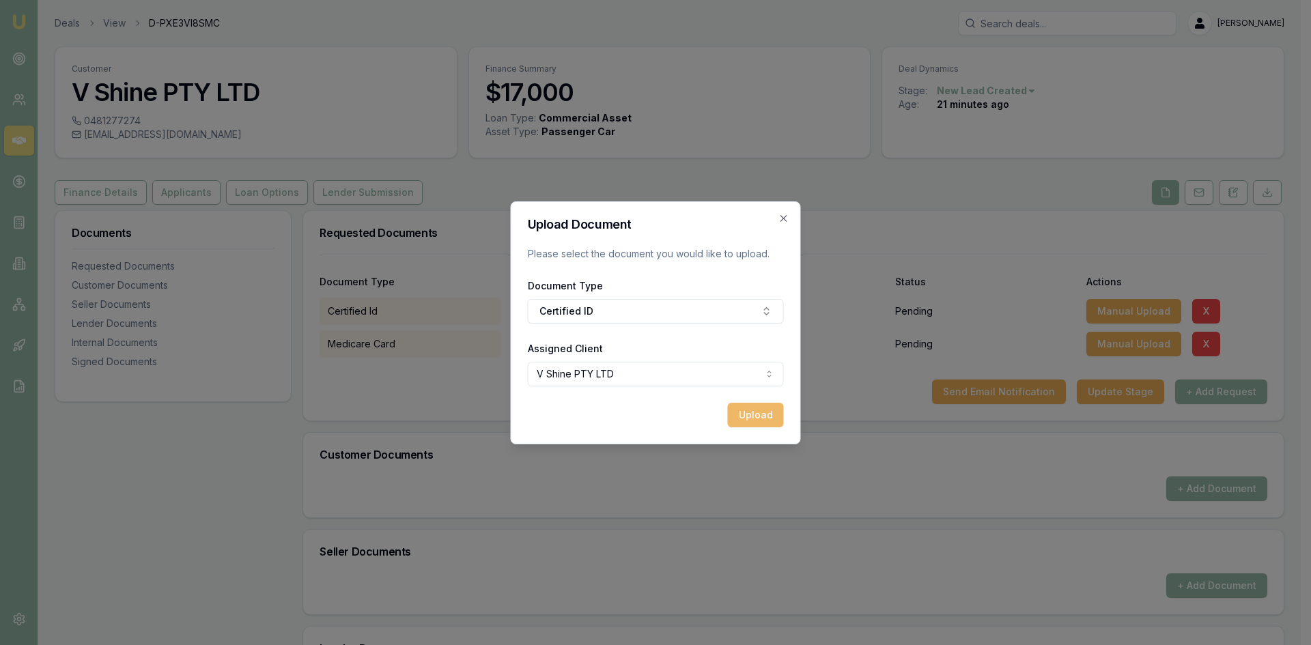
click at [743, 415] on button "Upload" at bounding box center [756, 415] width 56 height 25
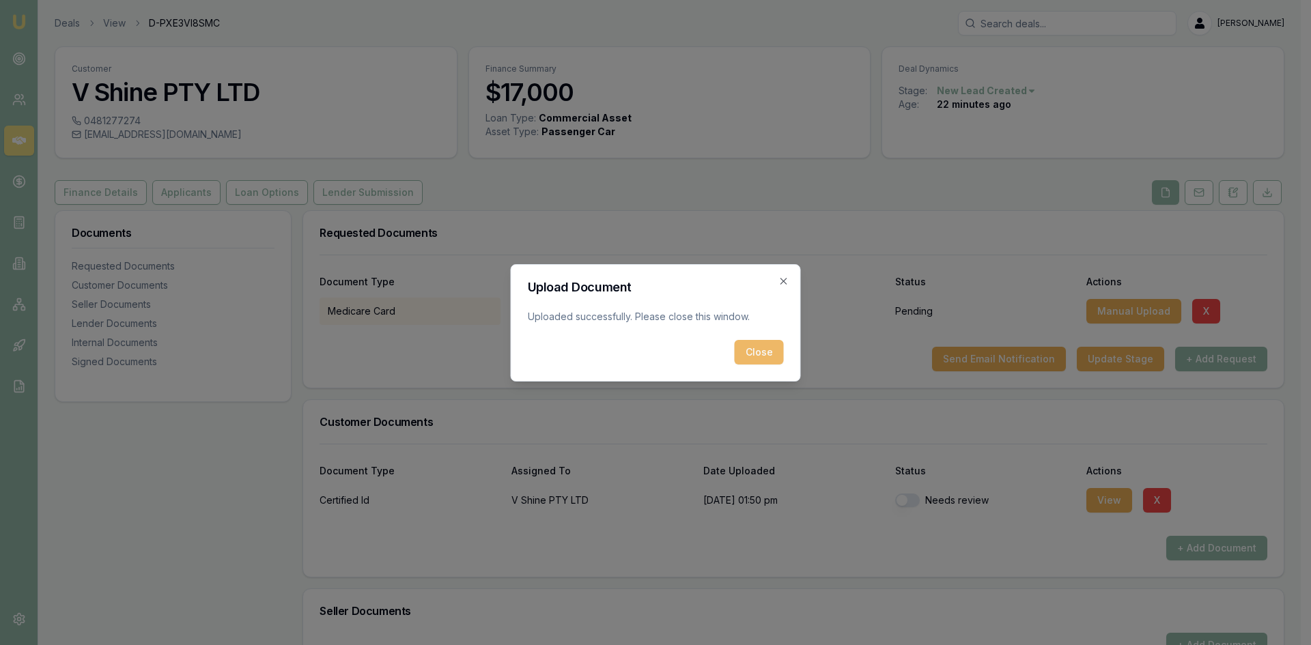
click at [745, 354] on button "Close" at bounding box center [758, 352] width 49 height 25
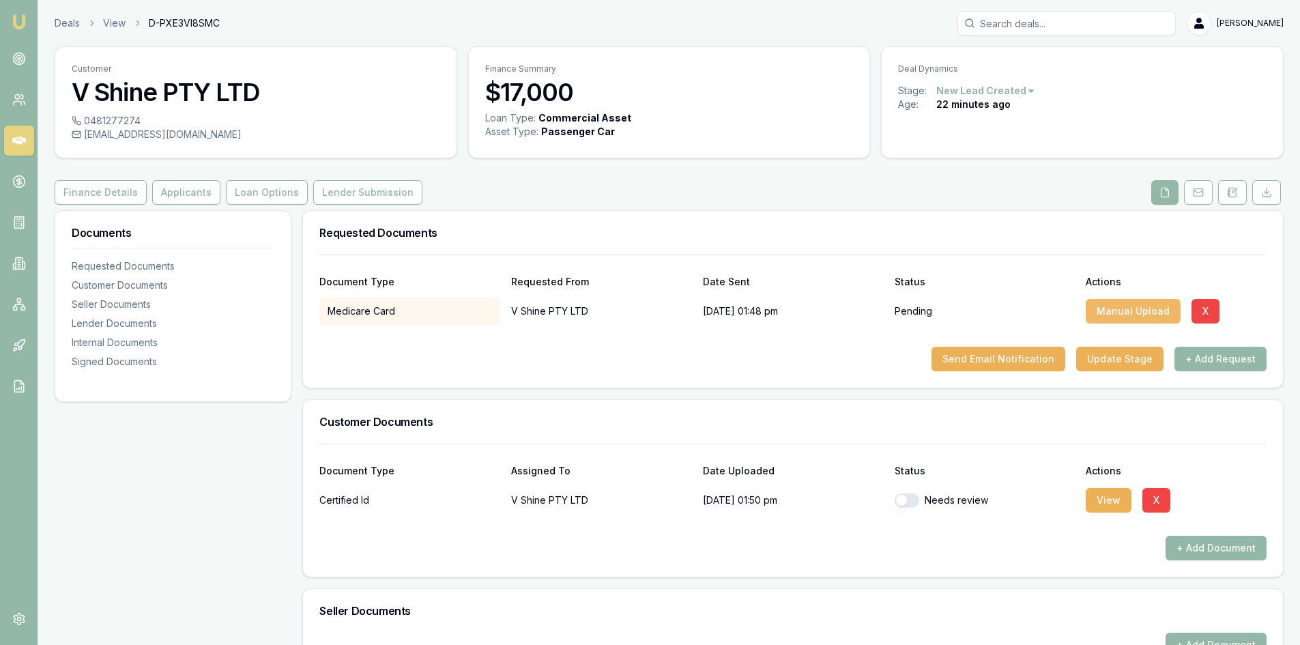
click at [1140, 313] on button "Manual Upload" at bounding box center [1133, 311] width 95 height 25
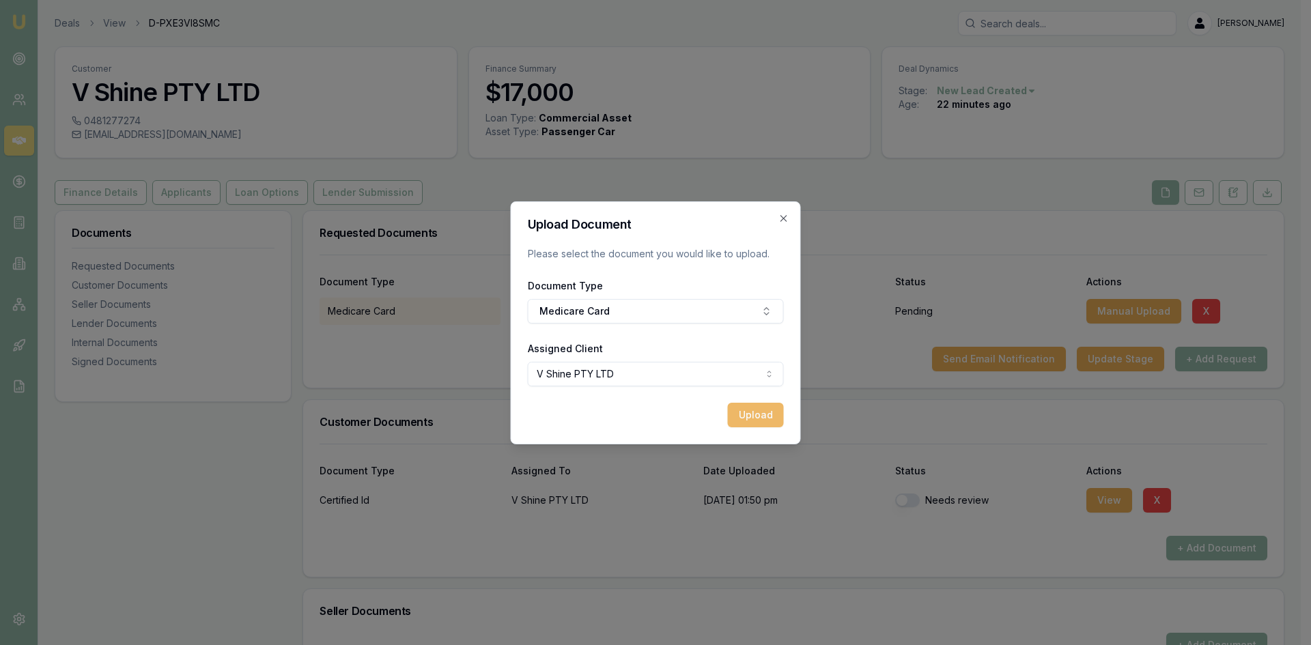
click at [753, 414] on button "Upload" at bounding box center [756, 415] width 56 height 25
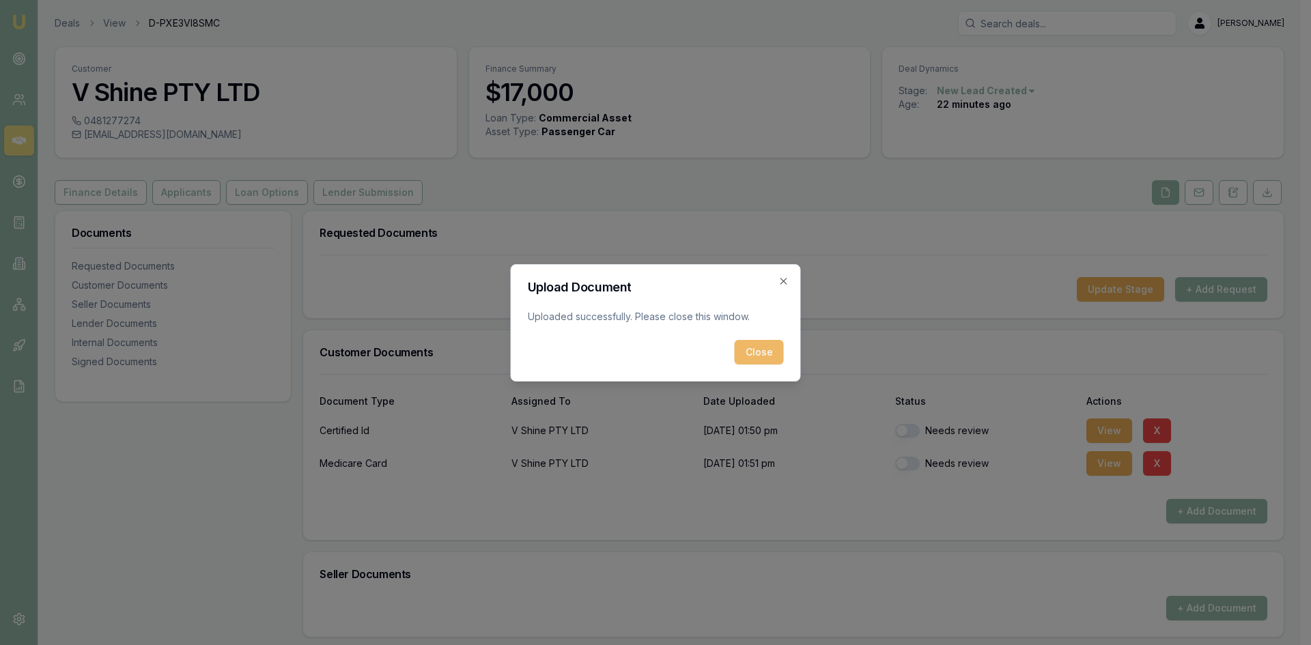
click at [747, 349] on button "Close" at bounding box center [758, 352] width 49 height 25
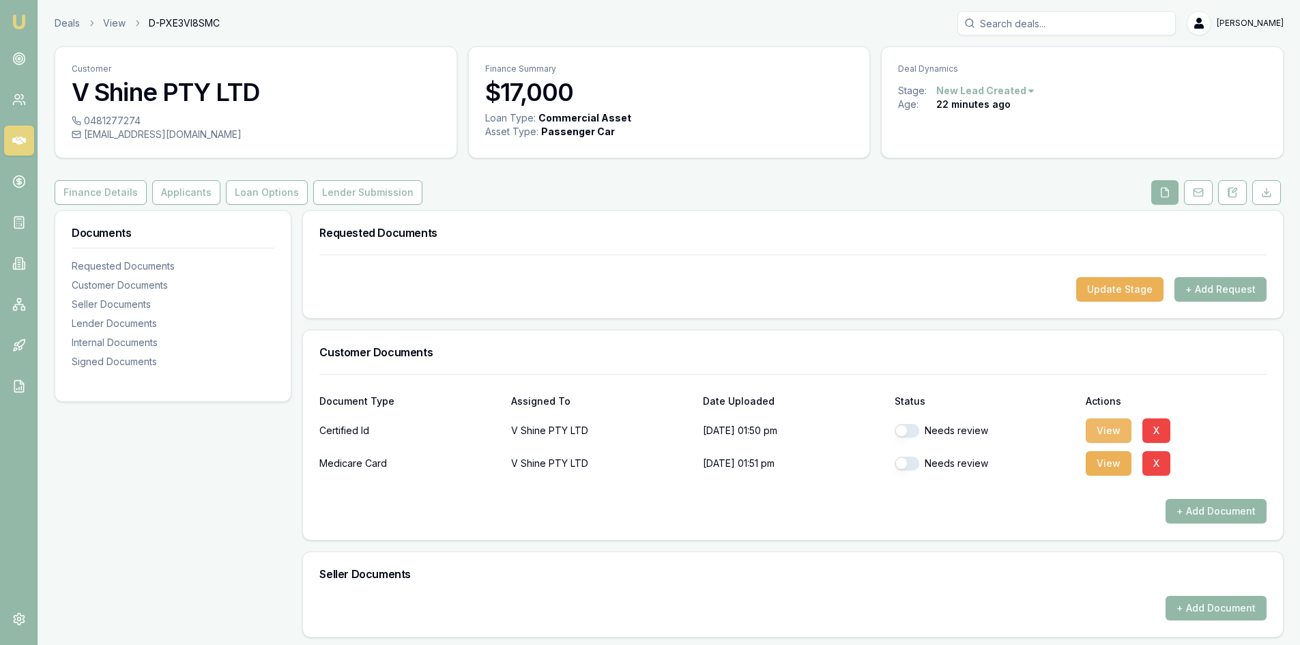
click at [1102, 431] on button "View" at bounding box center [1109, 430] width 46 height 25
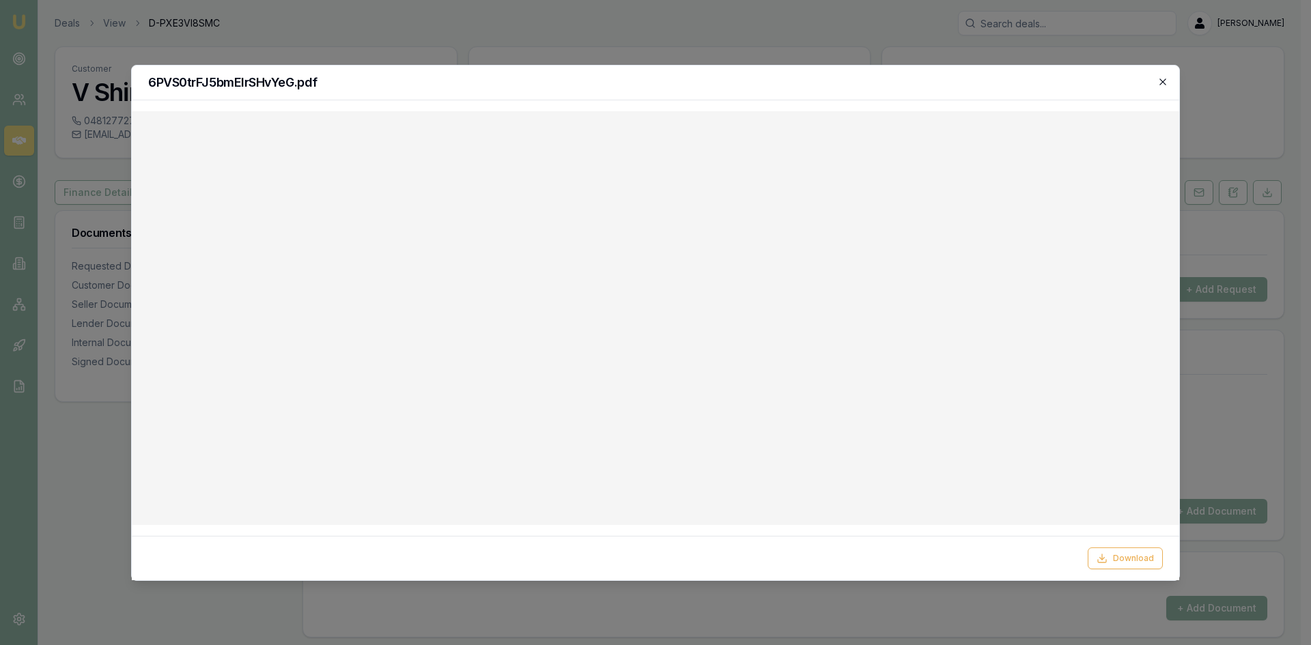
click at [1161, 82] on icon "button" at bounding box center [1162, 81] width 11 height 11
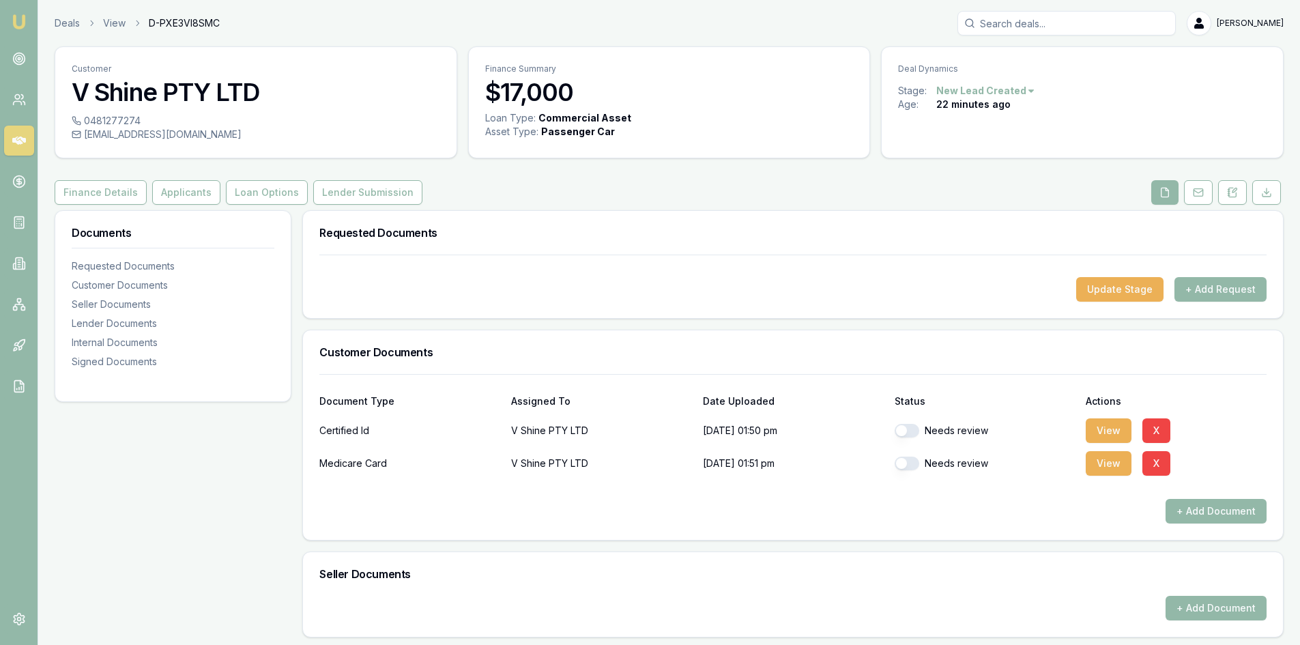
click at [910, 425] on button "button" at bounding box center [907, 431] width 25 height 14
checkbox input "false"
checkbox input "true"
click at [1096, 458] on button "View" at bounding box center [1109, 463] width 46 height 25
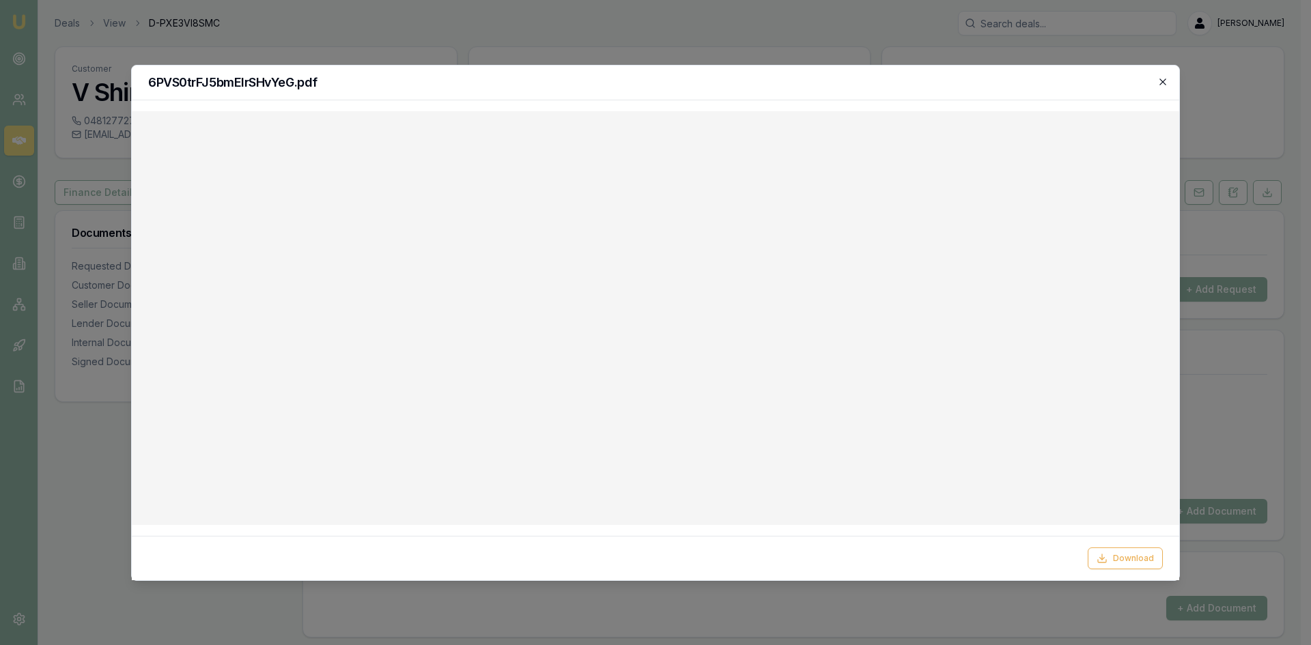
click at [1161, 76] on icon "button" at bounding box center [1162, 81] width 11 height 11
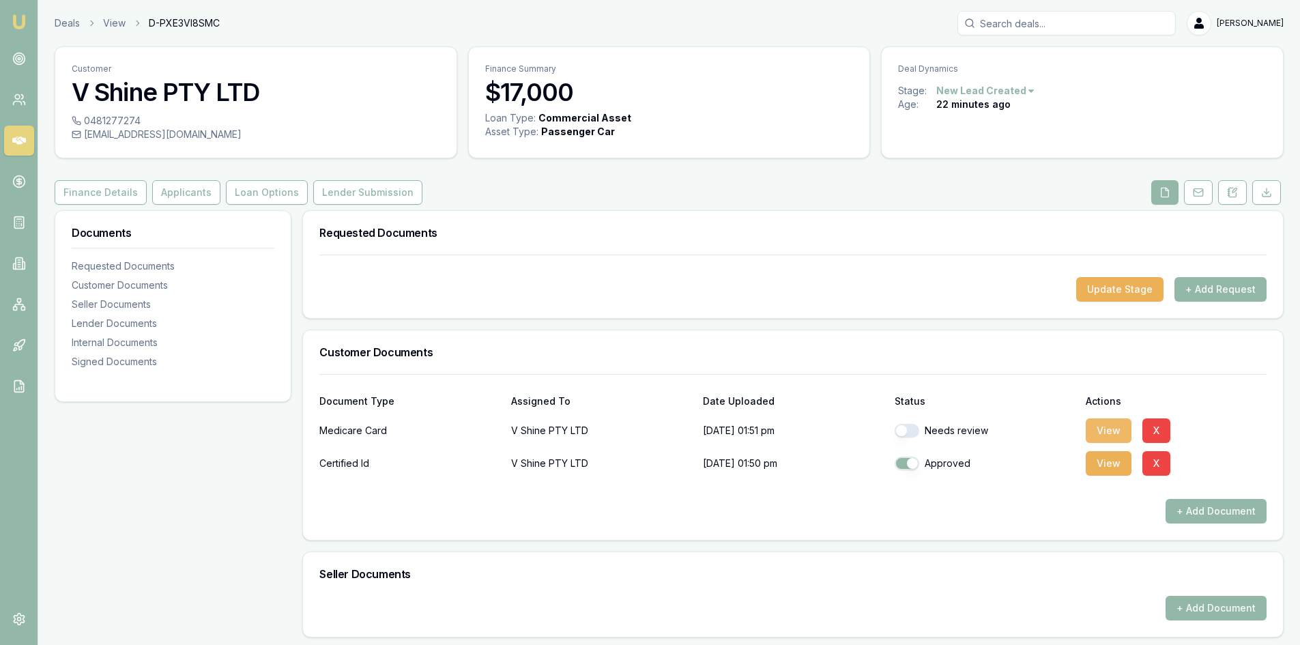
click at [1108, 423] on button "View" at bounding box center [1109, 430] width 46 height 25
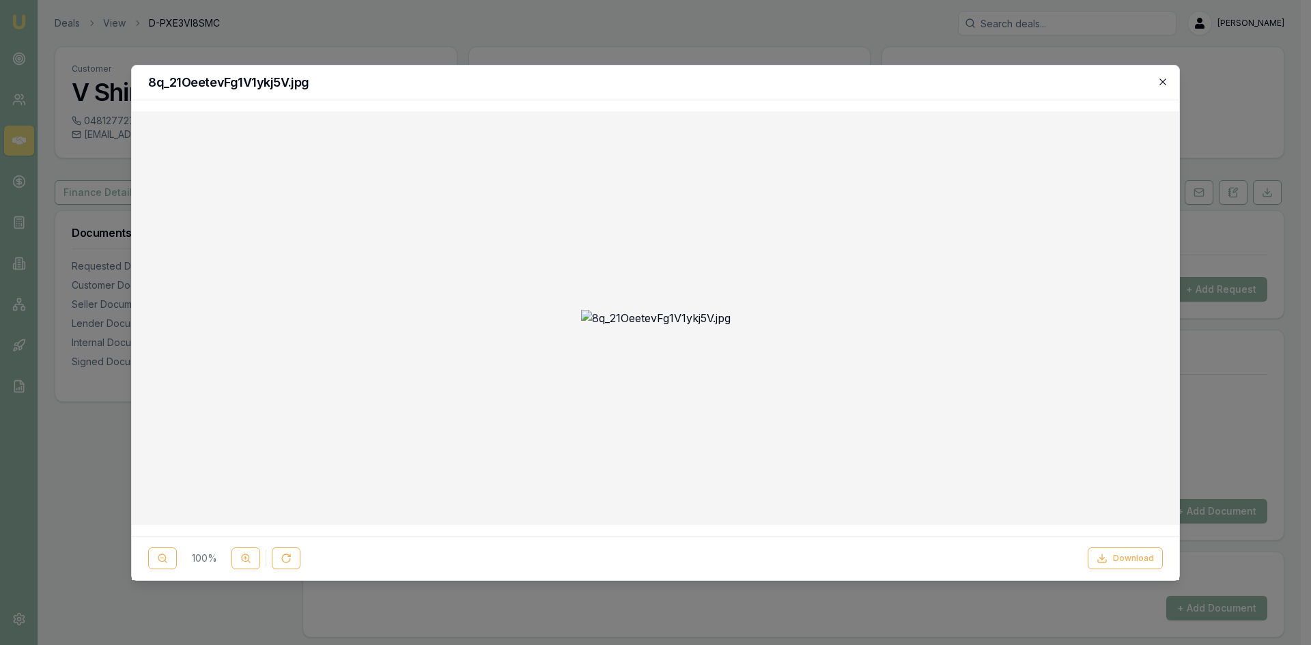
click at [1163, 83] on icon "button" at bounding box center [1162, 81] width 11 height 11
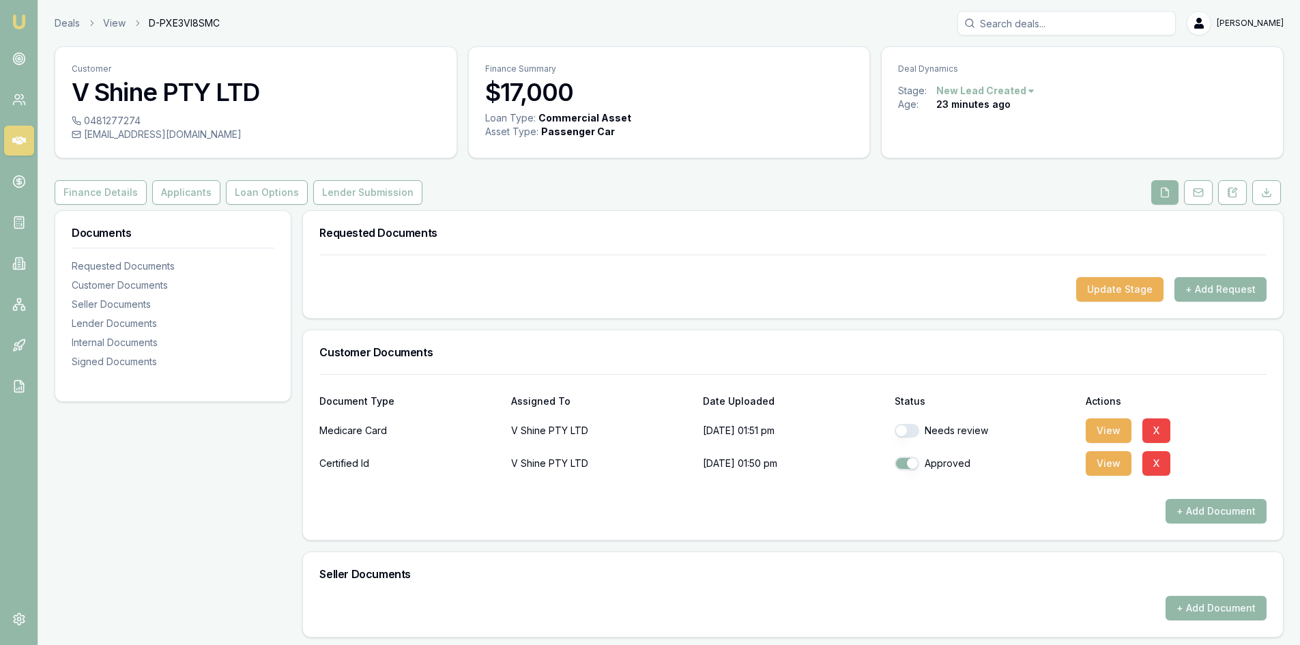
click at [911, 430] on button "button" at bounding box center [907, 431] width 25 height 14
checkbox input "true"
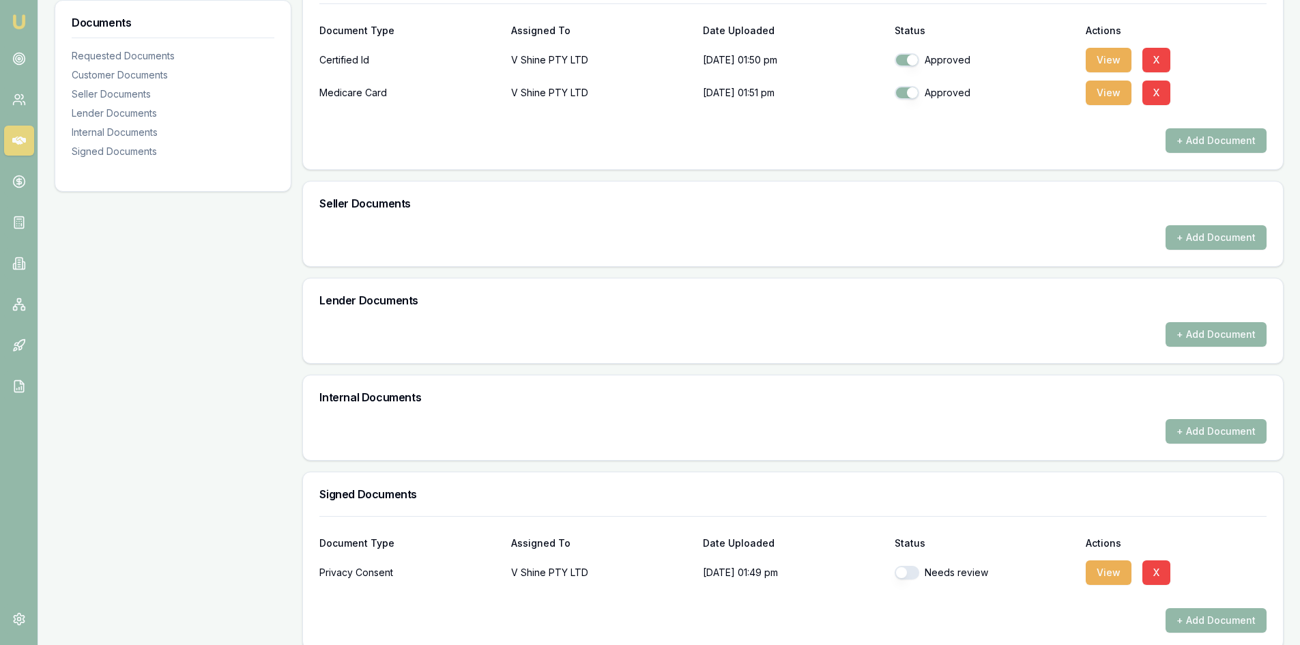
scroll to position [386, 0]
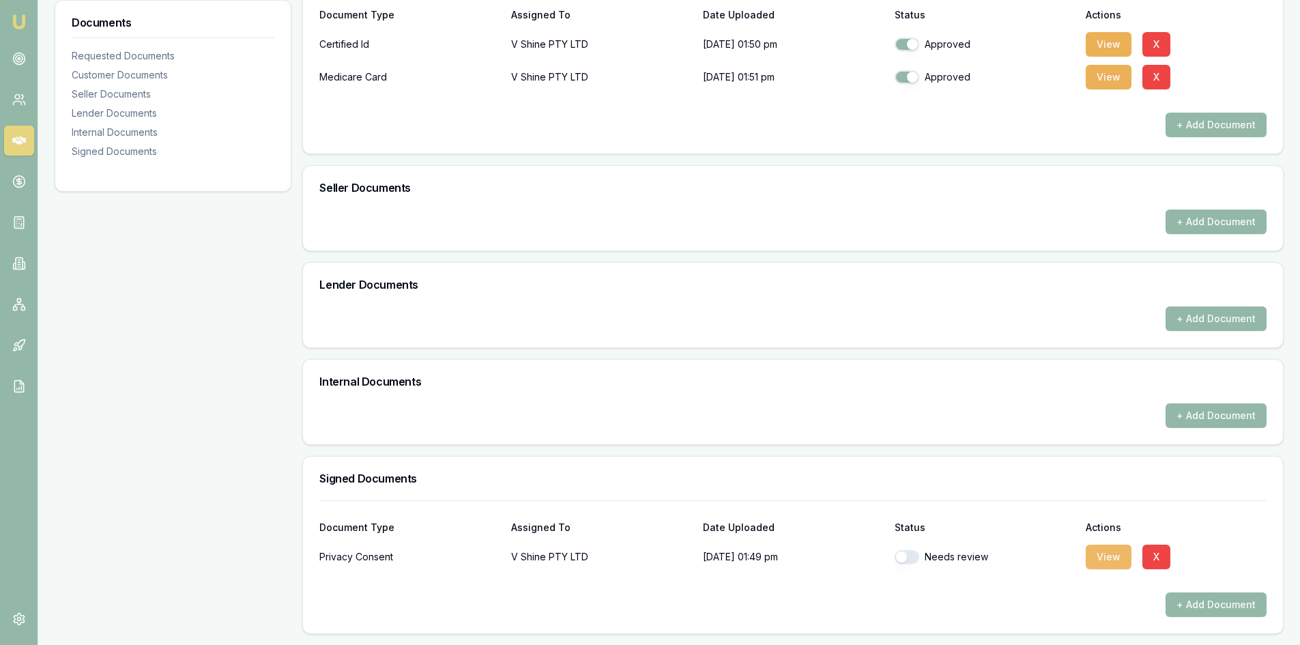
click at [1098, 560] on button "View" at bounding box center [1109, 557] width 46 height 25
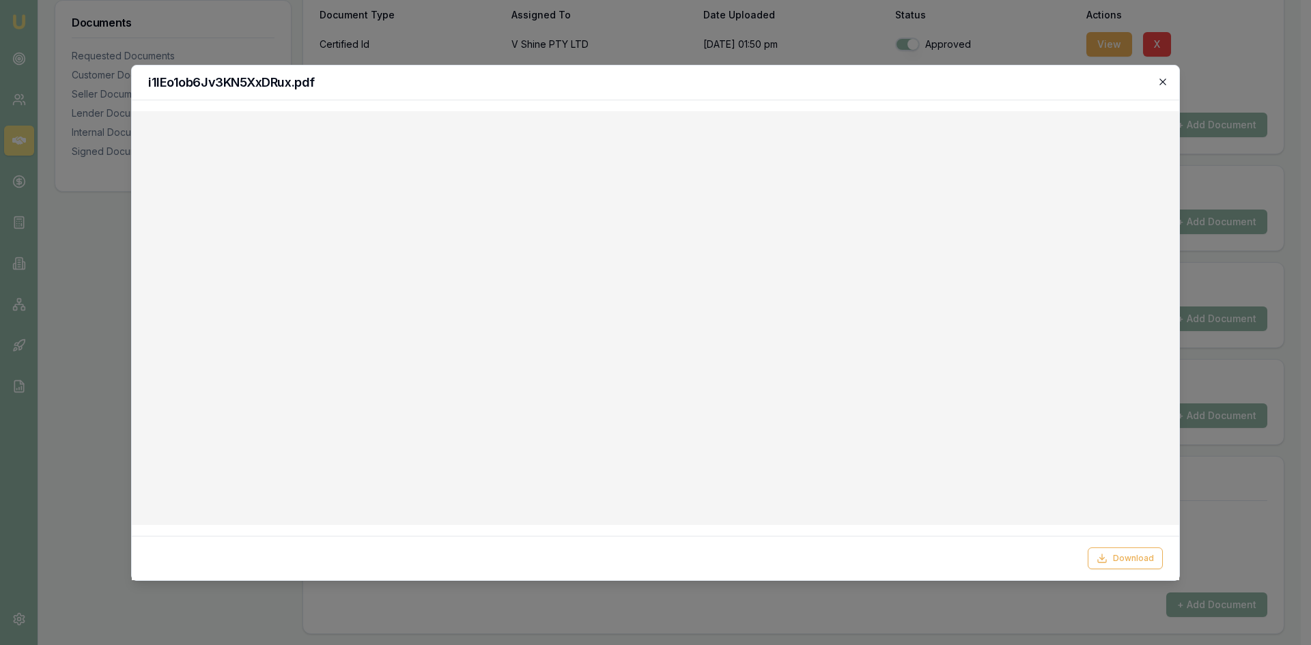
click at [1161, 79] on icon "button" at bounding box center [1162, 81] width 11 height 11
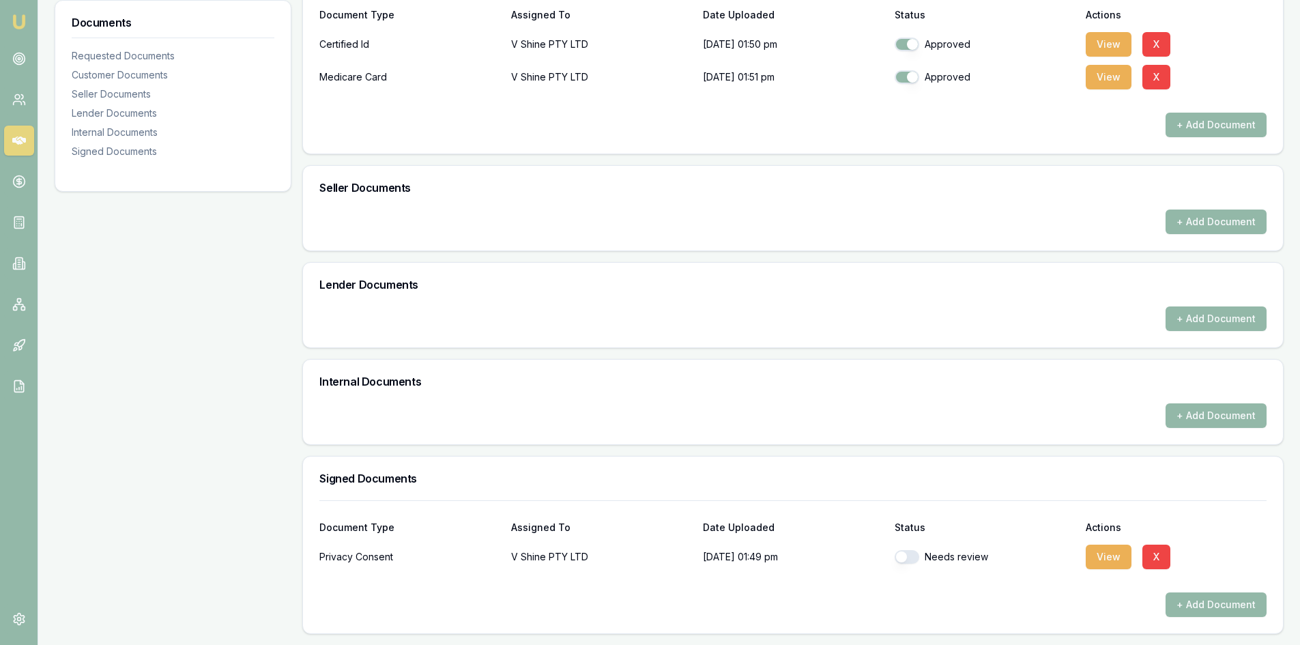
click at [915, 554] on button "button" at bounding box center [907, 557] width 25 height 14
checkbox input "true"
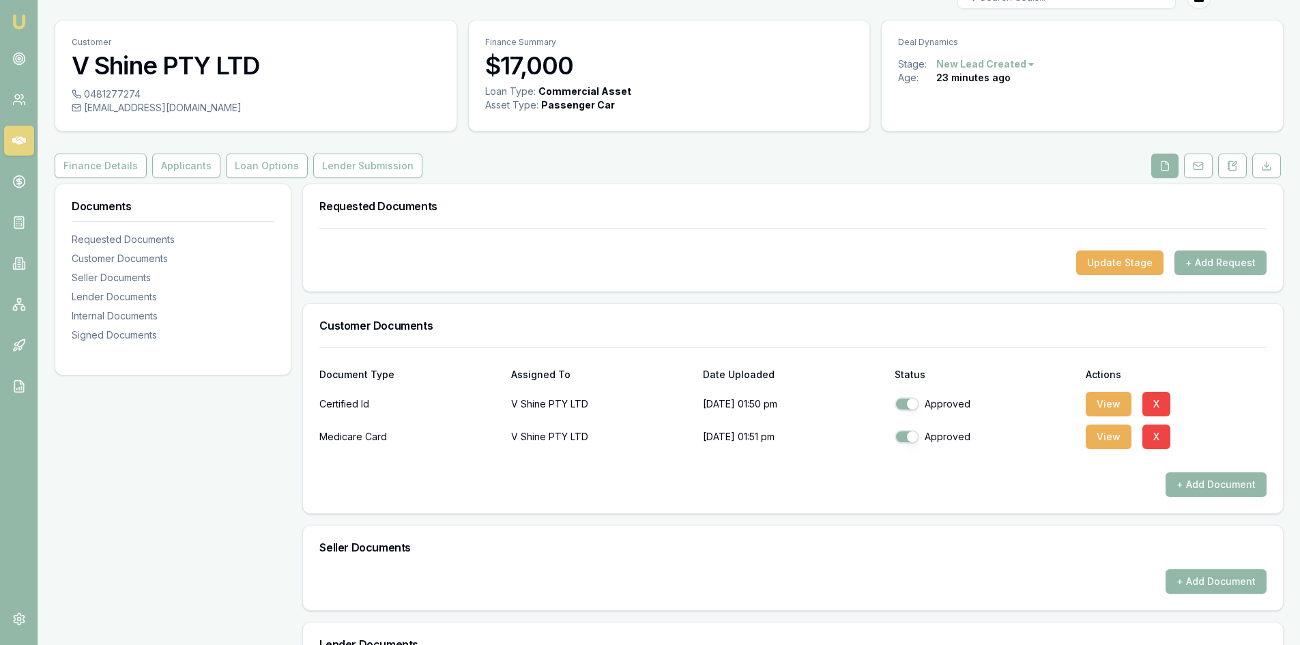
scroll to position [0, 0]
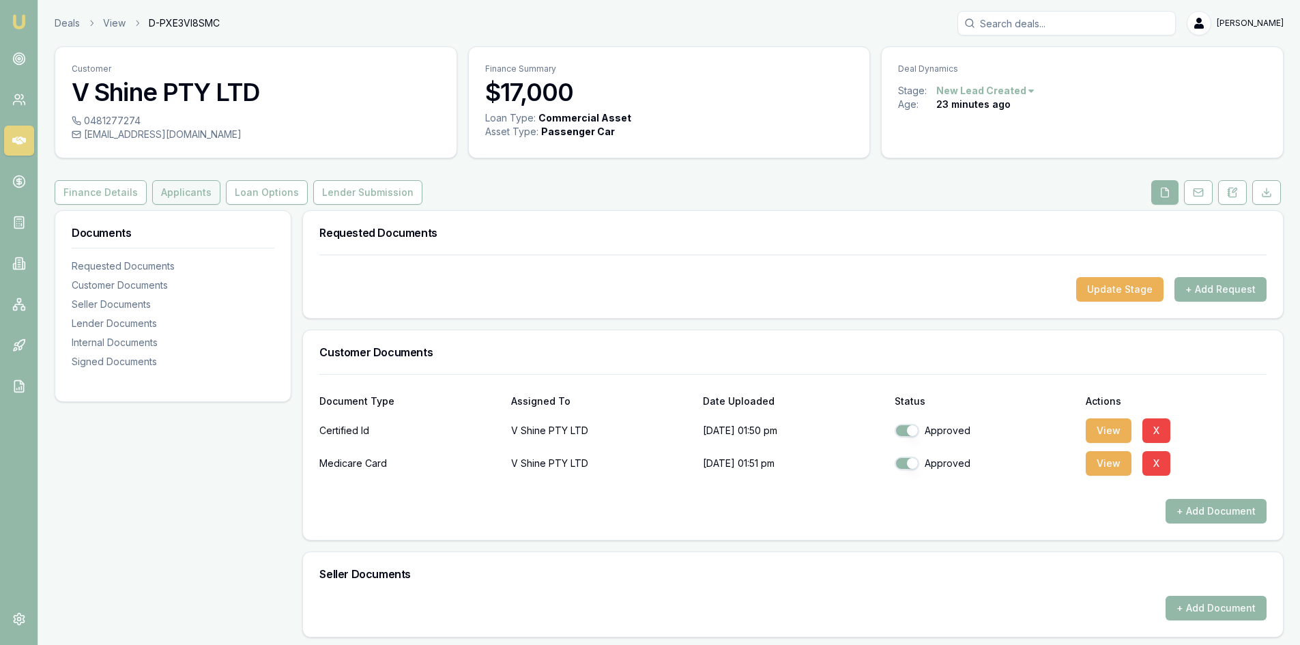
click at [184, 196] on button "Applicants" at bounding box center [186, 192] width 68 height 25
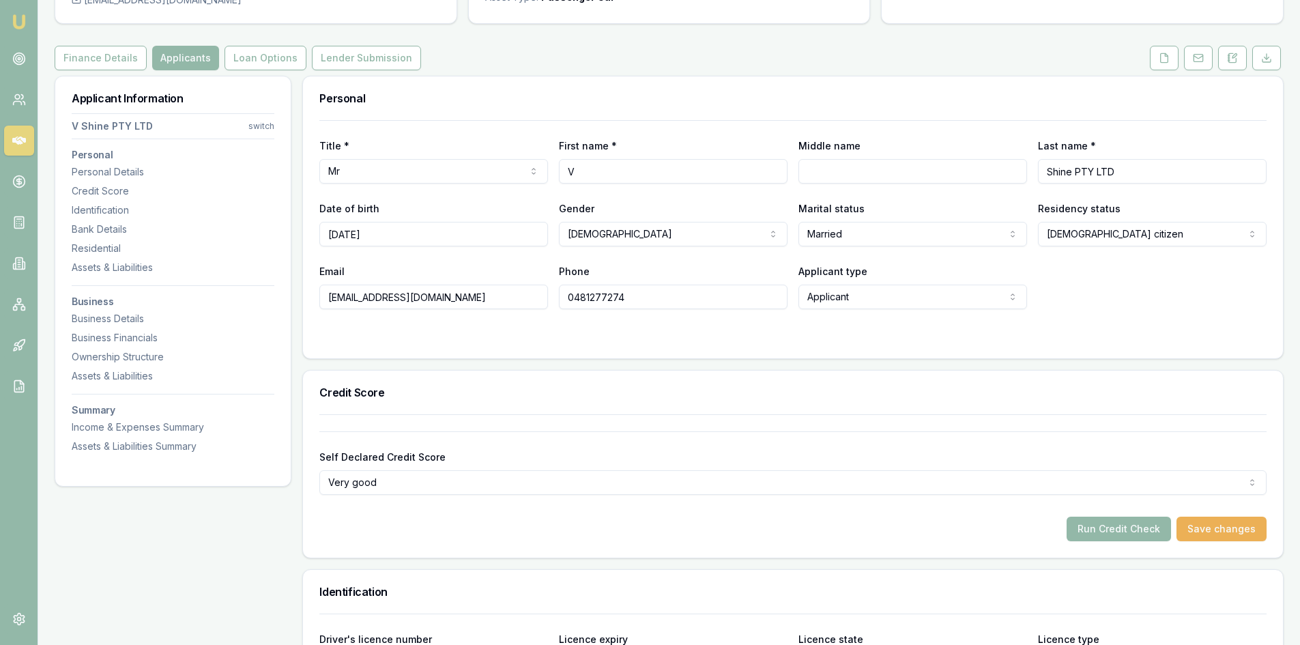
scroll to position [68, 0]
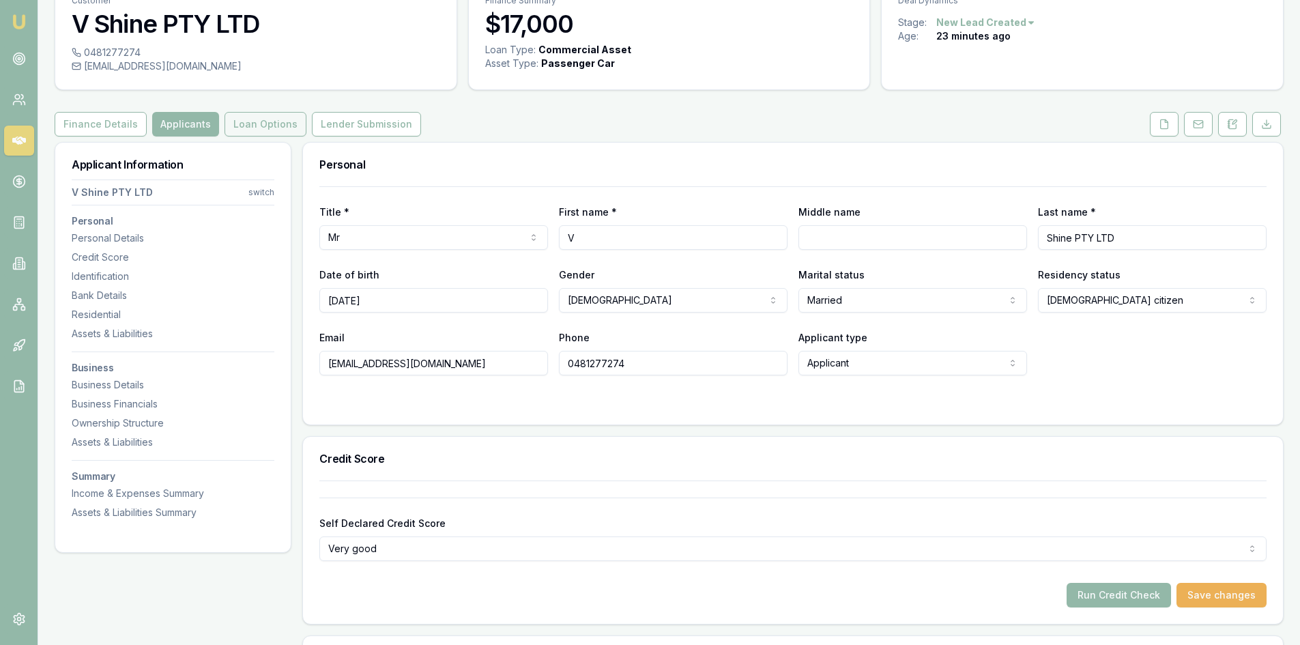
click at [263, 130] on button "Loan Options" at bounding box center [266, 124] width 82 height 25
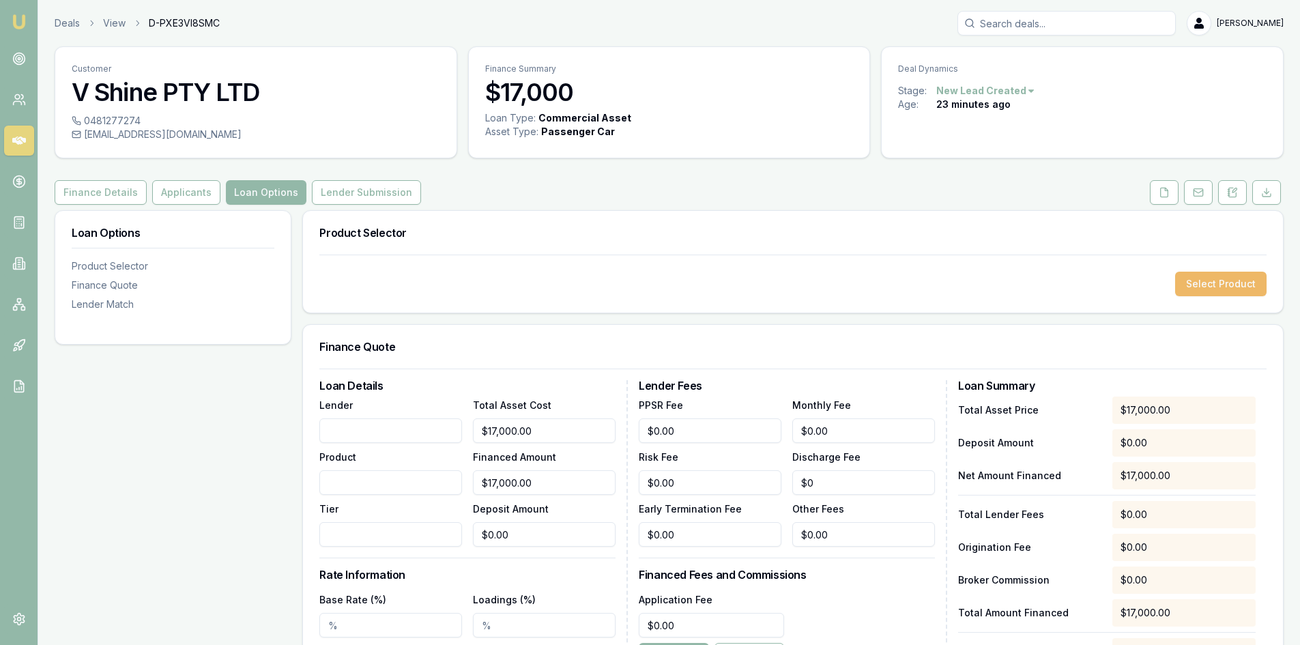
click at [1250, 283] on button "Select Product" at bounding box center [1220, 284] width 91 height 25
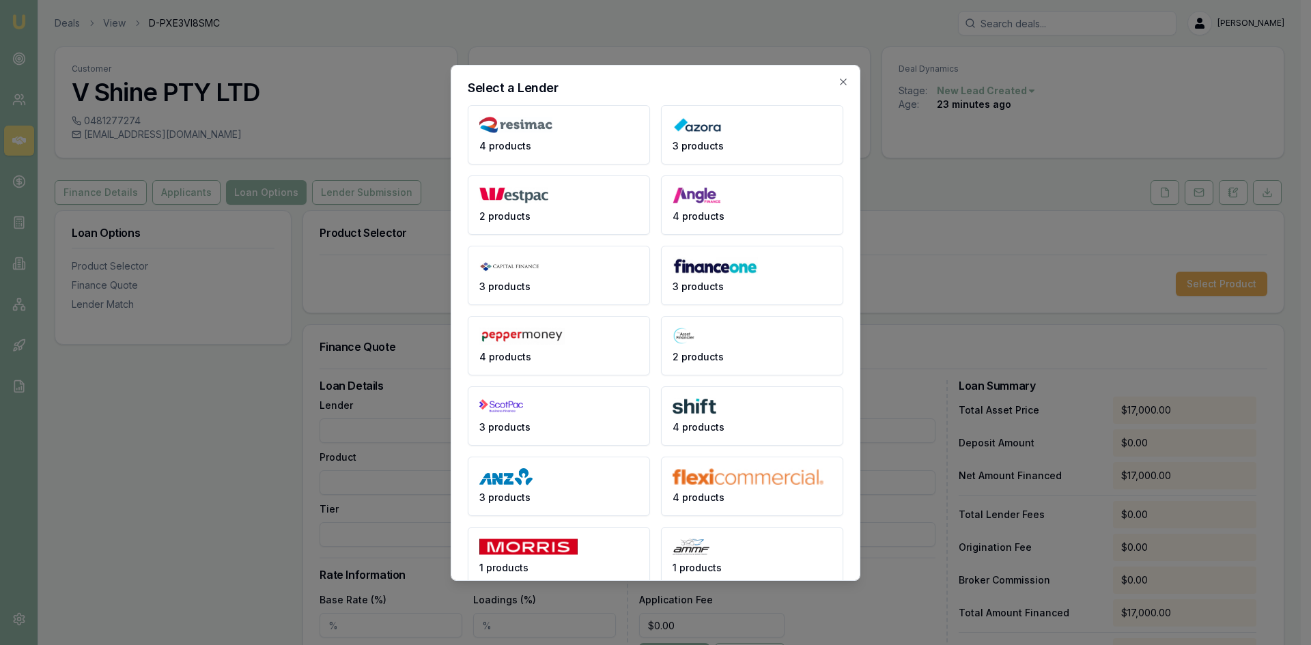
click at [552, 347] on button "4 products" at bounding box center [559, 345] width 182 height 59
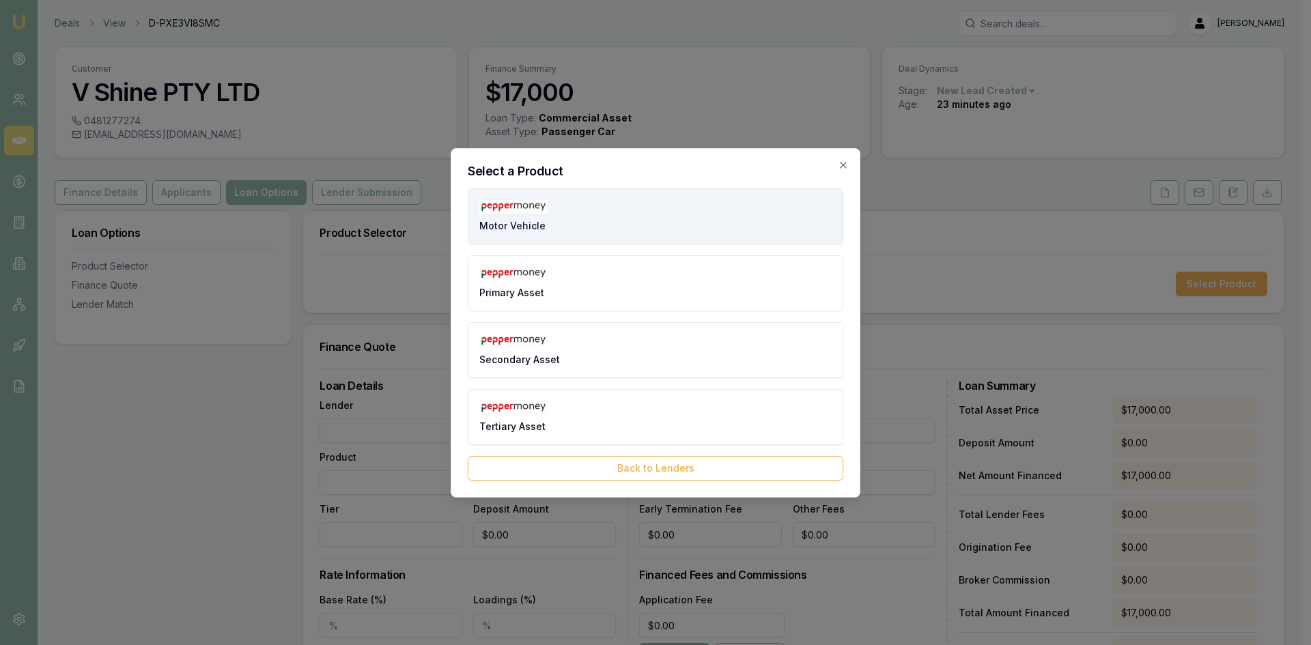
click at [542, 227] on span "Motor Vehicle" at bounding box center [512, 226] width 66 height 14
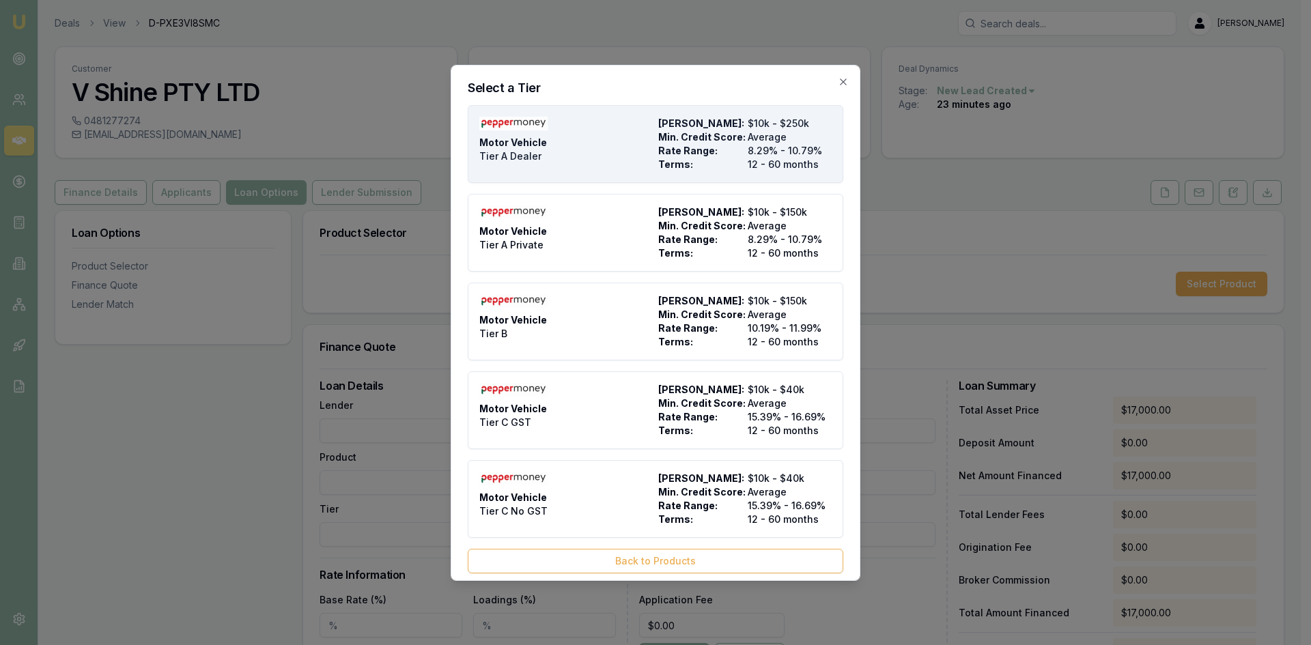
click at [642, 161] on div "Motor Vehicle Tier A Dealer" at bounding box center [565, 144] width 173 height 55
type input "Pepper Money"
type input "Motor Vehicle"
type input "Tier A Dealer"
type input "8.29"
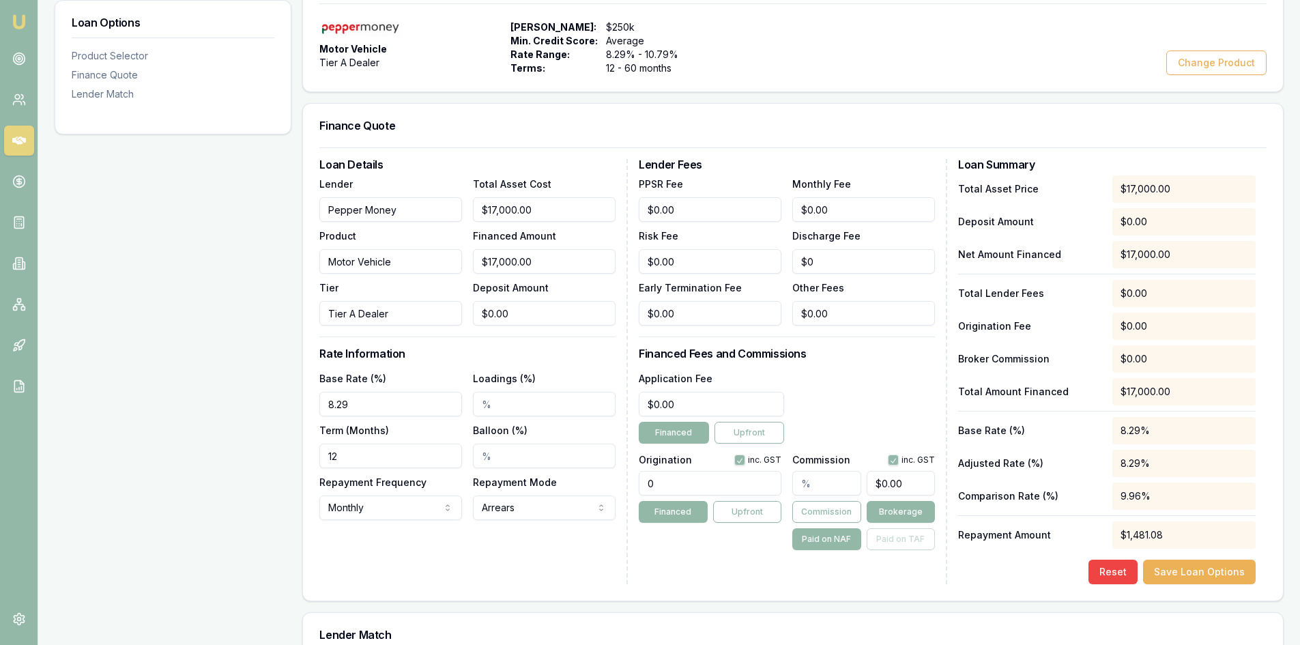
scroll to position [273, 0]
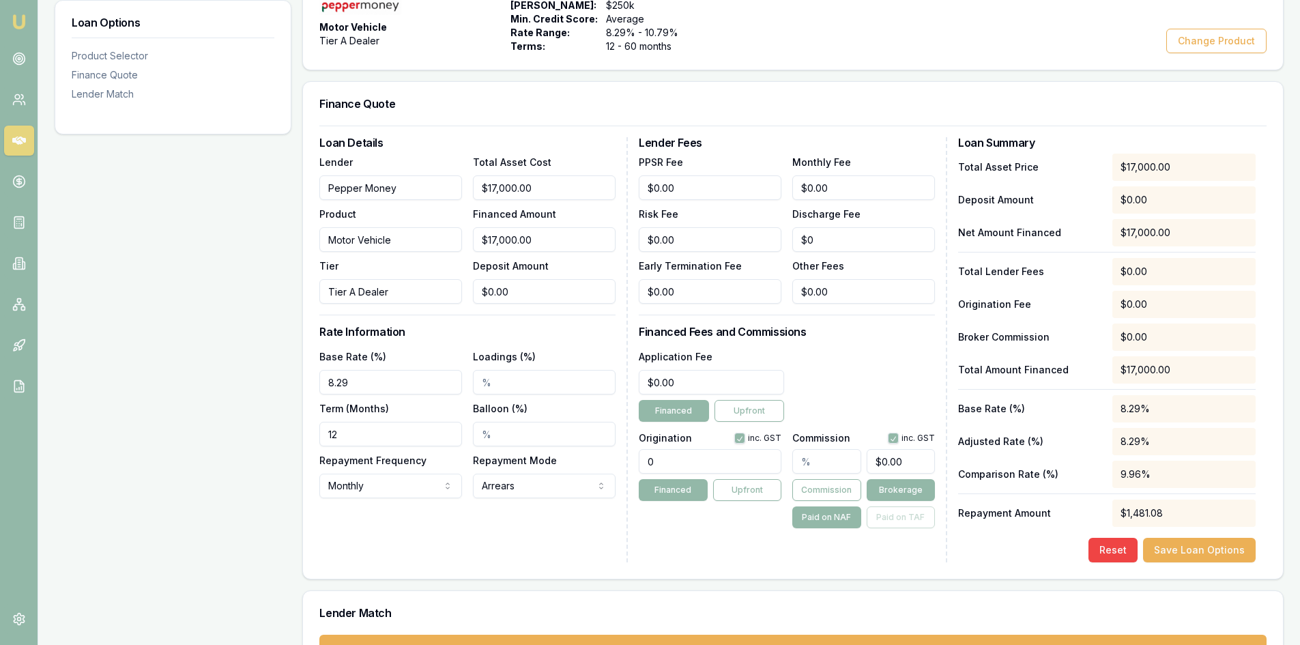
click at [397, 436] on input "12" at bounding box center [390, 434] width 143 height 25
drag, startPoint x: 371, startPoint y: 437, endPoint x: 224, endPoint y: 453, distance: 148.3
click at [224, 453] on div "Loan Options Product Selector Finance Quote Lender Match Product Selector Motor…" at bounding box center [669, 313] width 1229 height 753
type input "84"
click at [306, 517] on div "Loan Details Lender Pepper Money Product Motor Vehicle Tier Tier A Dealer Total…" at bounding box center [793, 352] width 980 height 453
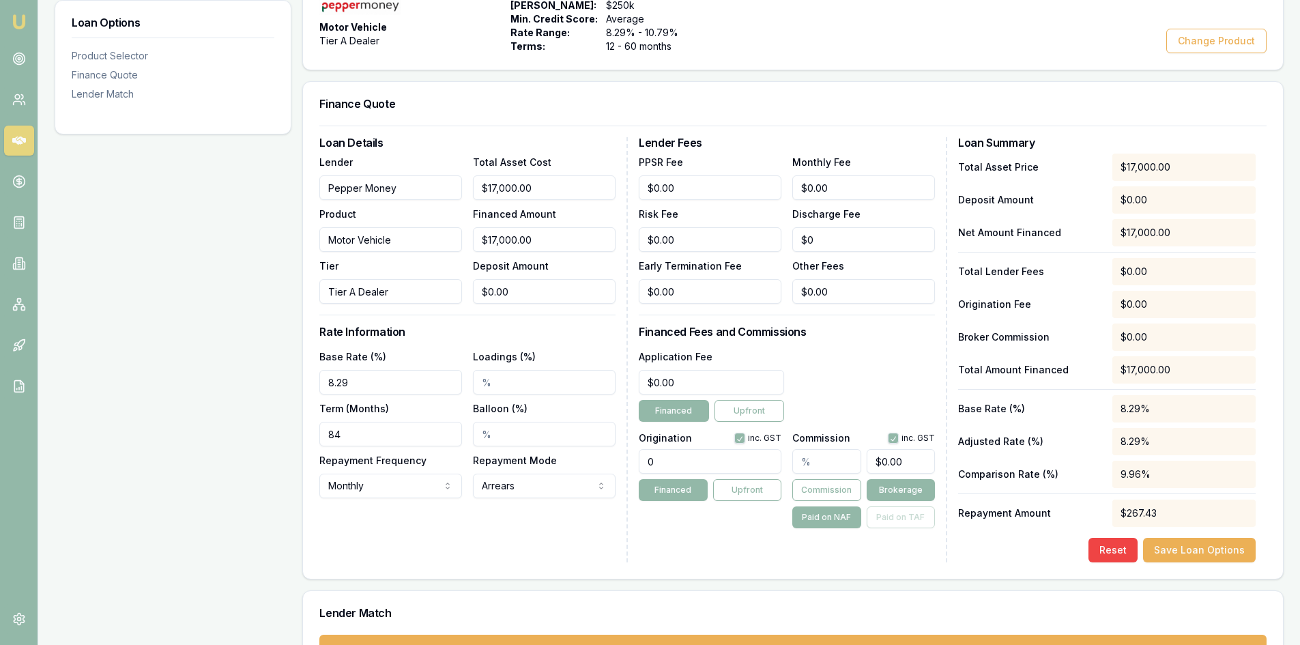
click at [714, 468] on input "0" at bounding box center [710, 461] width 143 height 25
drag, startPoint x: 683, startPoint y: 468, endPoint x: 594, endPoint y: 467, distance: 88.7
click at [594, 467] on div "Loan Details Lender Pepper Money Product Motor Vehicle Tier Tier A Dealer Total…" at bounding box center [792, 349] width 947 height 425
type input "1500"
type input "0"
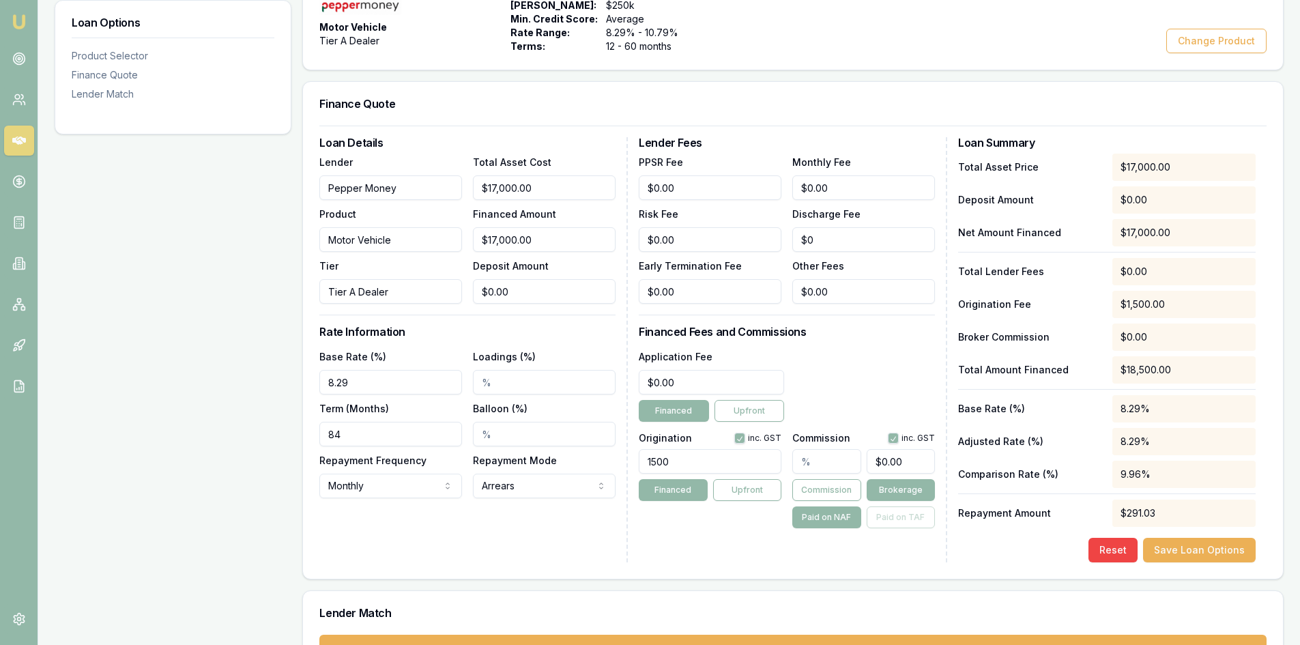
type input "1500.00"
click at [687, 380] on input "0" at bounding box center [711, 382] width 145 height 25
drag, startPoint x: 692, startPoint y: 380, endPoint x: 597, endPoint y: 389, distance: 95.4
click at [606, 391] on div "Loan Details Lender Pepper Money Product Motor Vehicle Tier Tier A Dealer Total…" at bounding box center [792, 349] width 947 height 425
drag, startPoint x: 696, startPoint y: 383, endPoint x: 597, endPoint y: 383, distance: 99.7
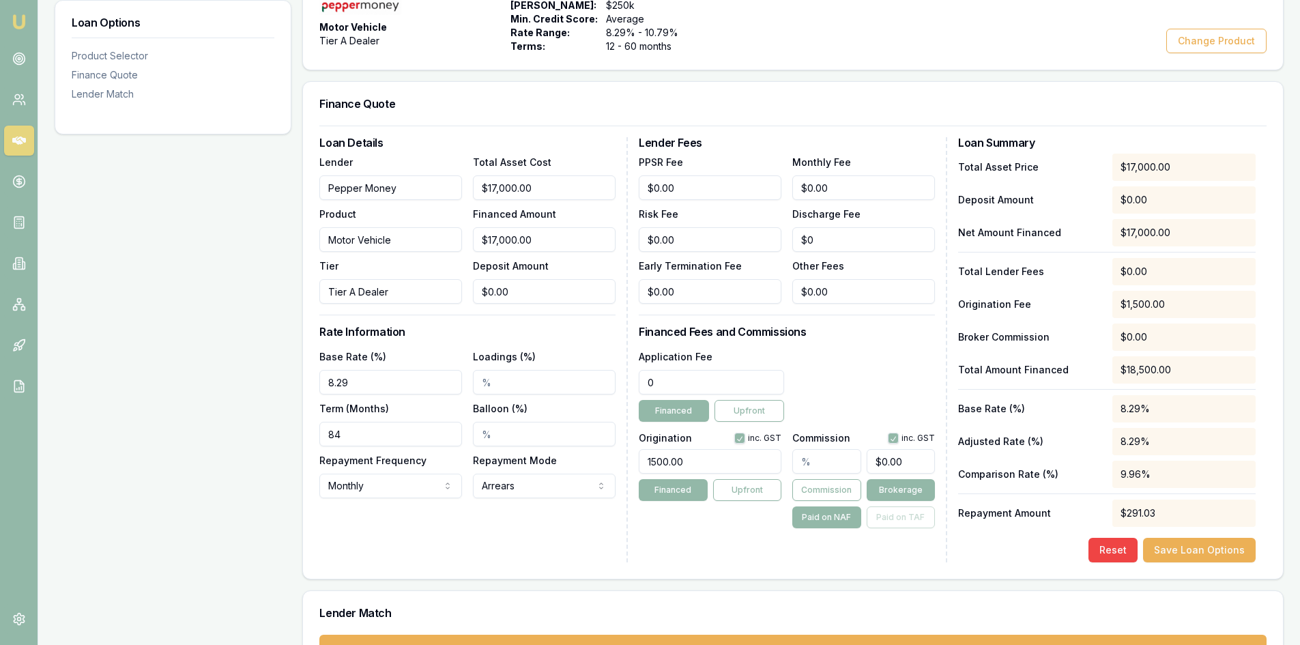
click at [597, 383] on div "Loan Details Lender Pepper Money Product Motor Vehicle Tier Tier A Dealer Total…" at bounding box center [792, 349] width 947 height 425
type input "$499.00"
click at [672, 547] on div "Lender Fees PPSR Fee $0.00 Monthly Fee $0.00 Risk Fee $0.00 Discharge Fee $0 Ea…" at bounding box center [793, 349] width 309 height 425
click at [802, 461] on input "text" at bounding box center [826, 461] width 68 height 25
type input "6"
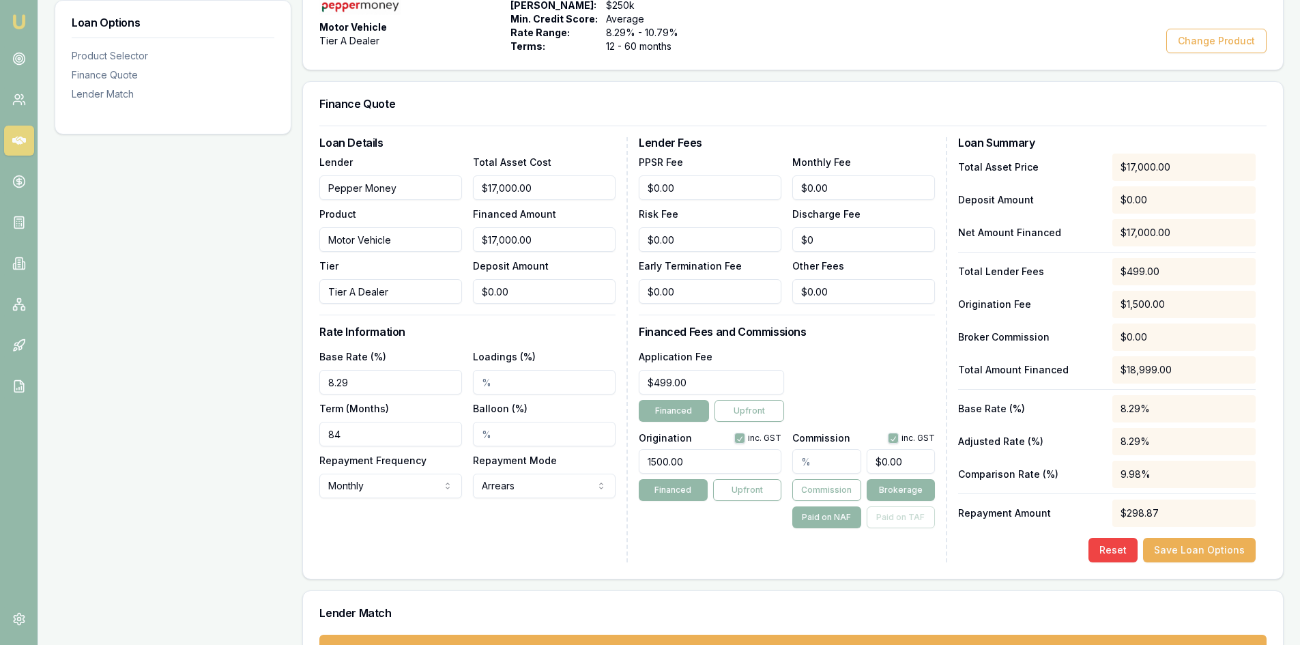
type input "$1,020.00"
type input "6.00%"
click at [736, 532] on div "Lender Fees PPSR Fee $0.00 Monthly Fee $0.00 Risk Fee $0.00 Discharge Fee $0 Ea…" at bounding box center [793, 349] width 309 height 425
click at [480, 390] on input "Loadings (%)" at bounding box center [544, 382] width 143 height 25
type input "0.61%"
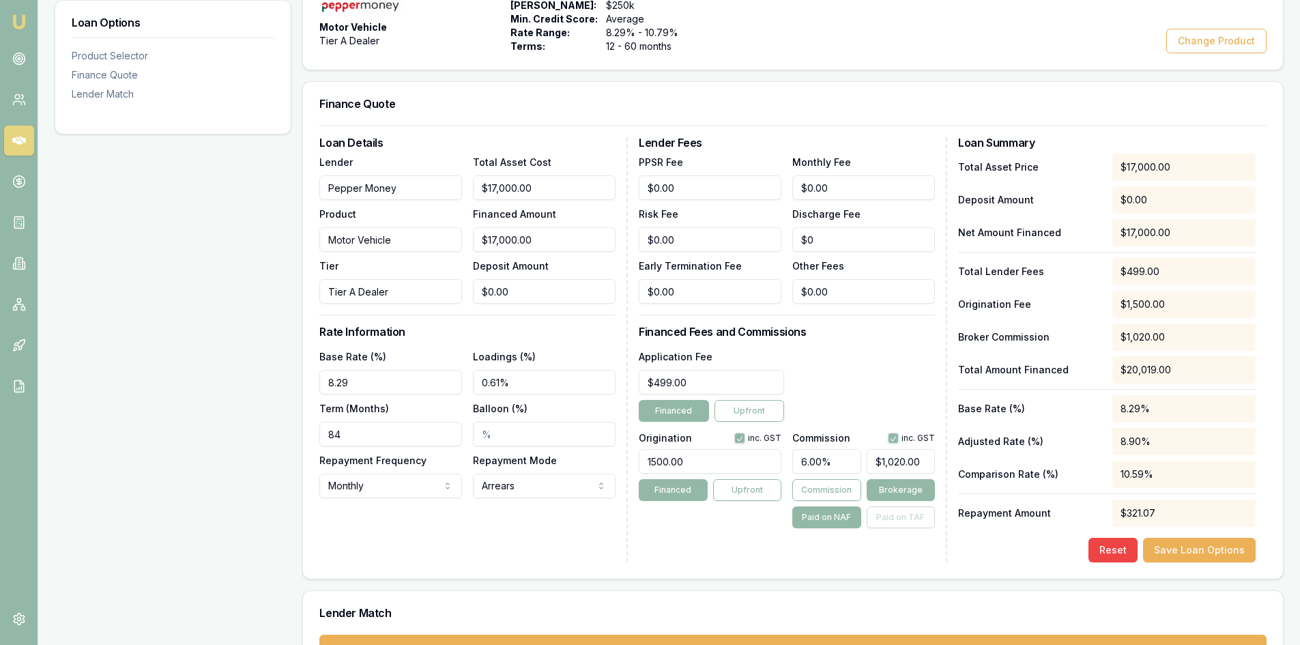
click at [406, 524] on div "Loan Details Lender Pepper Money Product Motor Vehicle Tier Tier A Dealer Total…" at bounding box center [473, 349] width 309 height 425
click at [716, 533] on div "Lender Fees PPSR Fee $0.00 Monthly Fee $0.00 Risk Fee $0.00 Discharge Fee $0 Ea…" at bounding box center [793, 349] width 309 height 425
drag, startPoint x: 512, startPoint y: 383, endPoint x: 427, endPoint y: 382, distance: 84.6
click at [427, 382] on div "Base Rate (%) 8.29 Loadings (%) 0.61% Term (Months) 84 Balloon (%) Repayment Fr…" at bounding box center [467, 423] width 296 height 150
drag, startPoint x: 377, startPoint y: 387, endPoint x: 149, endPoint y: 416, distance: 229.8
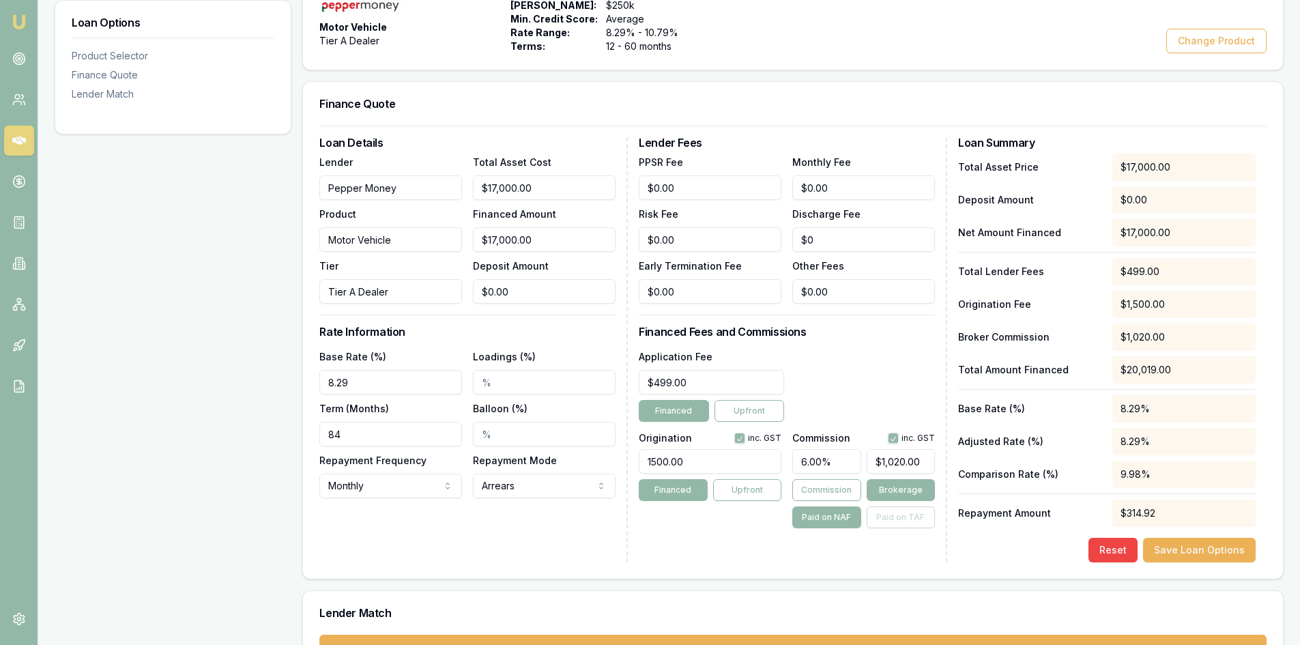
click at [149, 416] on div "Loan Options Product Selector Finance Quote Lender Match Product Selector Motor…" at bounding box center [669, 313] width 1229 height 753
type input "7.19%"
click at [313, 526] on div "Loan Details Lender Pepper Money Product Motor Vehicle Tier Tier A Dealer Total…" at bounding box center [793, 352] width 980 height 453
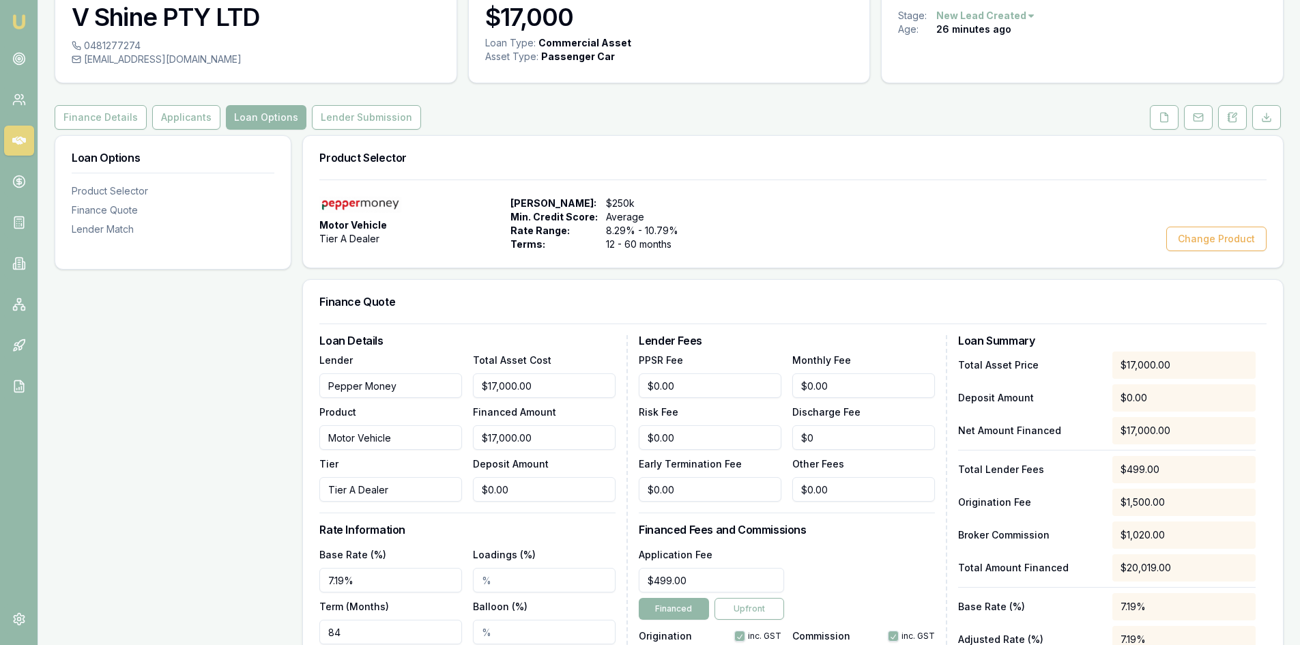
scroll to position [0, 0]
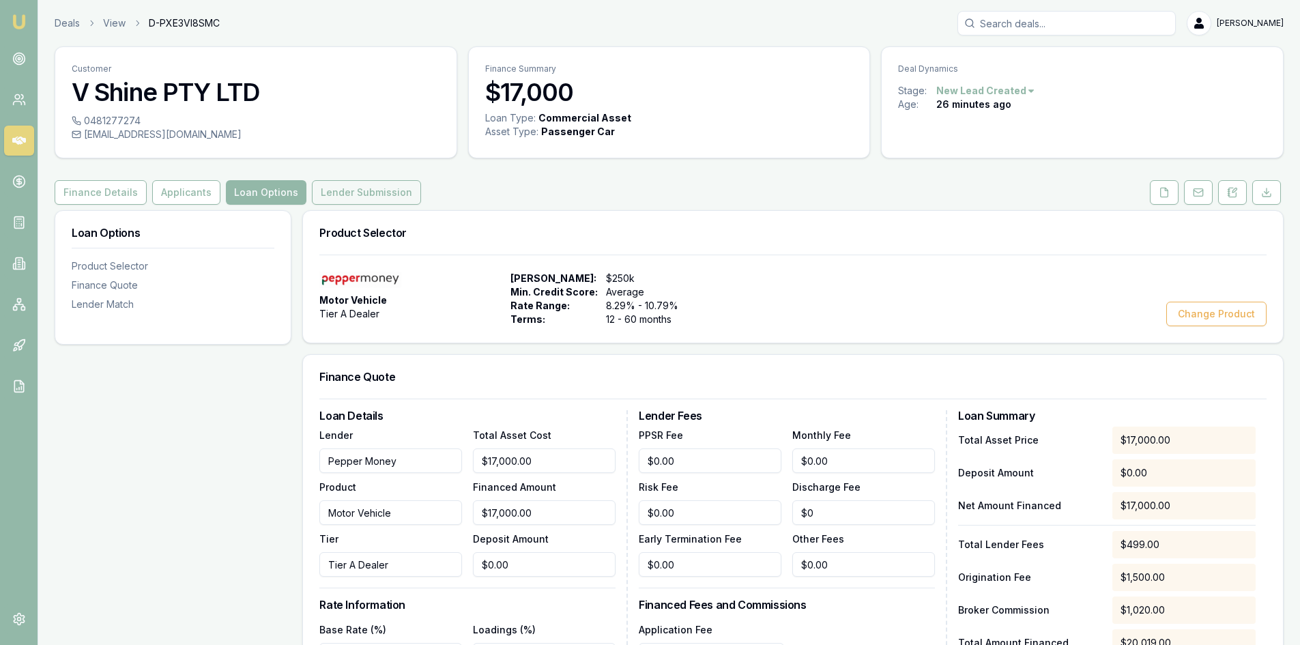
click at [314, 185] on button "Lender Submission" at bounding box center [366, 192] width 109 height 25
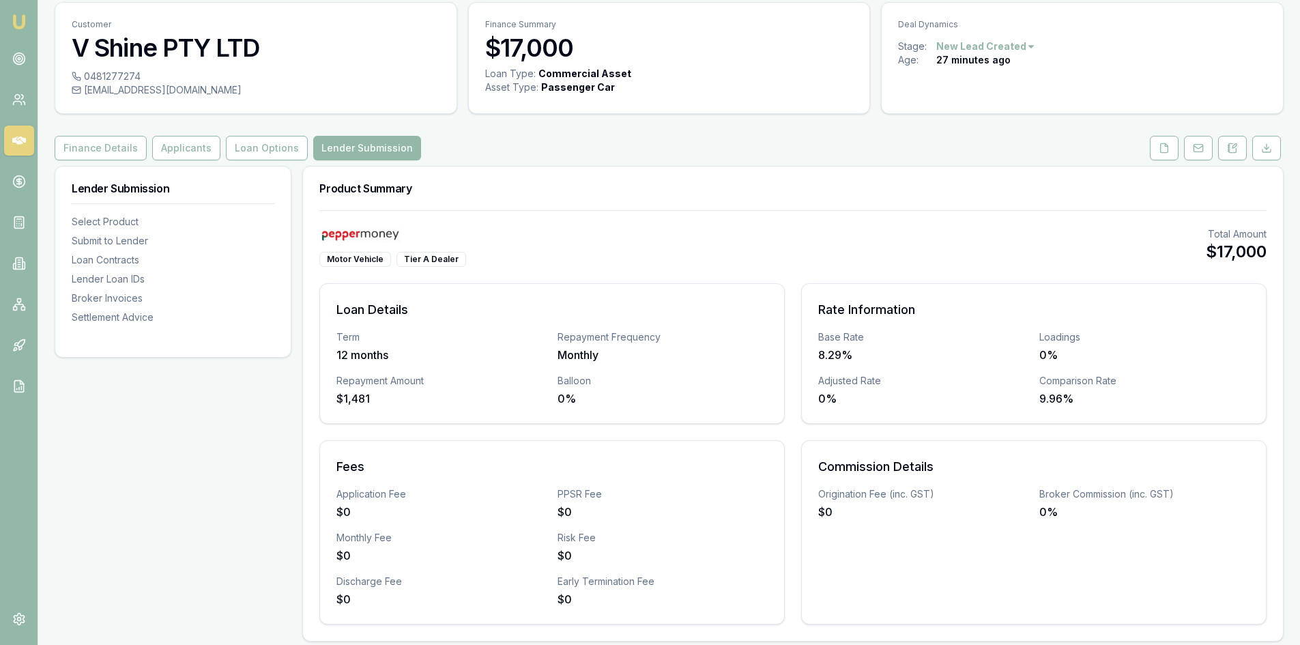
scroll to position [68, 0]
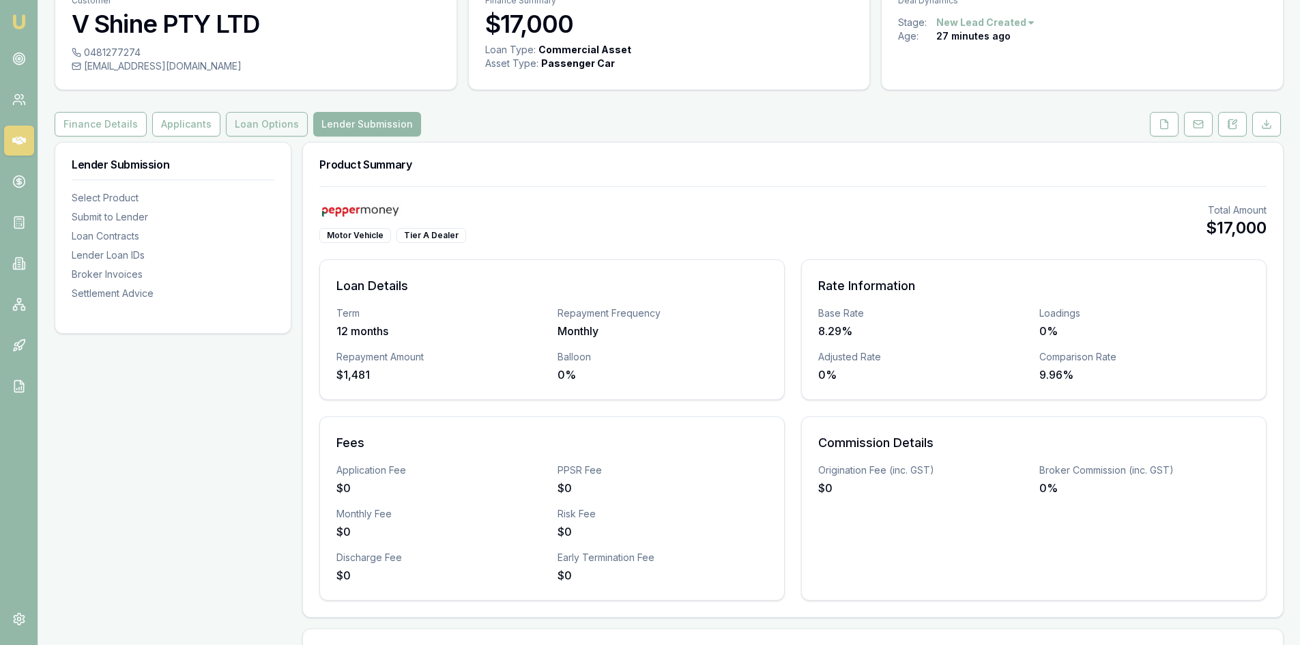
click at [272, 124] on button "Loan Options" at bounding box center [267, 124] width 82 height 25
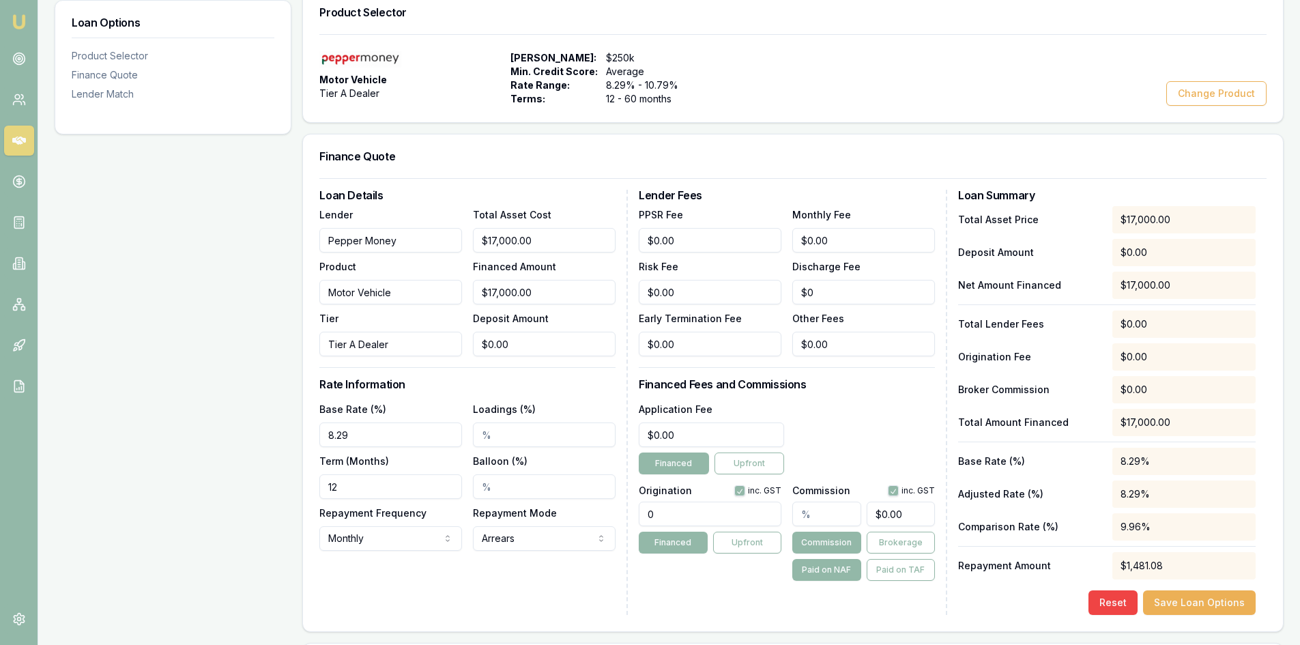
scroll to position [329, 0]
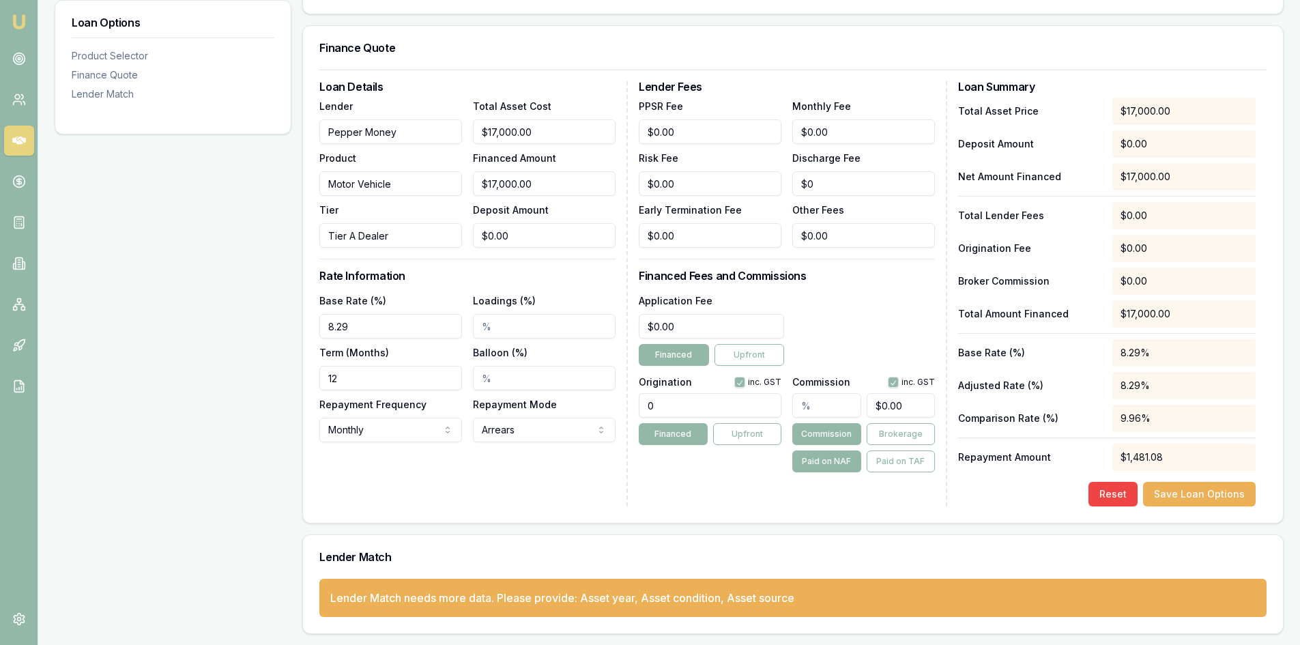
drag, startPoint x: 369, startPoint y: 334, endPoint x: 251, endPoint y: 334, distance: 118.1
click at [251, 334] on div "Loan Options Product Selector Finance Quote Lender Match Product Selector Motor…" at bounding box center [669, 257] width 1229 height 753
type input "7.19%"
click at [356, 386] on input "12" at bounding box center [390, 378] width 143 height 25
drag, startPoint x: 354, startPoint y: 386, endPoint x: 325, endPoint y: 382, distance: 29.0
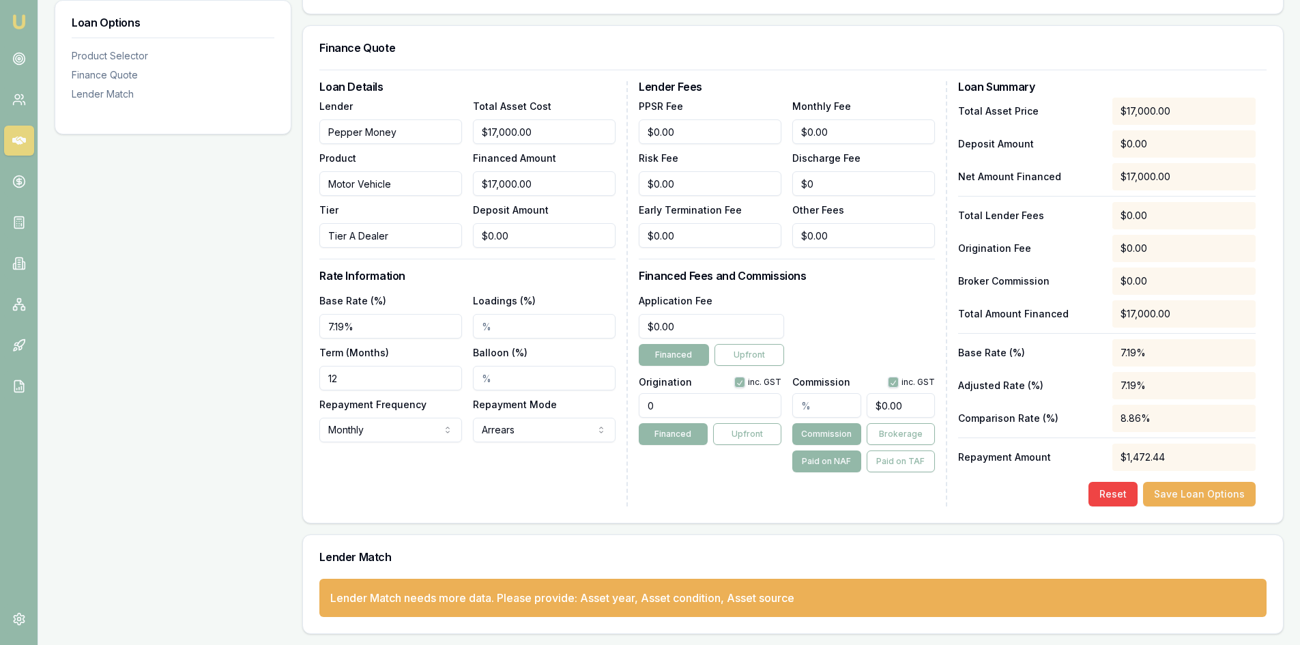
click at [325, 382] on input "12" at bounding box center [390, 378] width 143 height 25
type input "84"
click at [396, 473] on div "Loan Details Lender Pepper Money Product Motor Vehicle Tier Tier A Dealer Total…" at bounding box center [473, 293] width 309 height 425
click at [674, 404] on input "0" at bounding box center [710, 405] width 143 height 25
drag, startPoint x: 670, startPoint y: 404, endPoint x: 625, endPoint y: 408, distance: 45.2
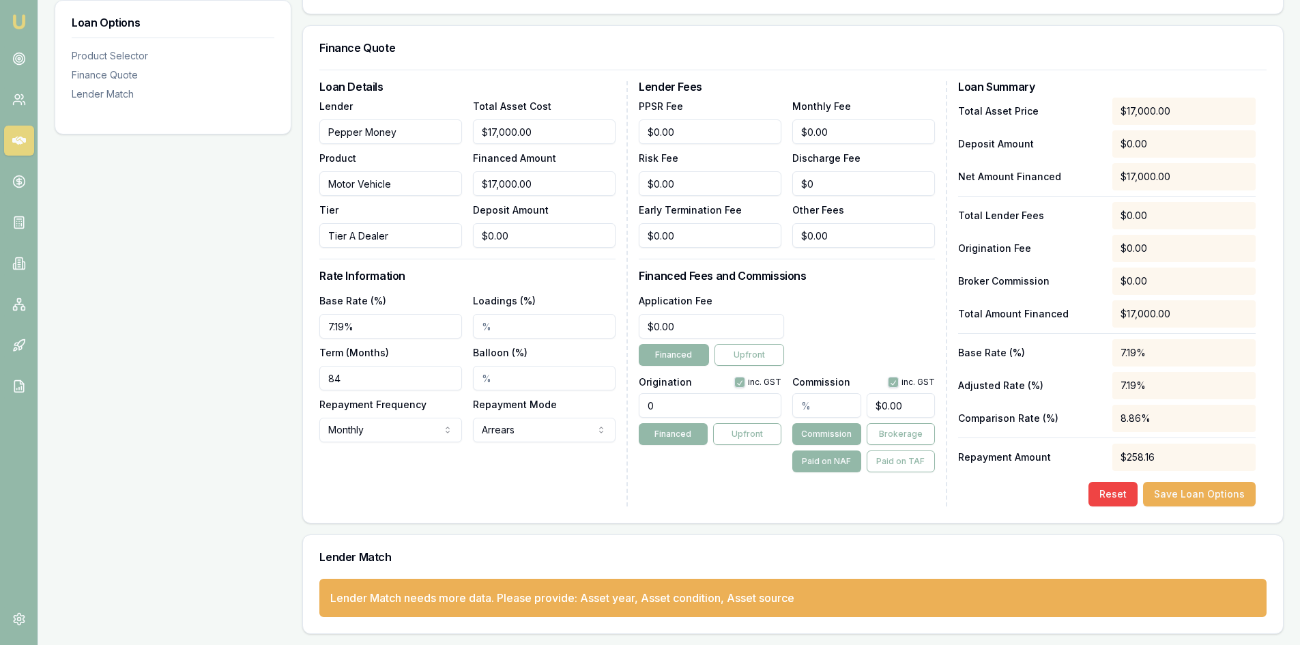
click at [637, 405] on div "Loan Details Lender Pepper Money Product Motor Vehicle Tier Tier A Dealer Total…" at bounding box center [792, 293] width 947 height 425
type input "1500"
type input "0"
type input "1500.00"
click at [685, 330] on input "0" at bounding box center [711, 326] width 145 height 25
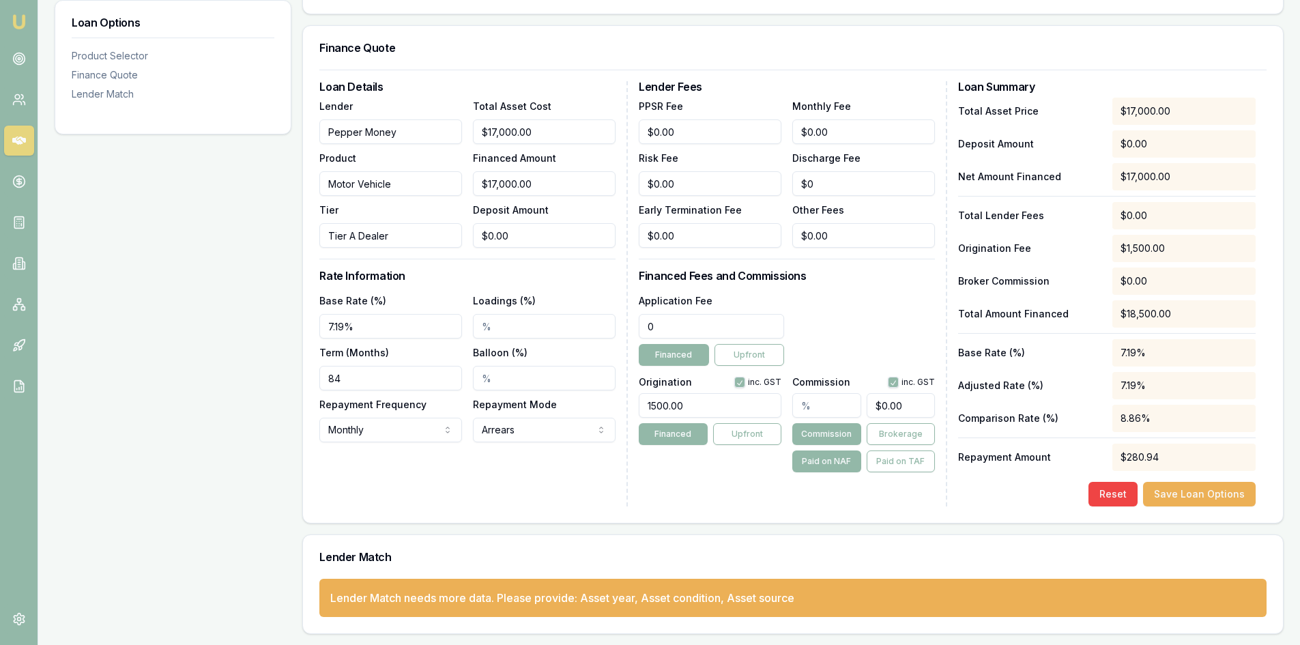
drag, startPoint x: 685, startPoint y: 324, endPoint x: 601, endPoint y: 325, distance: 84.0
click at [601, 325] on div "Loan Details Lender Pepper Money Product Motor Vehicle Tier Tier A Dealer Total…" at bounding box center [792, 293] width 947 height 425
type input "499"
drag, startPoint x: 690, startPoint y: 321, endPoint x: 559, endPoint y: 311, distance: 131.5
click at [559, 311] on div "Loan Details Lender Pepper Money Product Motor Vehicle Tier Tier A Dealer Total…" at bounding box center [792, 293] width 947 height 425
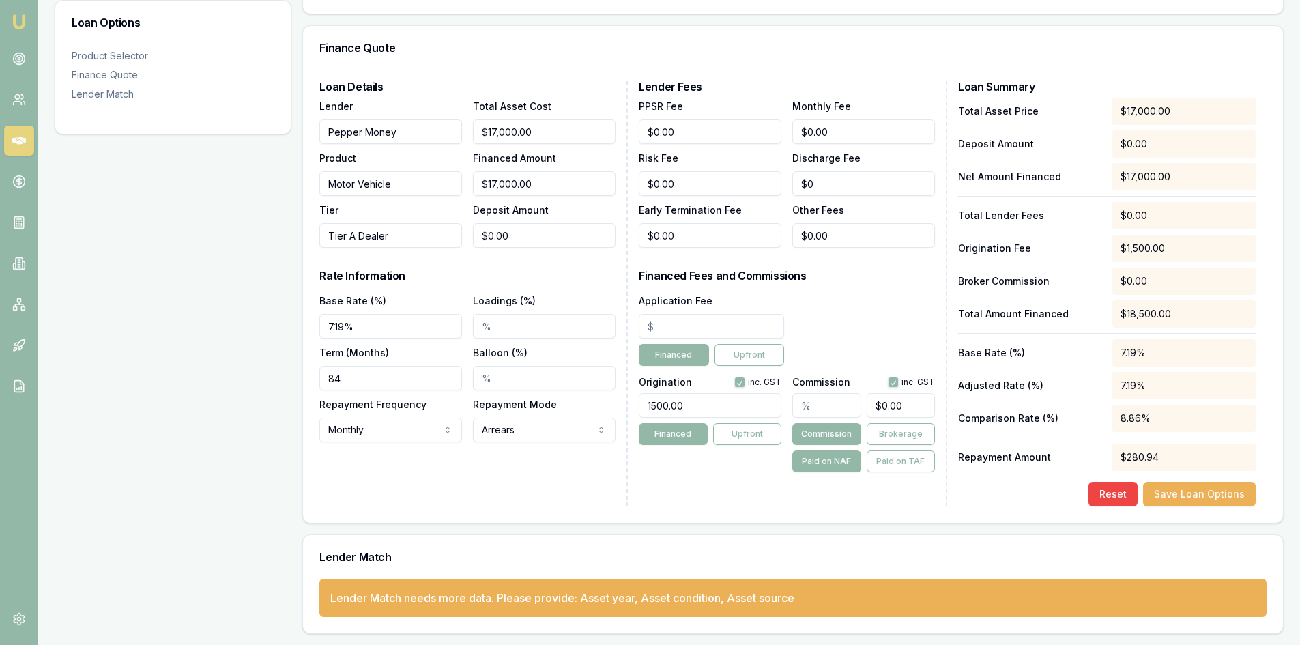
click at [848, 304] on div "Application Fee Financed Upfront" at bounding box center [787, 329] width 296 height 74
click at [840, 241] on input "0" at bounding box center [863, 235] width 143 height 25
drag, startPoint x: 840, startPoint y: 240, endPoint x: 788, endPoint y: 246, distance: 52.2
click at [803, 241] on input "0" at bounding box center [863, 235] width 143 height 25
type input "$499.00"
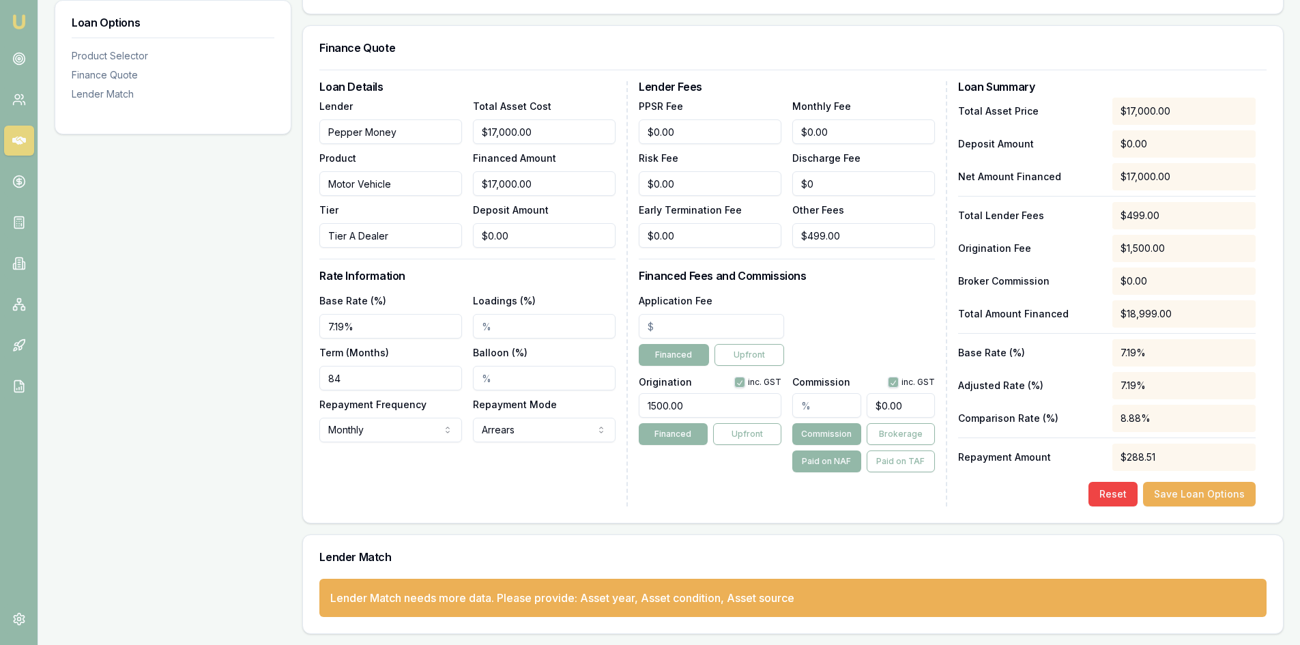
click at [820, 315] on div "Application Fee Financed Upfront" at bounding box center [787, 329] width 296 height 74
click at [797, 404] on input "text" at bounding box center [826, 405] width 68 height 25
type input "6"
type input "$1,020.00"
type input "6.00%"
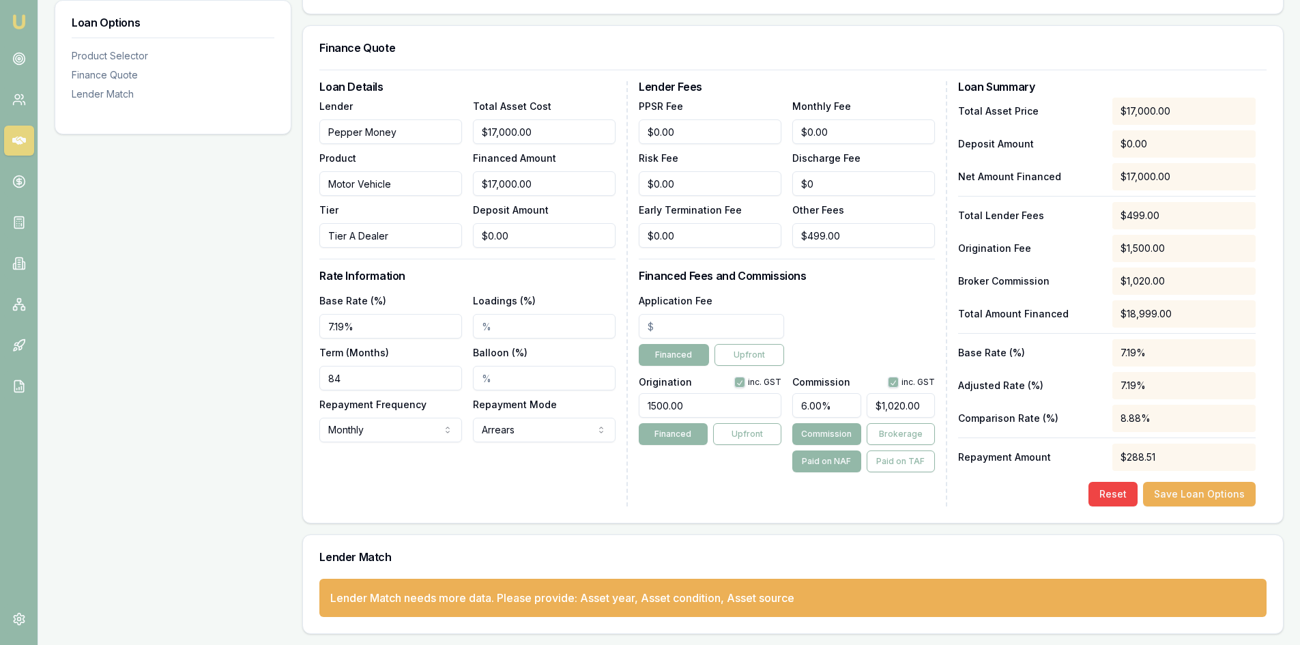
click at [719, 530] on div "Product Selector Motor Vehicle Tier A Dealer Max Loan Amount: $250k Min. Credit…" at bounding box center [793, 257] width 982 height 753
click at [483, 324] on input "Loadings (%)" at bounding box center [544, 326] width 143 height 25
click at [484, 326] on input "Loadings (%)" at bounding box center [544, 326] width 143 height 25
type input "1.71%"
click at [534, 476] on div "Loan Details Lender Pepper Money Product Motor Vehicle Tier Tier A Dealer Total…" at bounding box center [473, 293] width 309 height 425
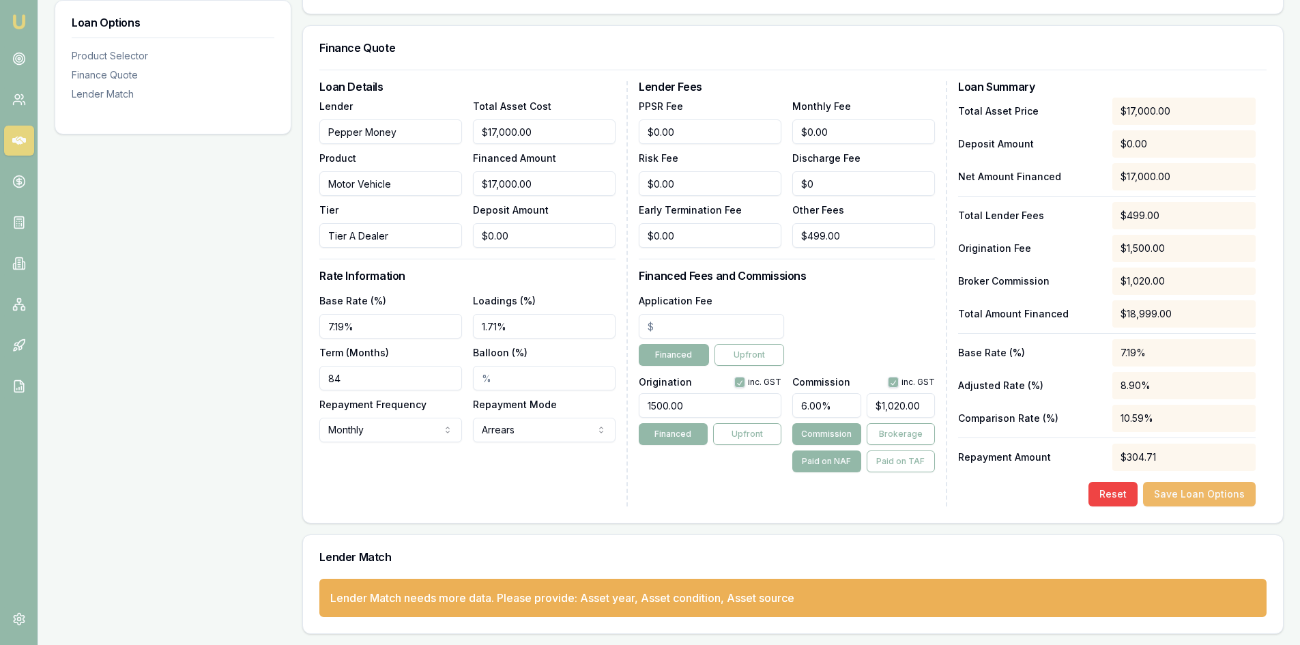
click at [1177, 495] on button "Save Loan Options" at bounding box center [1199, 494] width 113 height 25
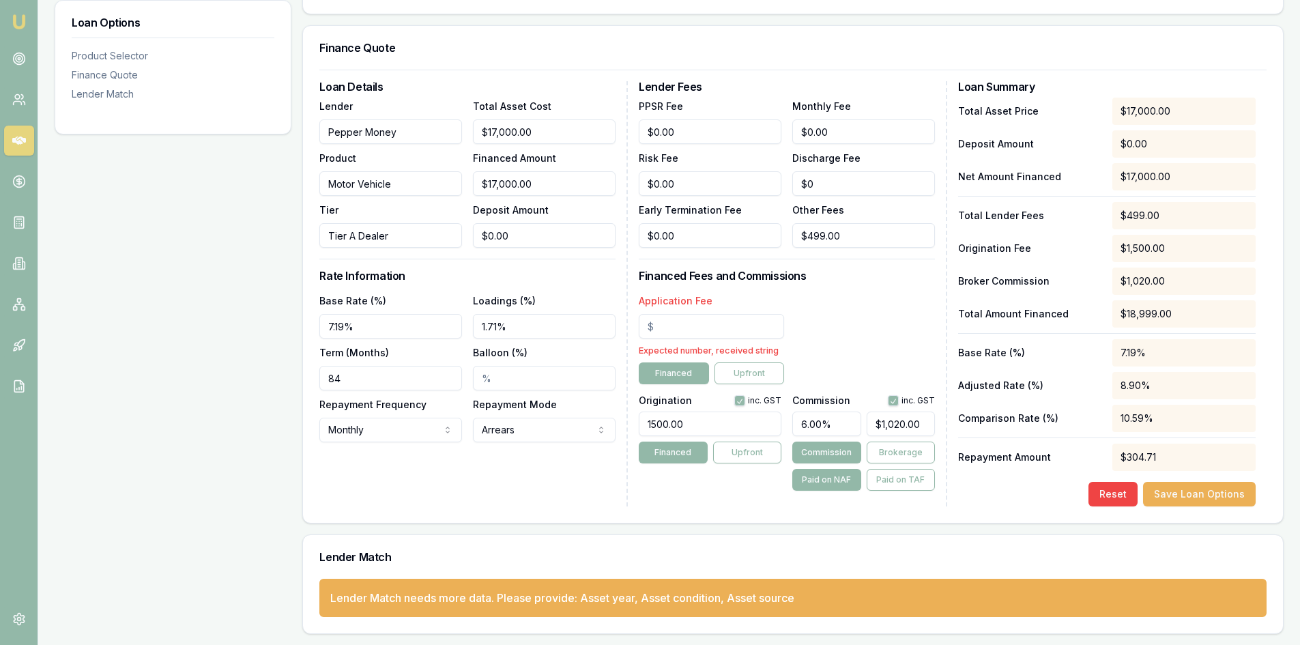
click at [705, 326] on input "Application Fee" at bounding box center [711, 326] width 145 height 25
type input "499"
drag, startPoint x: 850, startPoint y: 231, endPoint x: 741, endPoint y: 241, distance: 109.6
click at [741, 241] on div "PPSR Fee $0.00 Monthly Fee $0.00 Risk Fee $0.00 Discharge Fee $0 Early Terminat…" at bounding box center [787, 173] width 296 height 150
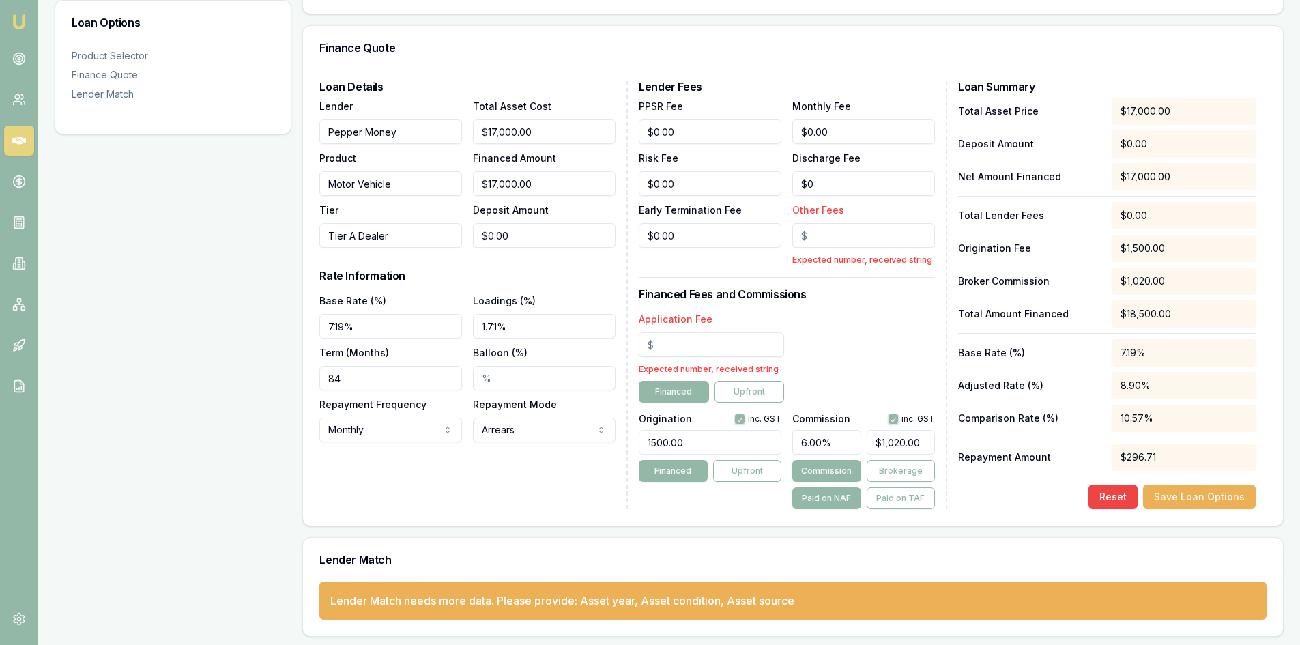
click at [720, 330] on div "Application Fee Expected number, received string" at bounding box center [711, 343] width 145 height 65
click at [872, 234] on input "Other Fees" at bounding box center [863, 235] width 143 height 25
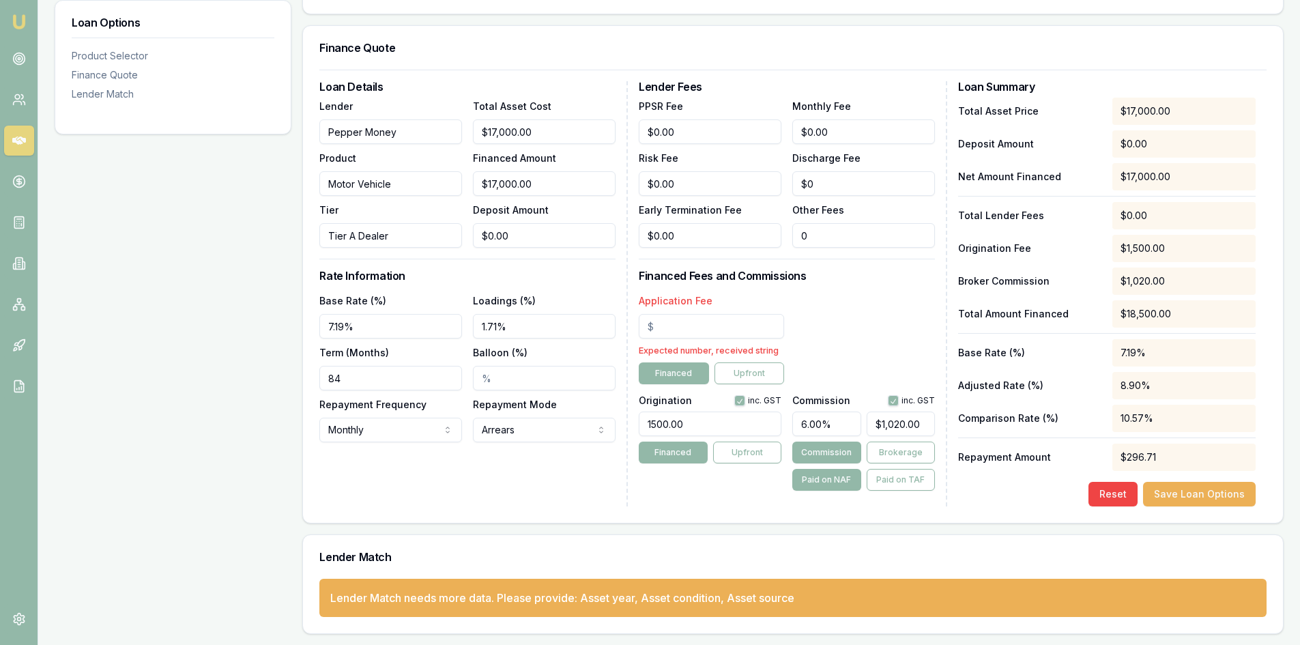
type input "$0.00"
click at [759, 323] on input "Application Fee" at bounding box center [711, 326] width 145 height 25
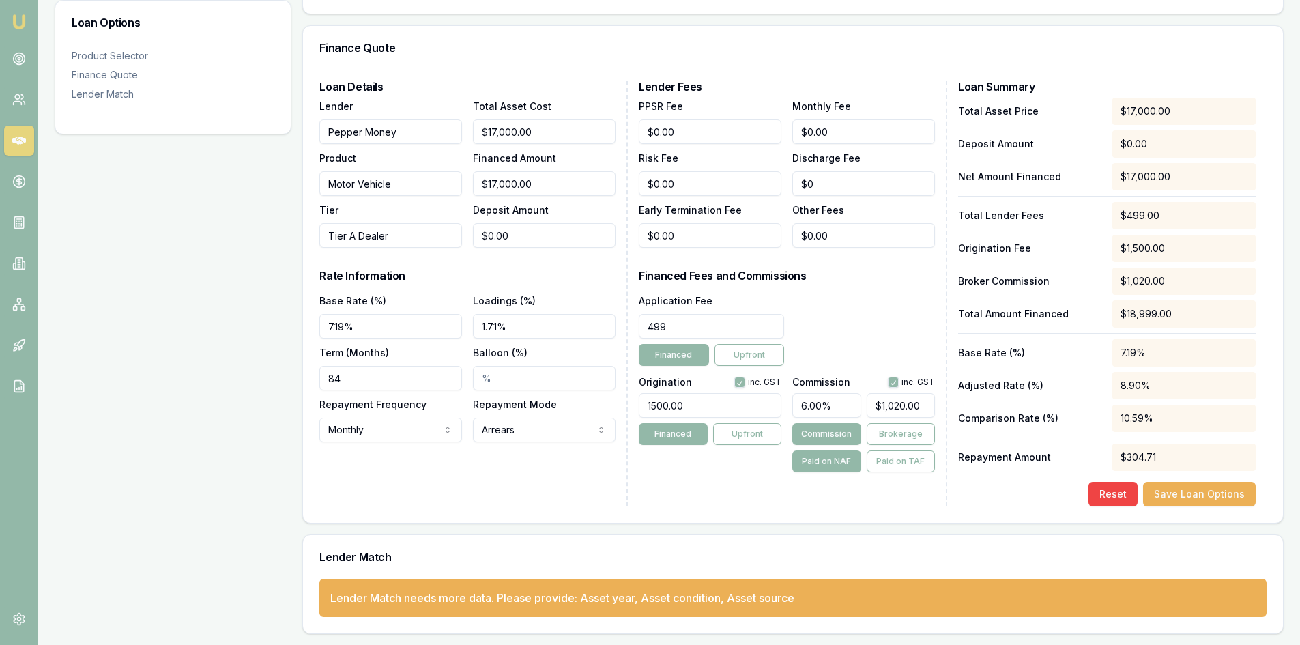
type input "$499.00"
click at [748, 487] on div "Lender Fees PPSR Fee $0.00 Monthly Fee $0.00 Risk Fee $0.00 Discharge Fee $0 Ea…" at bounding box center [793, 293] width 309 height 425
click at [1176, 489] on button "Save Loan Options" at bounding box center [1199, 494] width 113 height 25
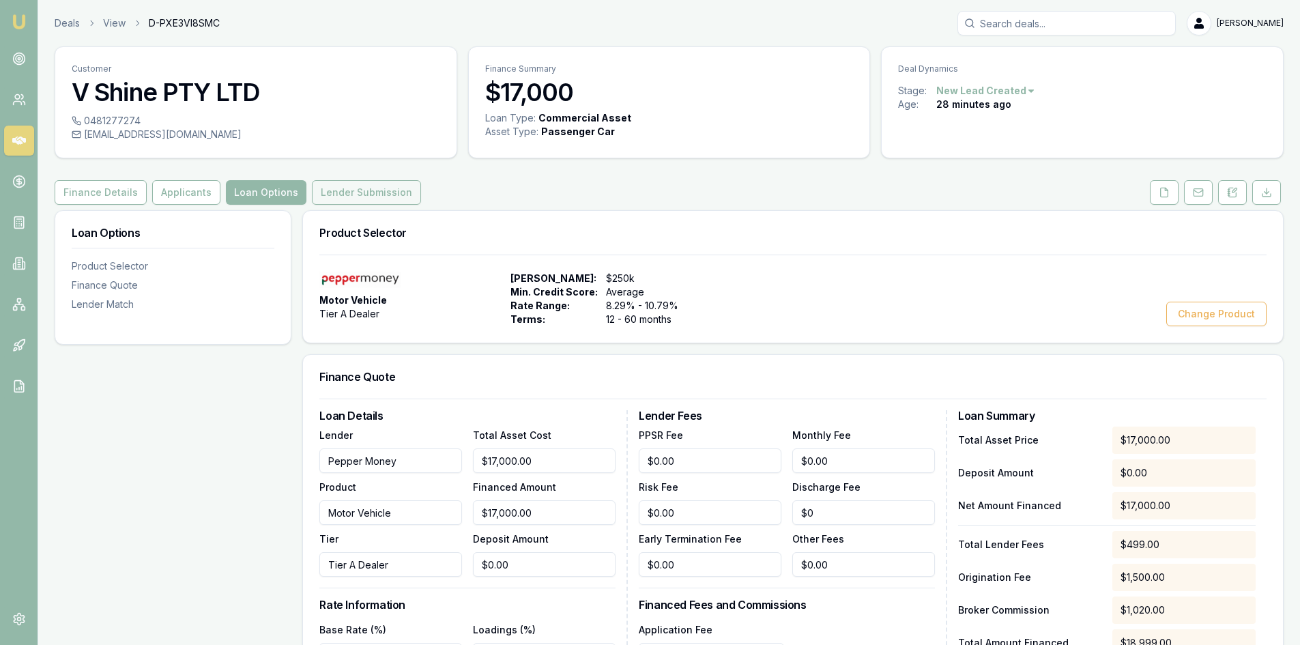
click at [393, 197] on button "Lender Submission" at bounding box center [366, 192] width 109 height 25
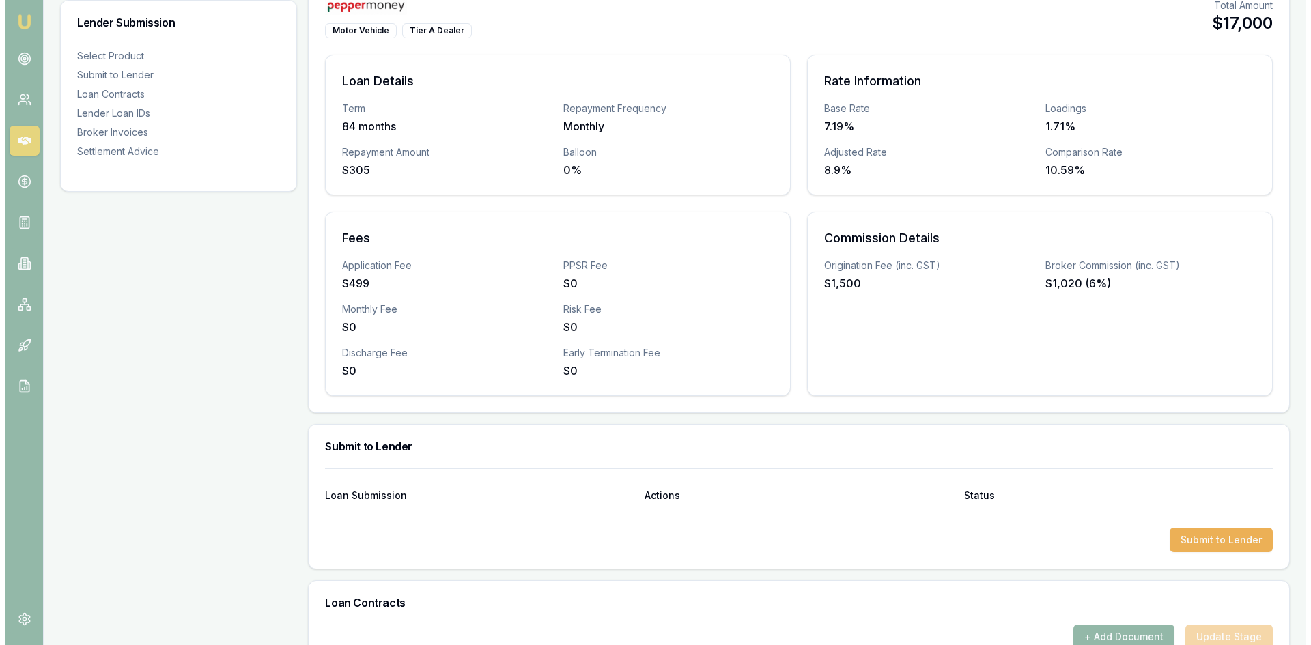
scroll to position [478, 0]
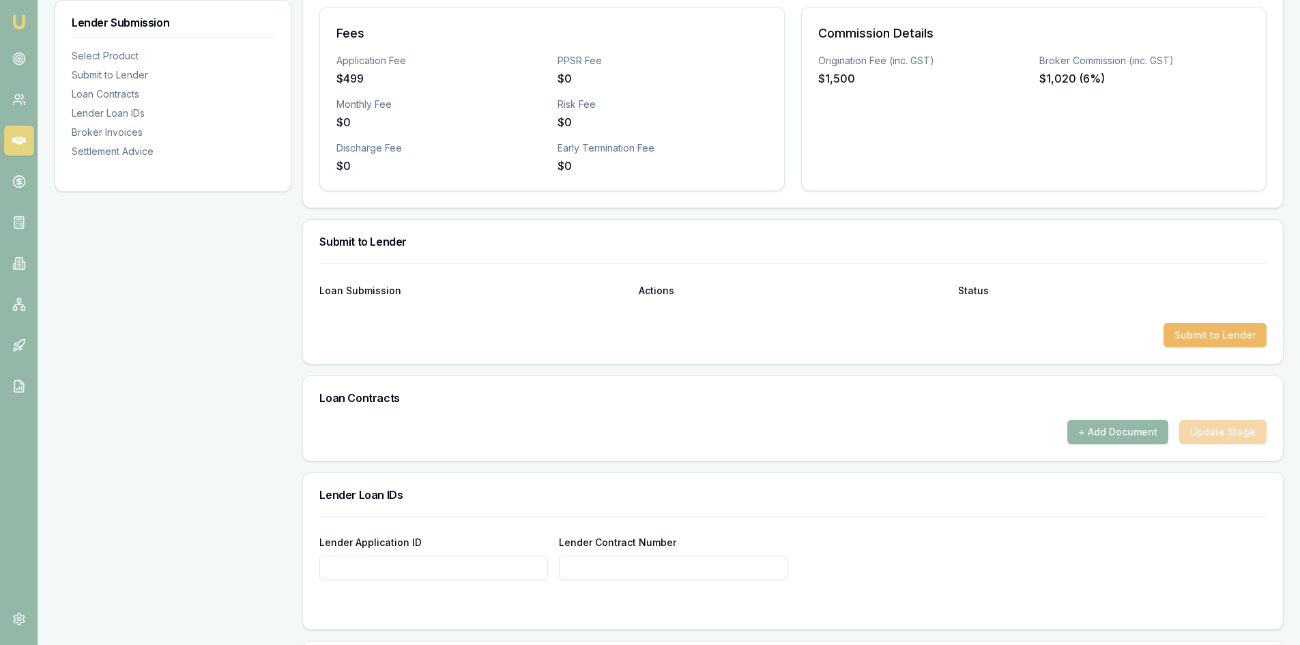
click at [1177, 341] on button "Submit to Lender" at bounding box center [1215, 335] width 103 height 25
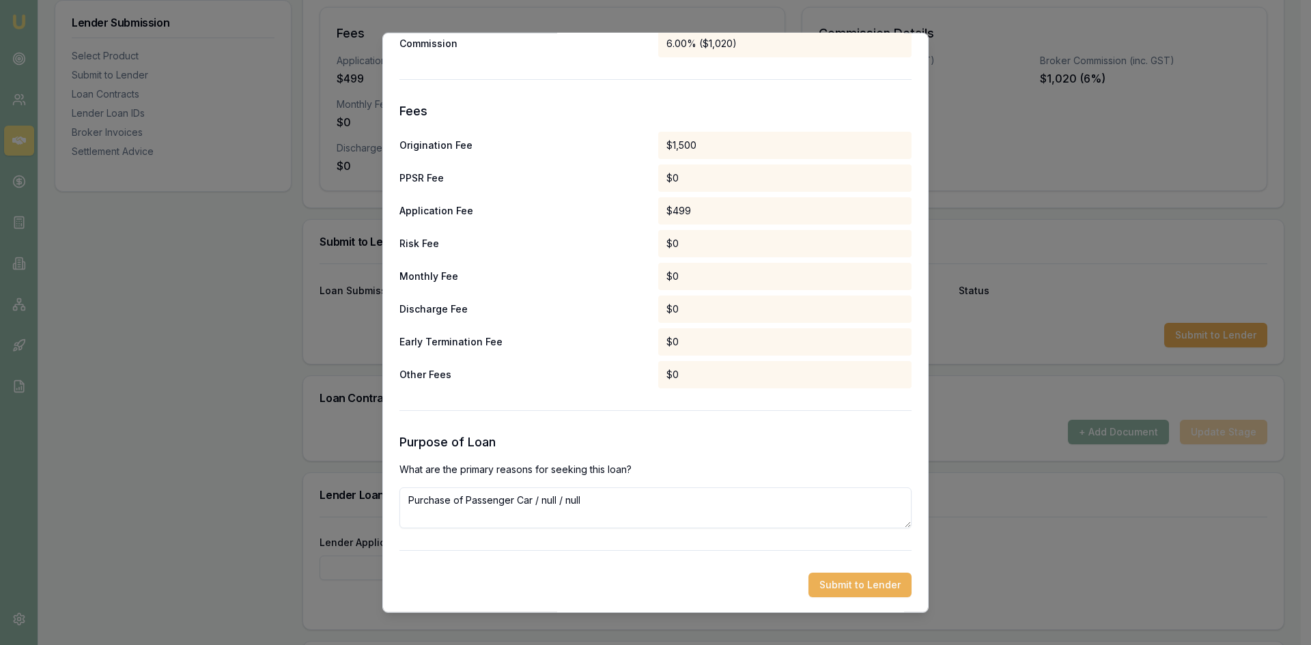
scroll to position [617, 0]
click at [515, 521] on textarea "Purchase of Passenger Car / null / null" at bounding box center [655, 506] width 512 height 41
click at [590, 506] on textarea "Purchase of Passenger Car / null / null" at bounding box center [655, 506] width 512 height 41
drag, startPoint x: 591, startPoint y: 502, endPoint x: 218, endPoint y: 512, distance: 373.5
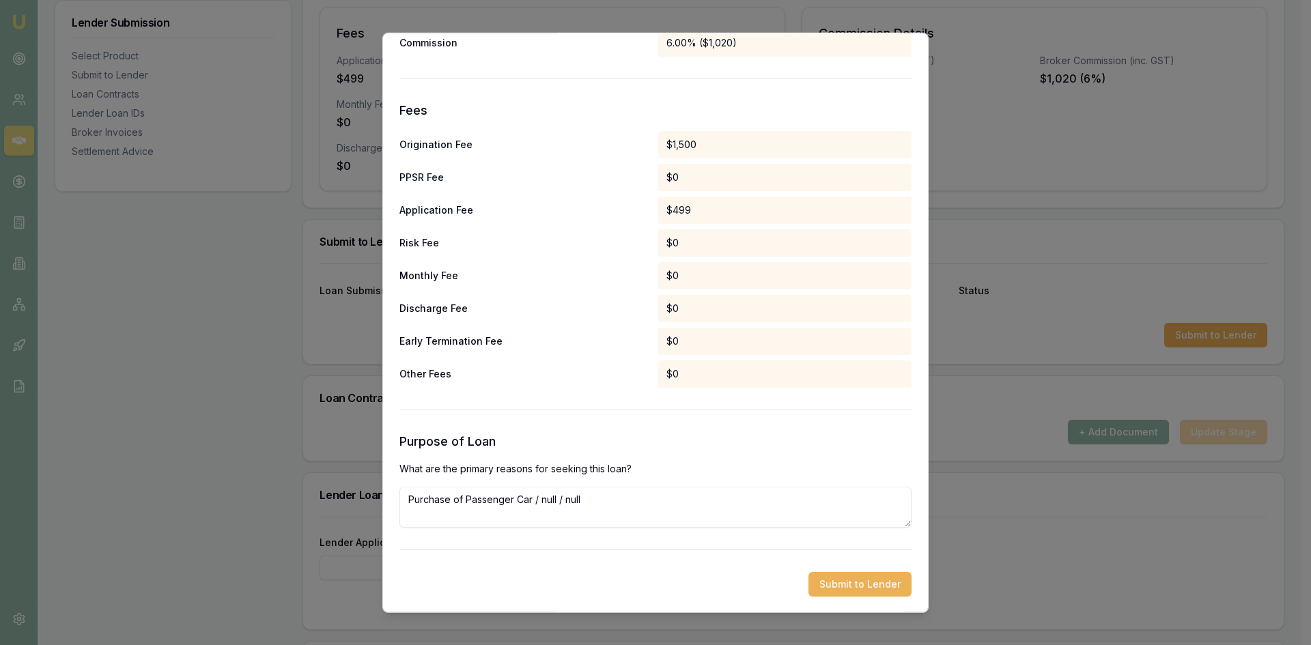
click at [603, 500] on textarea "Purchase of Passenger Car / null / null" at bounding box center [655, 506] width 512 height 41
drag, startPoint x: 470, startPoint y: 498, endPoint x: 307, endPoint y: 480, distance: 163.4
paste textarea "The client is seeking pre-approval for four vehicles, with an estimated cost of…"
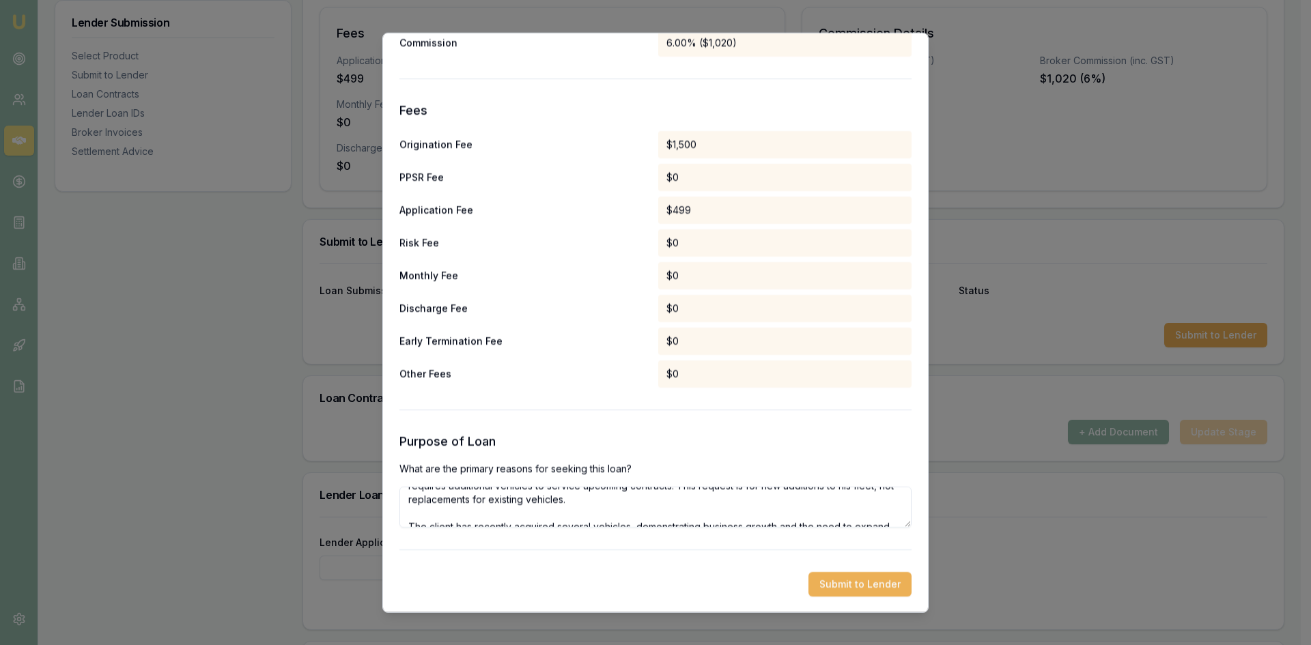
click at [409, 506] on textarea "The client is seeking pre-approval for four vehicles, with an estimated cost of…" at bounding box center [655, 506] width 512 height 41
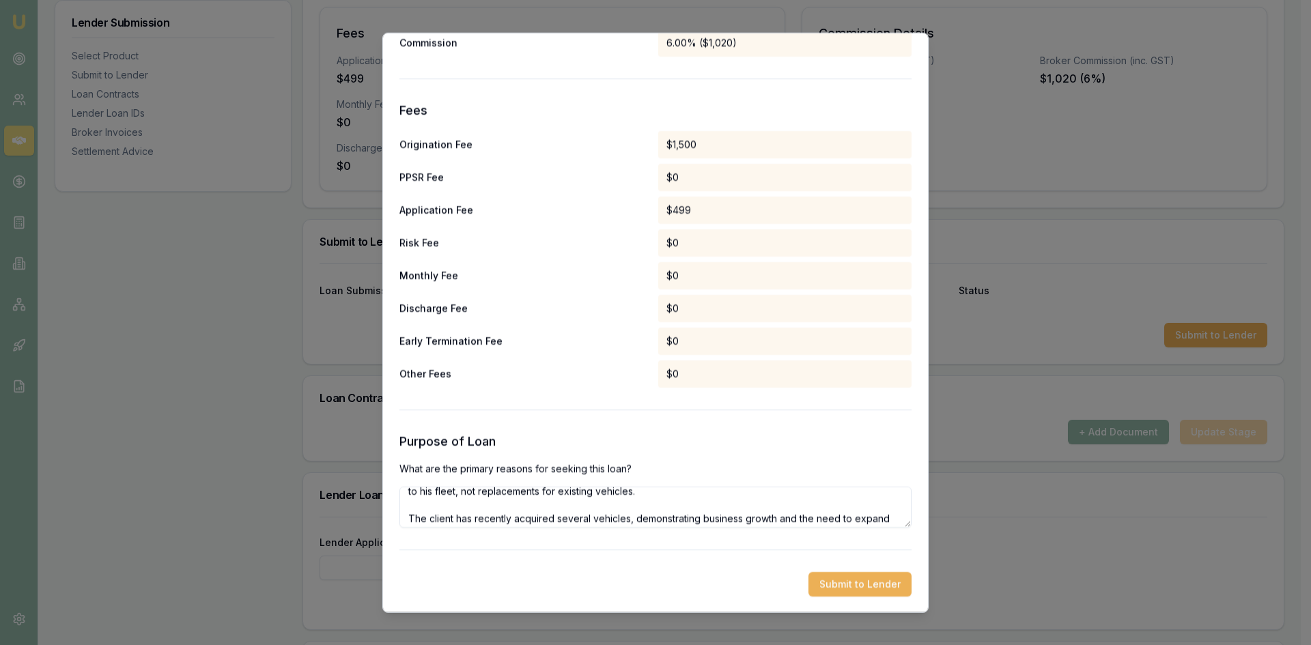
scroll to position [67, 0]
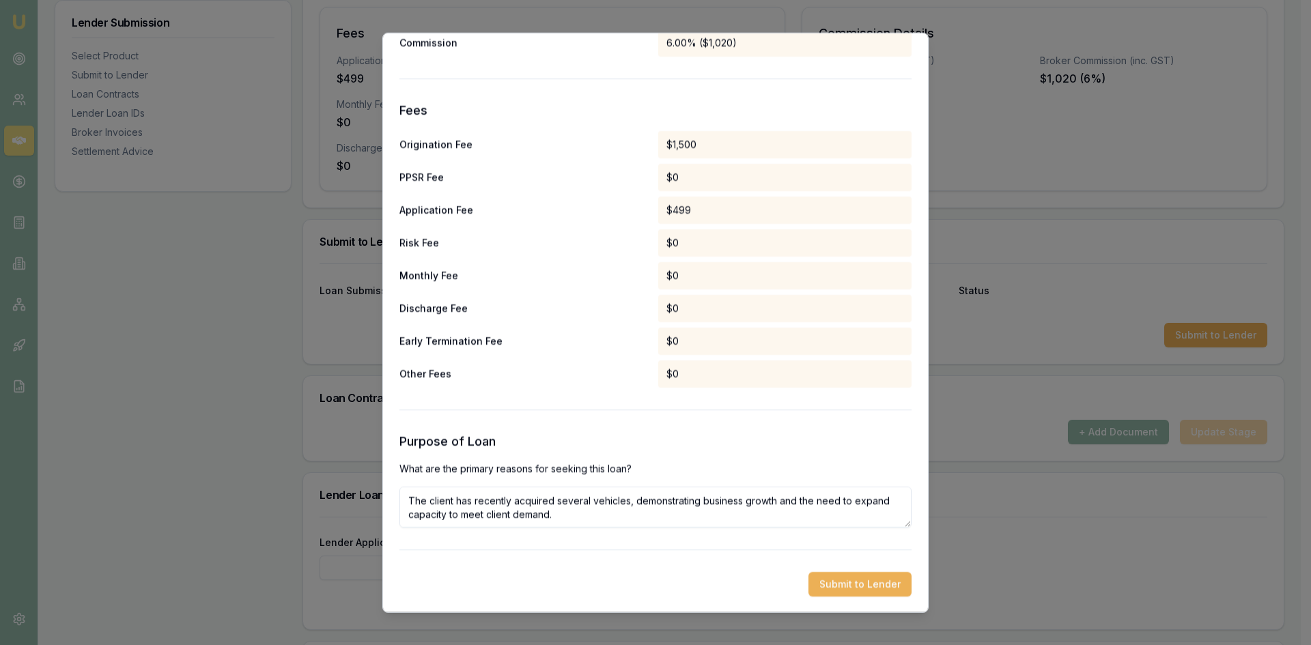
click at [409, 502] on textarea "The client is seeking pre-approval for four vehicles, with an estimated cost of…" at bounding box center [655, 506] width 512 height 41
type textarea "The client is seeking pre-approval for four vehicles, with an estimated cost of…"
click at [839, 578] on button "Submit to Lender" at bounding box center [859, 583] width 103 height 25
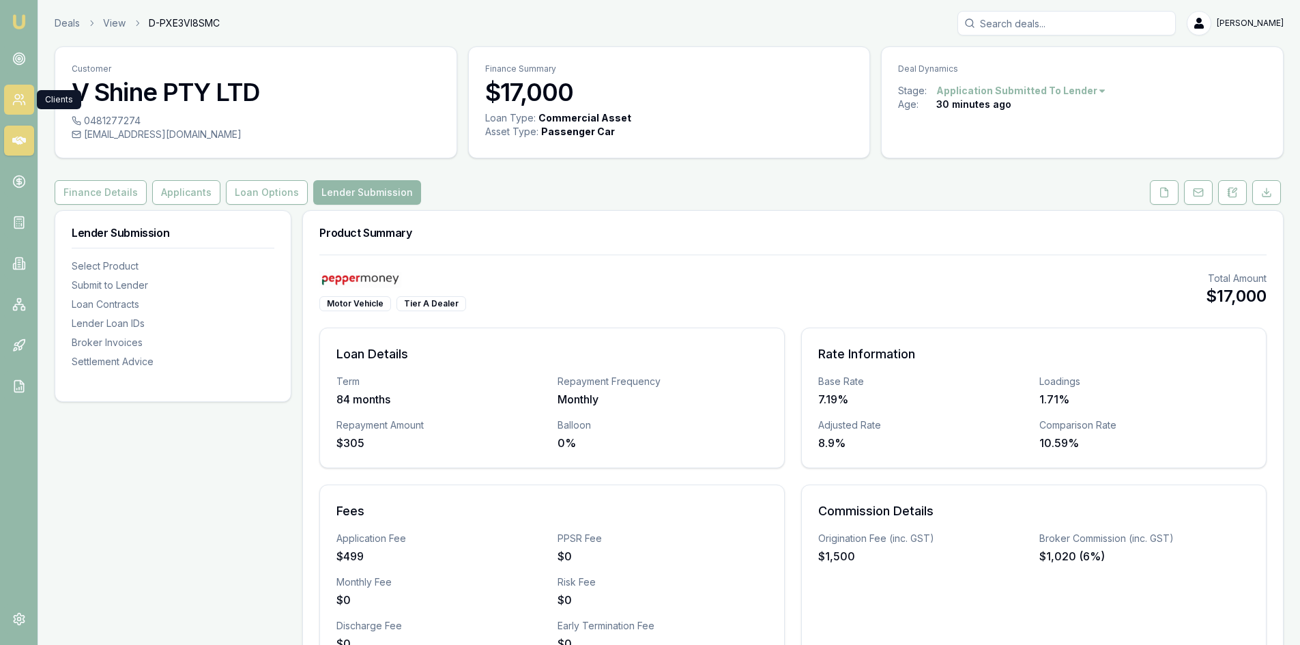
click at [20, 104] on icon at bounding box center [19, 100] width 14 height 14
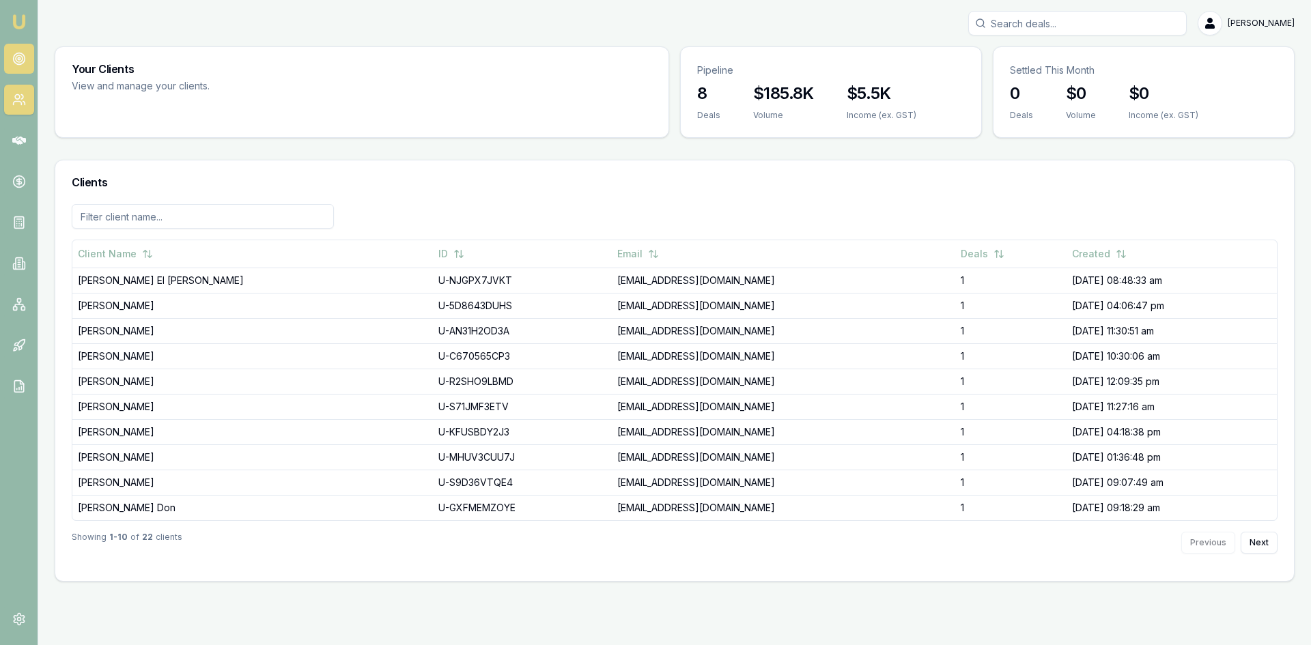
click at [20, 54] on icon at bounding box center [19, 59] width 14 height 14
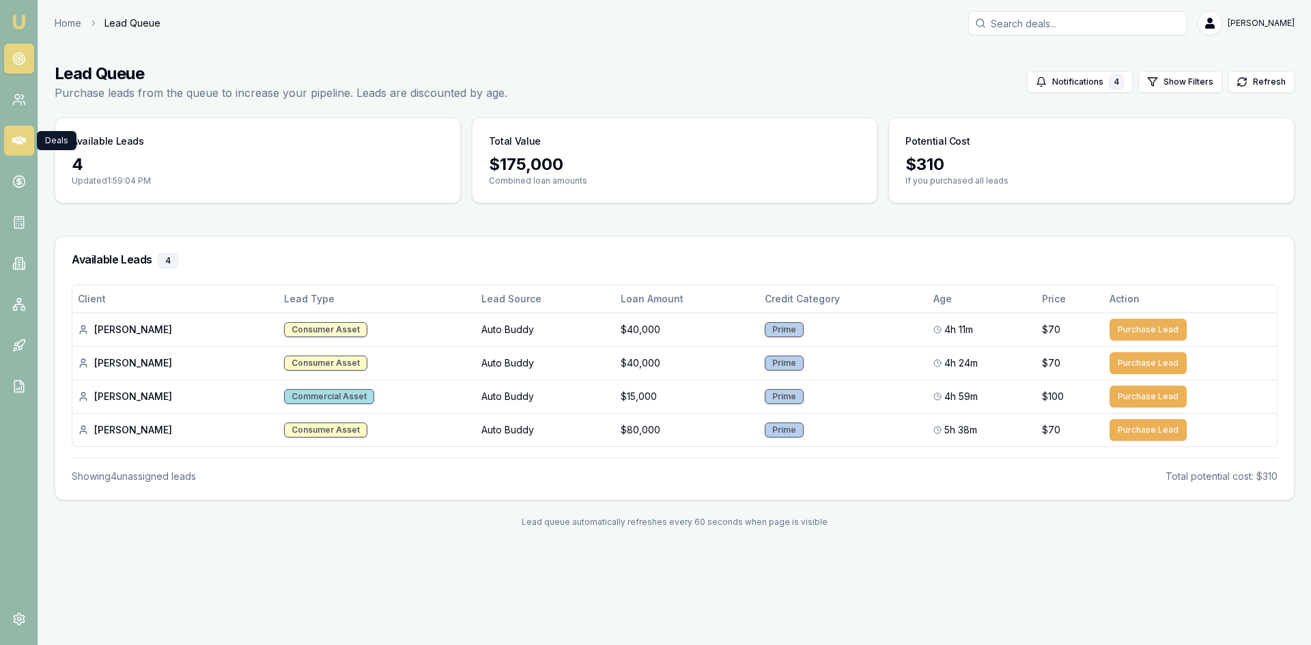
click at [11, 149] on link at bounding box center [19, 141] width 30 height 30
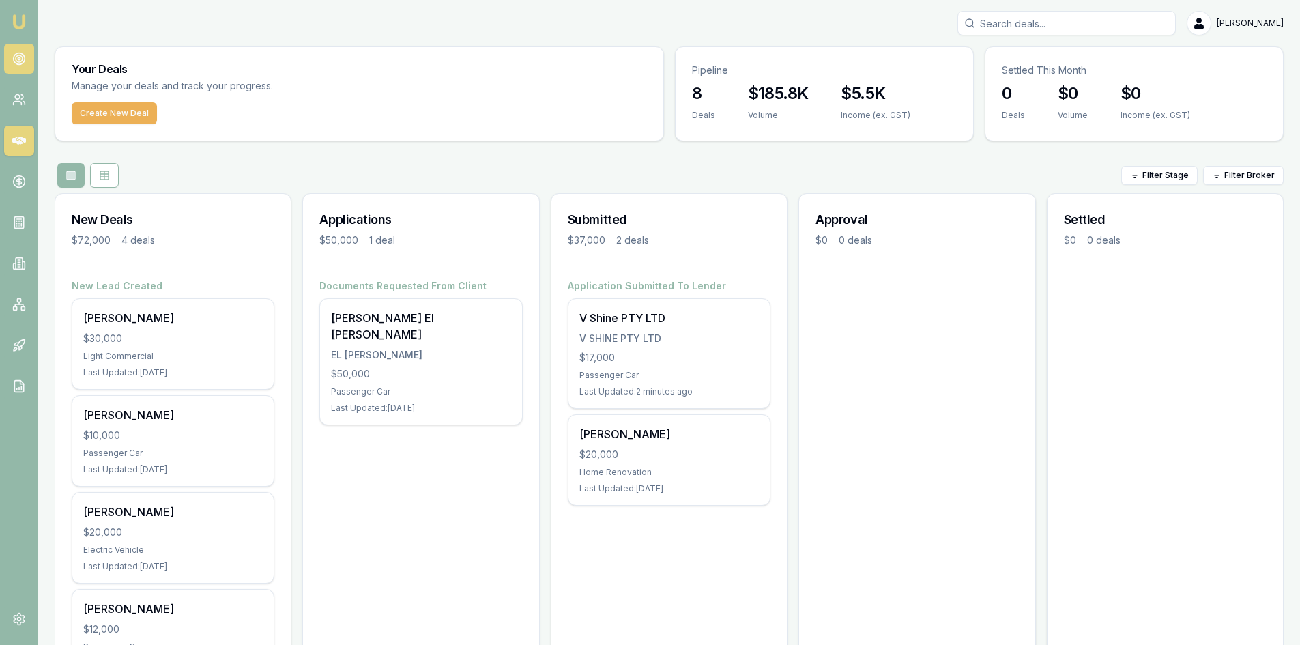
click at [14, 63] on icon at bounding box center [19, 59] width 14 height 14
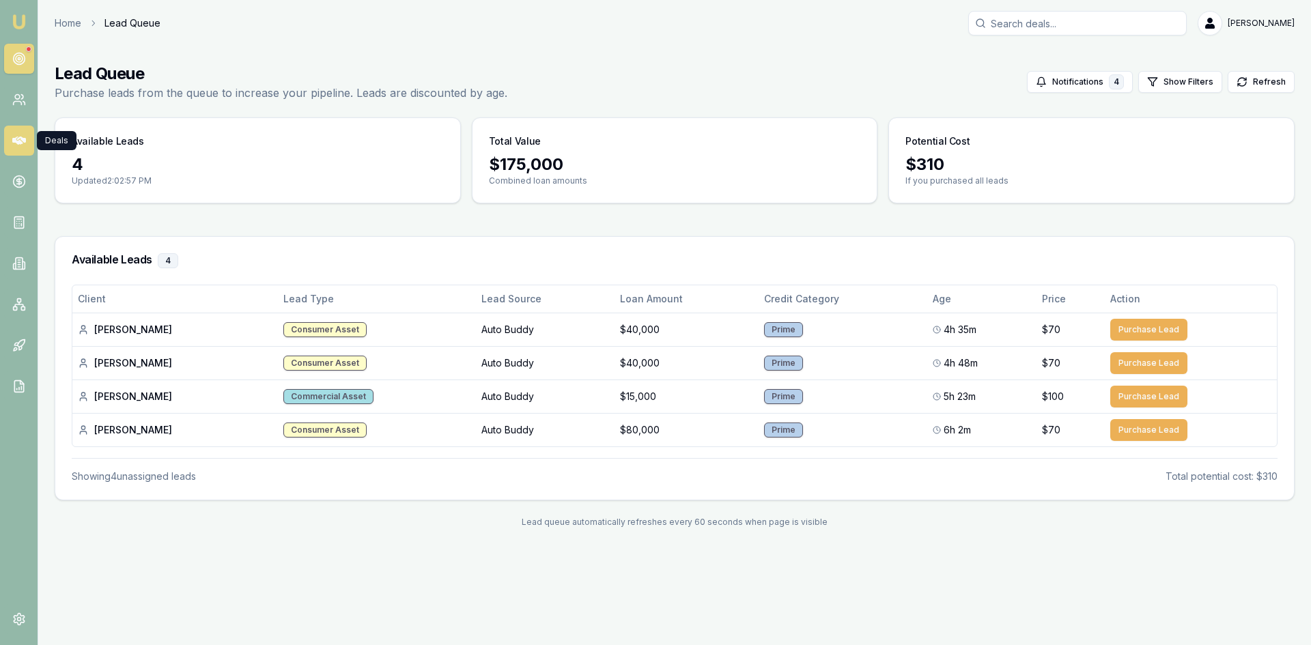
click at [18, 139] on icon at bounding box center [19, 141] width 14 height 8
